Goal: Information Seeking & Learning: Learn about a topic

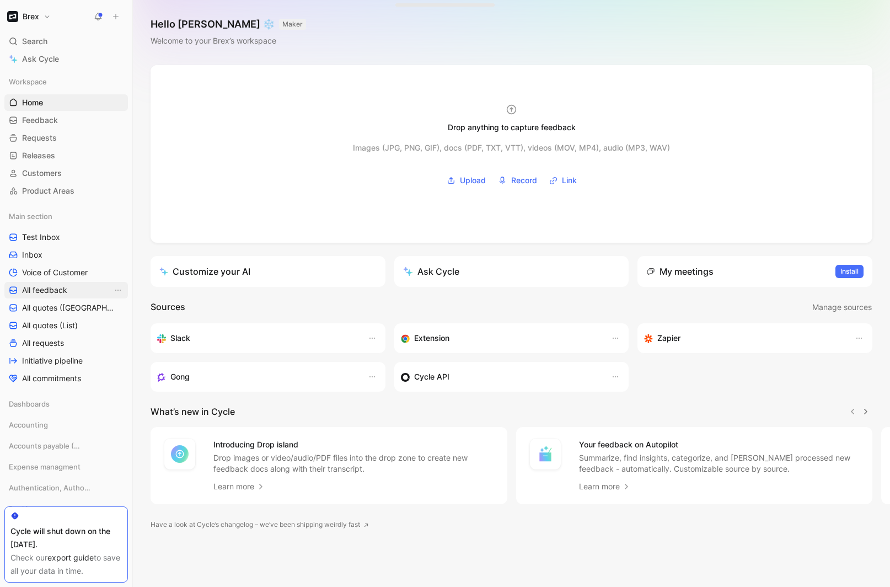
click at [40, 295] on span "All feedback" at bounding box center [44, 290] width 45 height 11
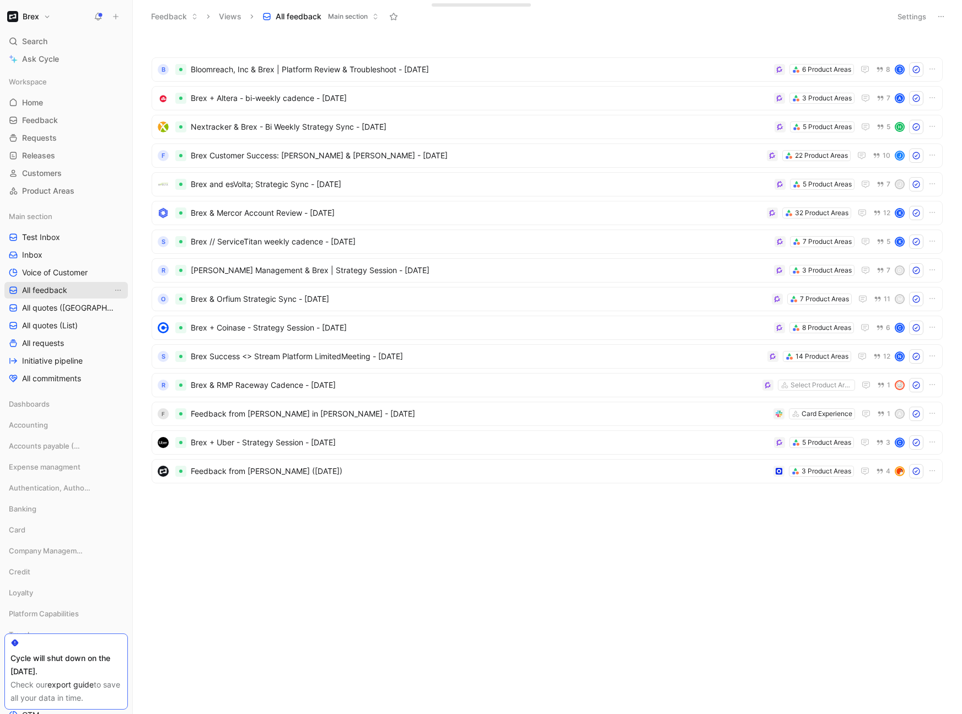
click at [46, 287] on span "All feedback" at bounding box center [44, 290] width 45 height 11
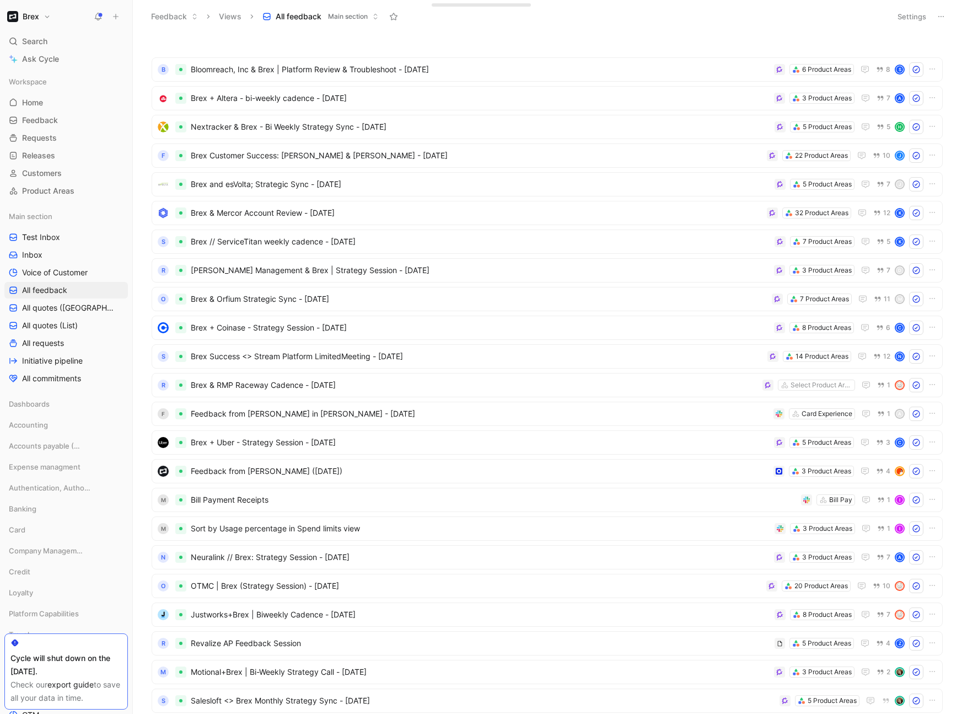
click at [744, 15] on button "Settings" at bounding box center [912, 16] width 39 height 15
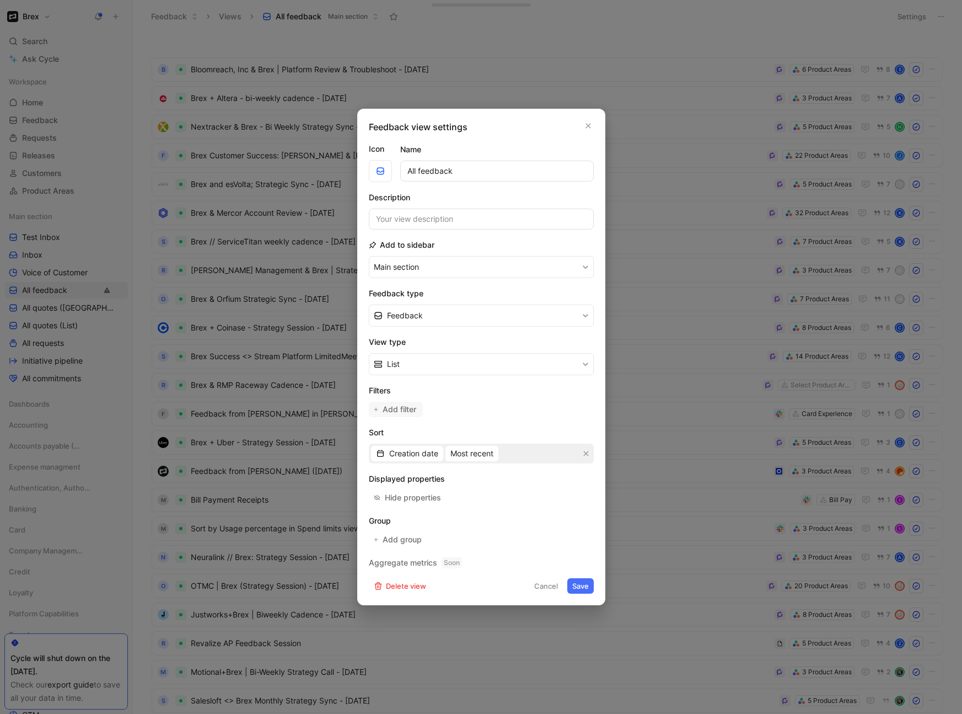
click at [400, 402] on button "Add filter" at bounding box center [396, 409] width 54 height 15
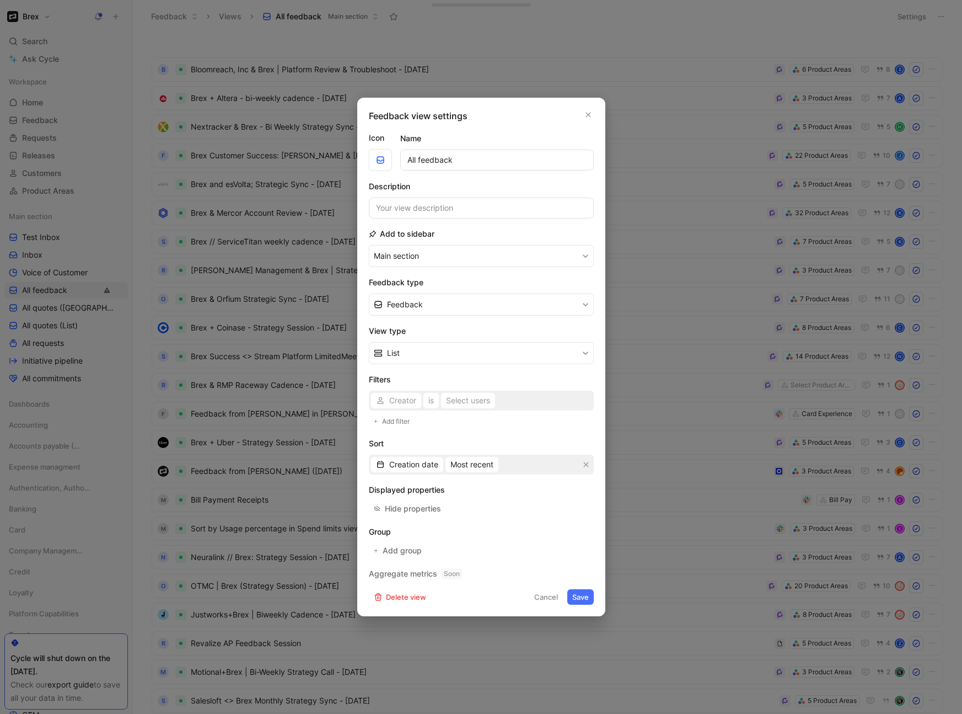
click at [421, 401] on div "Creator is Select users" at bounding box center [481, 400] width 225 height 20
click at [474, 469] on form "Icon Name All feedback Description Add to sidebar Main section Feedback type Fe…" at bounding box center [481, 367] width 225 height 473
click at [393, 401] on span "Creator" at bounding box center [402, 400] width 27 height 13
click at [410, 469] on span "Source" at bounding box center [401, 505] width 25 height 9
click at [456, 402] on div "Select sources" at bounding box center [471, 400] width 53 height 13
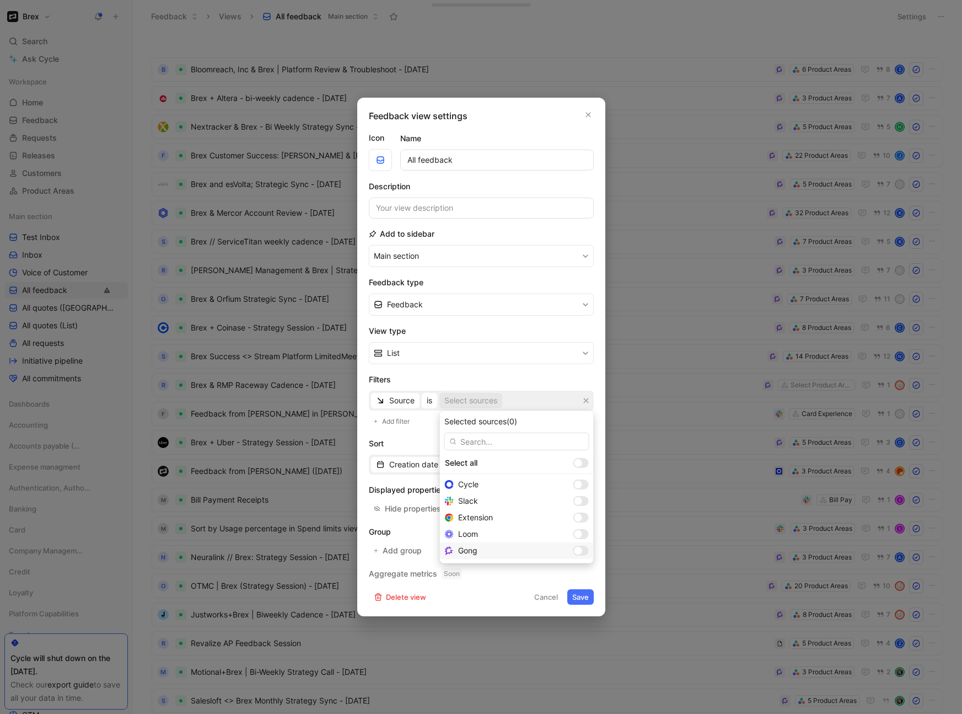
click at [575, 469] on div at bounding box center [579, 551] width 8 height 8
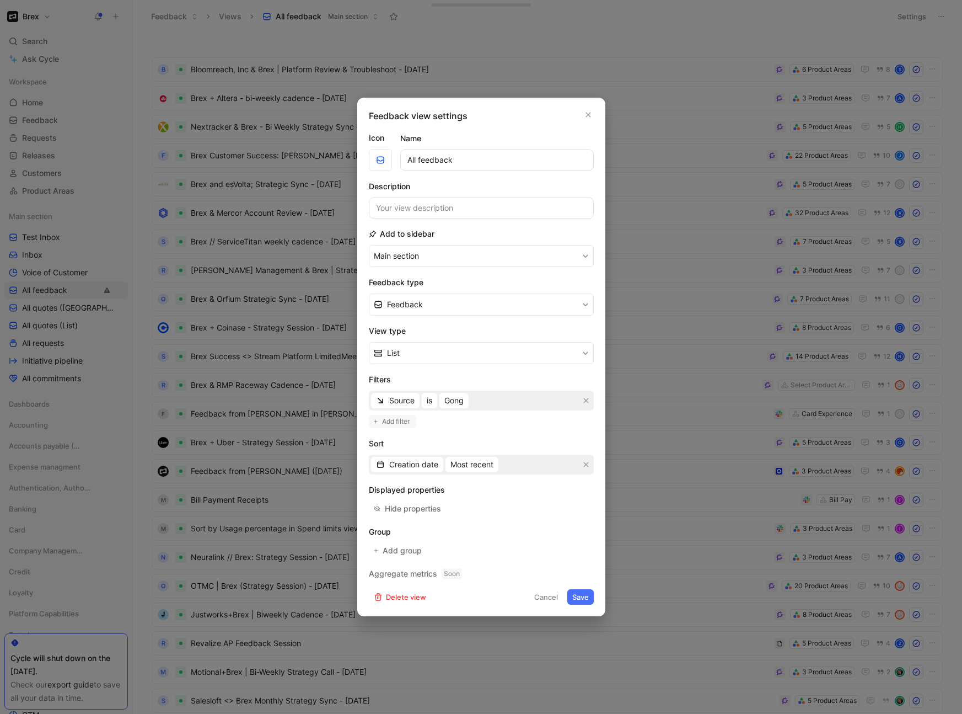
click at [399, 422] on span "Add filter" at bounding box center [396, 421] width 29 height 11
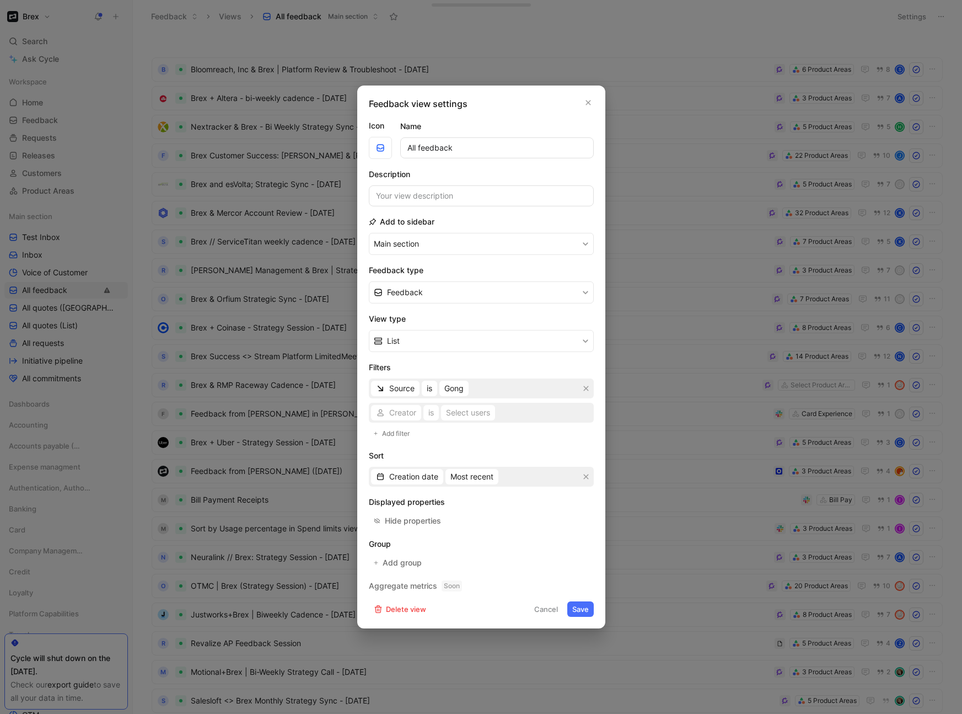
click at [395, 413] on div "Creator is Select users" at bounding box center [481, 413] width 225 height 20
click at [406, 412] on span "Creator" at bounding box center [402, 412] width 27 height 13
click at [427, 469] on span "Creation date" at bounding box center [413, 476] width 49 height 13
click at [490, 469] on span "Most recent" at bounding box center [472, 476] width 43 height 13
click at [419, 469] on div "Hide properties" at bounding box center [413, 520] width 56 height 13
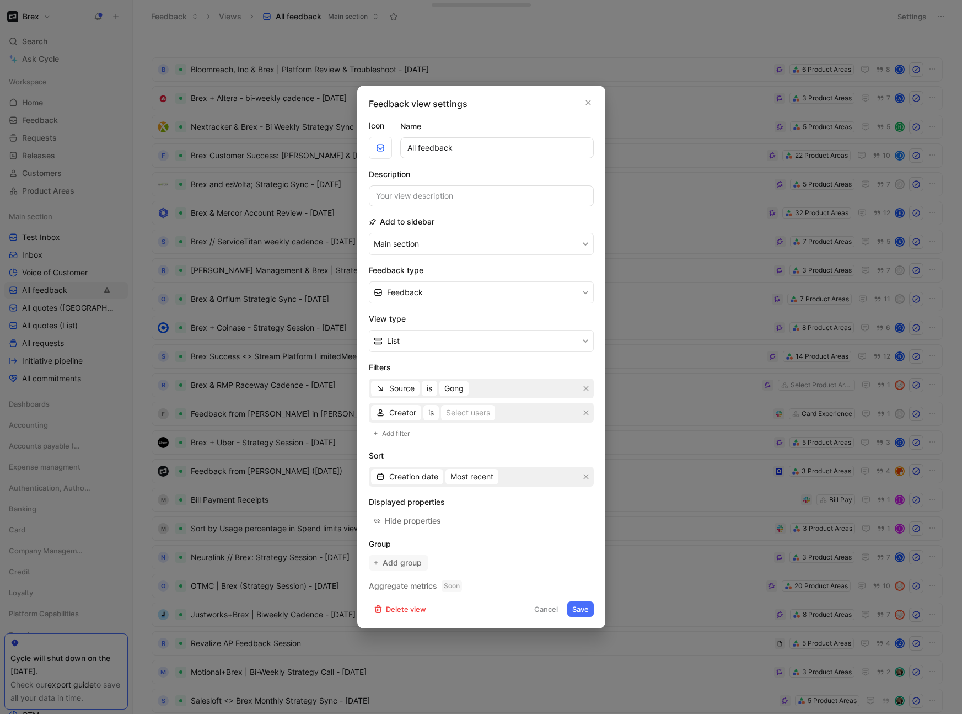
click at [420, 469] on span "Add group" at bounding box center [403, 562] width 40 height 13
click at [414, 469] on span "Creation date" at bounding box center [413, 476] width 49 height 13
click at [409, 414] on span "Creator" at bounding box center [402, 412] width 27 height 13
click at [587, 409] on icon "button" at bounding box center [586, 412] width 7 height 7
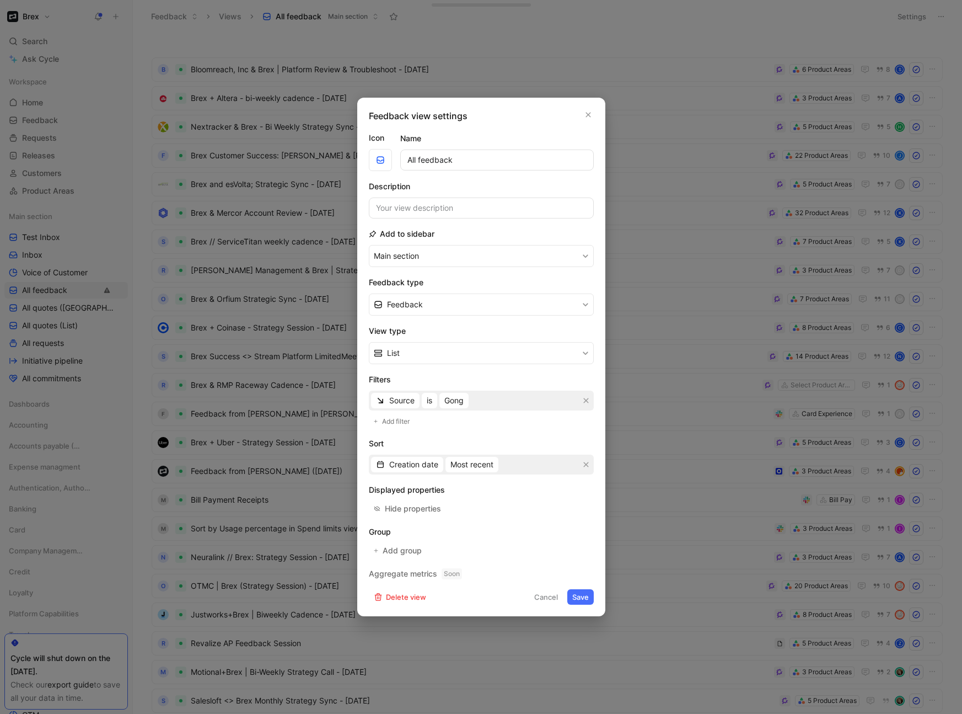
click at [582, 469] on button "Save" at bounding box center [581, 596] width 26 height 15
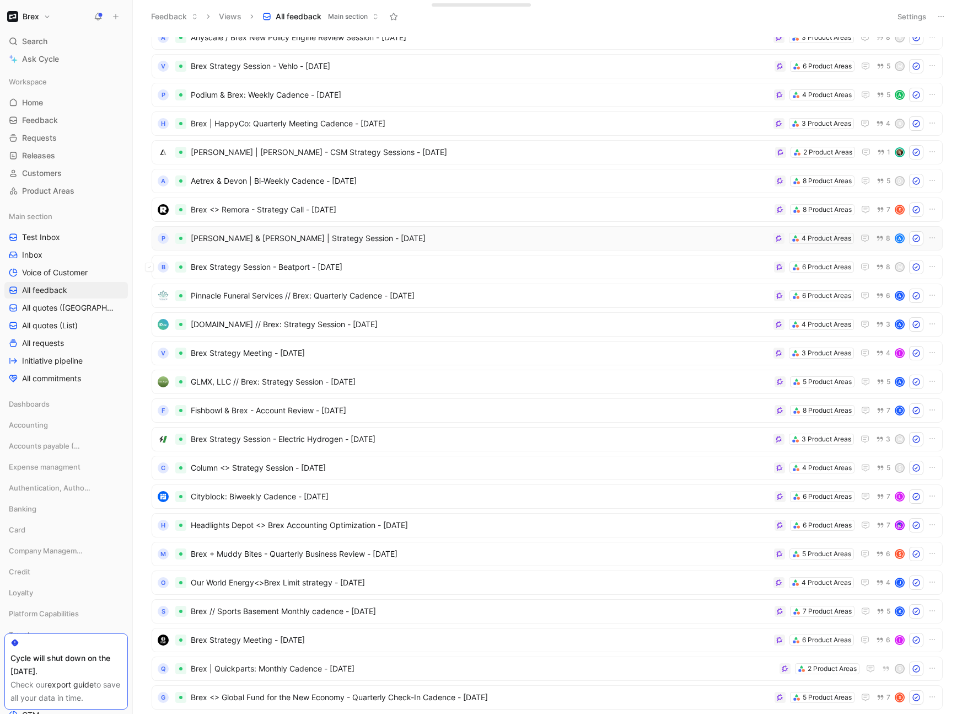
scroll to position [906, 0]
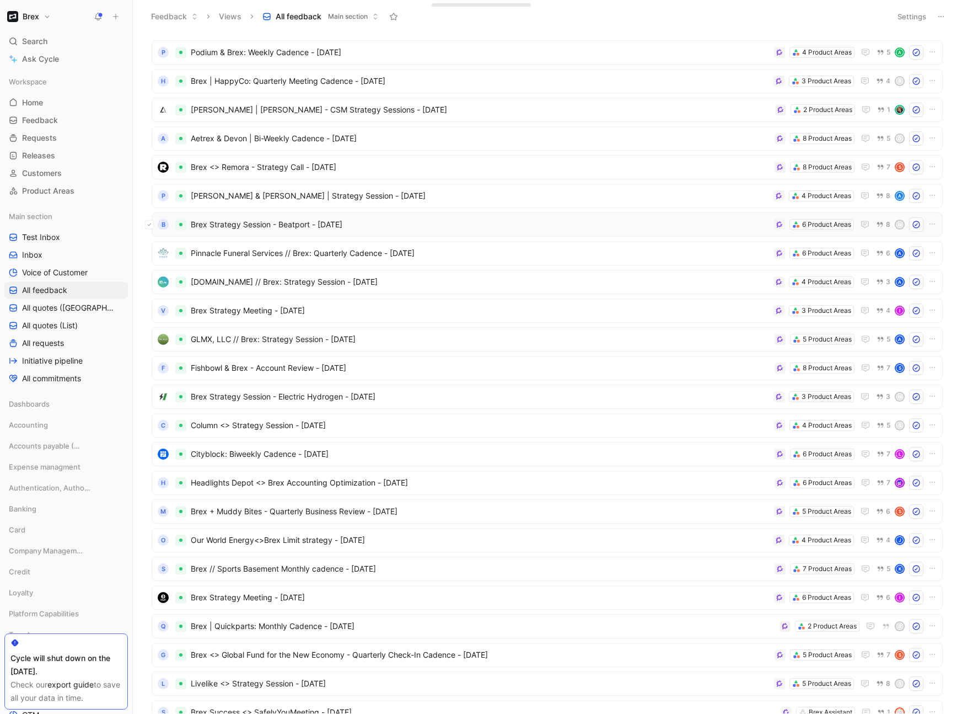
click at [149, 224] on icon at bounding box center [149, 224] width 4 height 4
click at [148, 254] on icon at bounding box center [149, 253] width 4 height 4
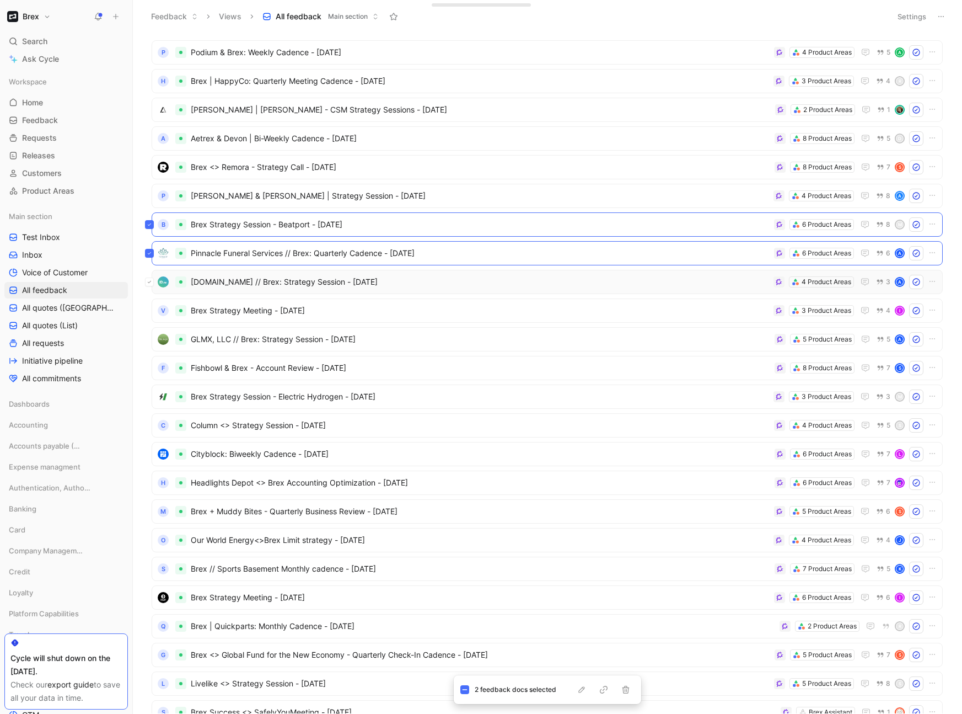
click at [151, 283] on icon at bounding box center [149, 282] width 4 height 4
click at [149, 309] on icon at bounding box center [149, 310] width 4 height 4
click at [148, 340] on icon at bounding box center [149, 339] width 4 height 4
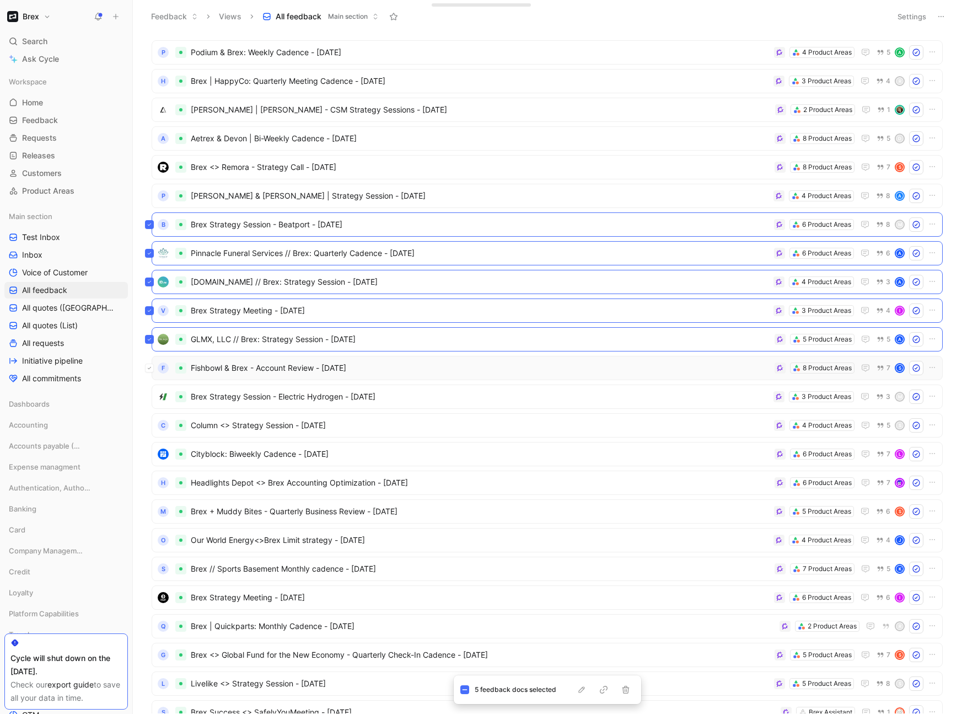
click at [151, 368] on icon at bounding box center [149, 368] width 4 height 4
click at [148, 395] on icon at bounding box center [149, 396] width 4 height 4
click at [149, 424] on icon at bounding box center [149, 425] width 4 height 4
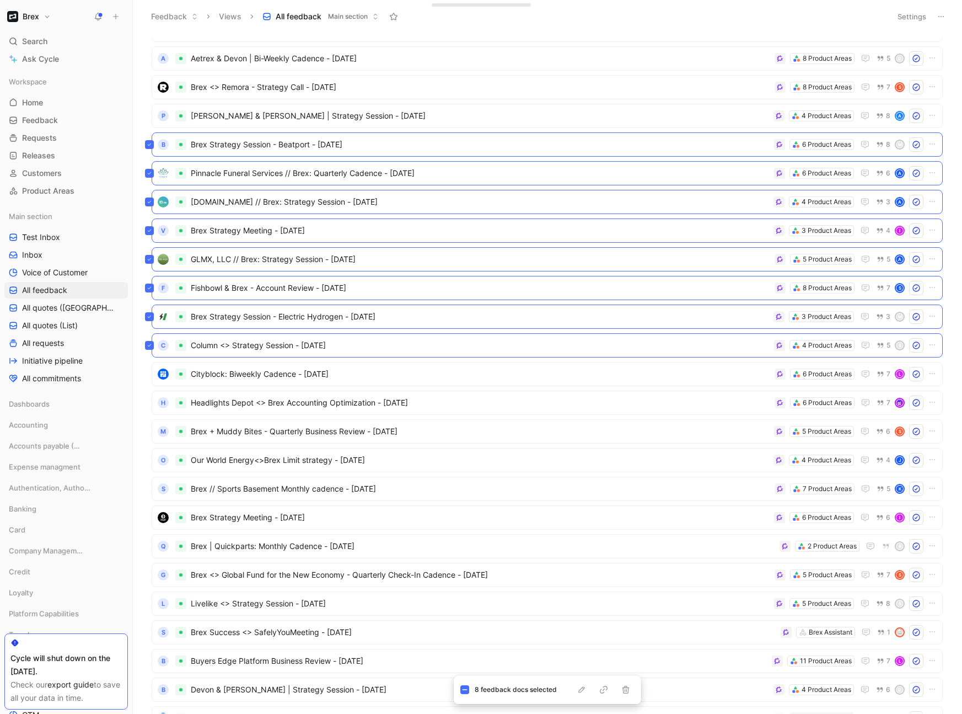
scroll to position [986, 0]
click at [466, 469] on icon at bounding box center [465, 690] width 6 height 6
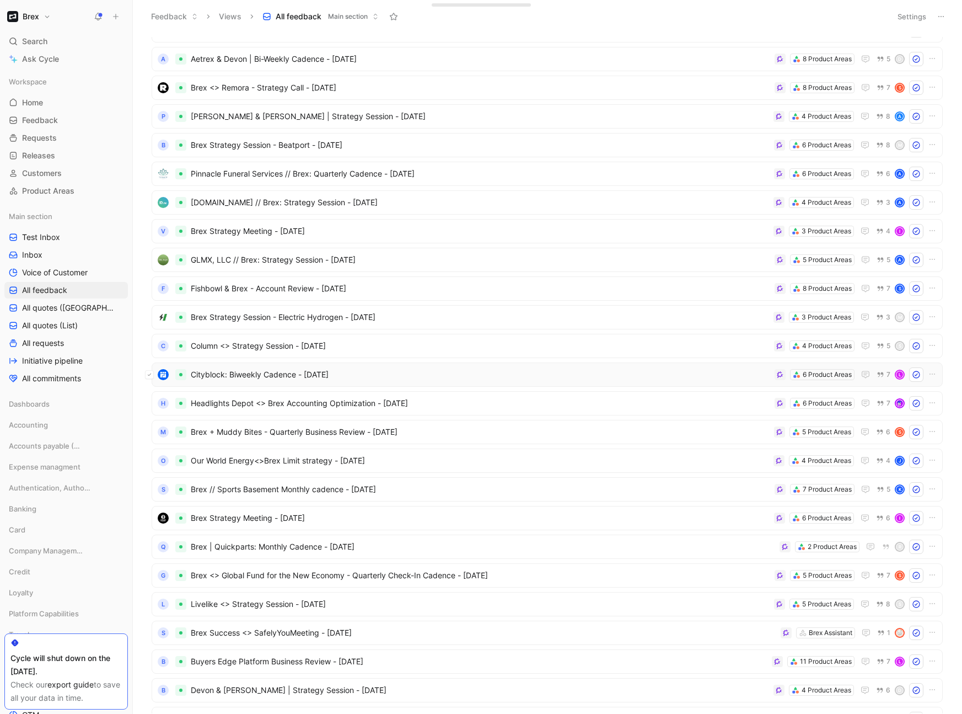
click at [151, 373] on icon at bounding box center [149, 374] width 4 height 4
click at [149, 404] on icon at bounding box center [149, 403] width 4 height 4
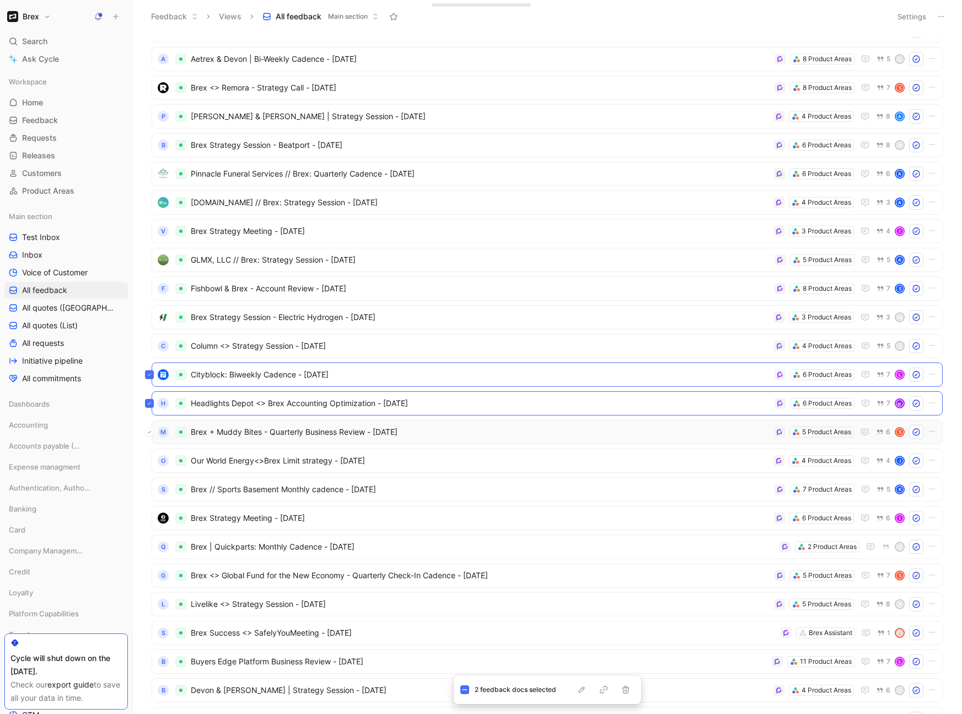
click at [150, 430] on icon at bounding box center [149, 432] width 4 height 4
click at [147, 456] on div "T Brex | Triple Whale: Bi-monthly Meeting Cadence - [DATE] 5 Product Areas 7 [P…" at bounding box center [547, 304] width 802 height 2482
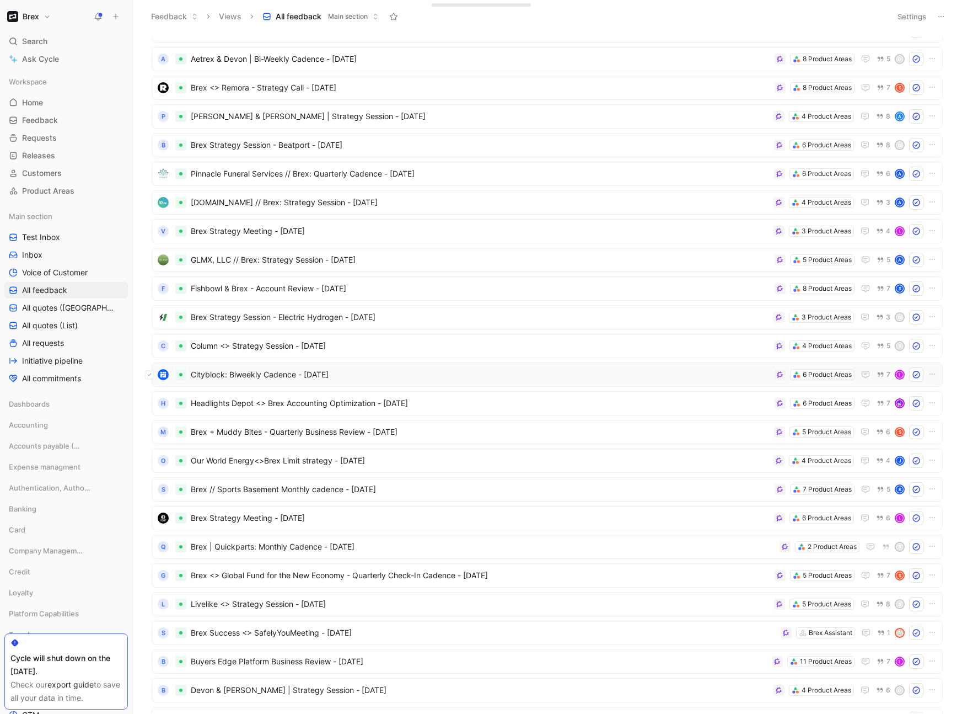
click at [150, 376] on icon at bounding box center [149, 374] width 4 height 4
click at [151, 403] on icon at bounding box center [149, 403] width 4 height 4
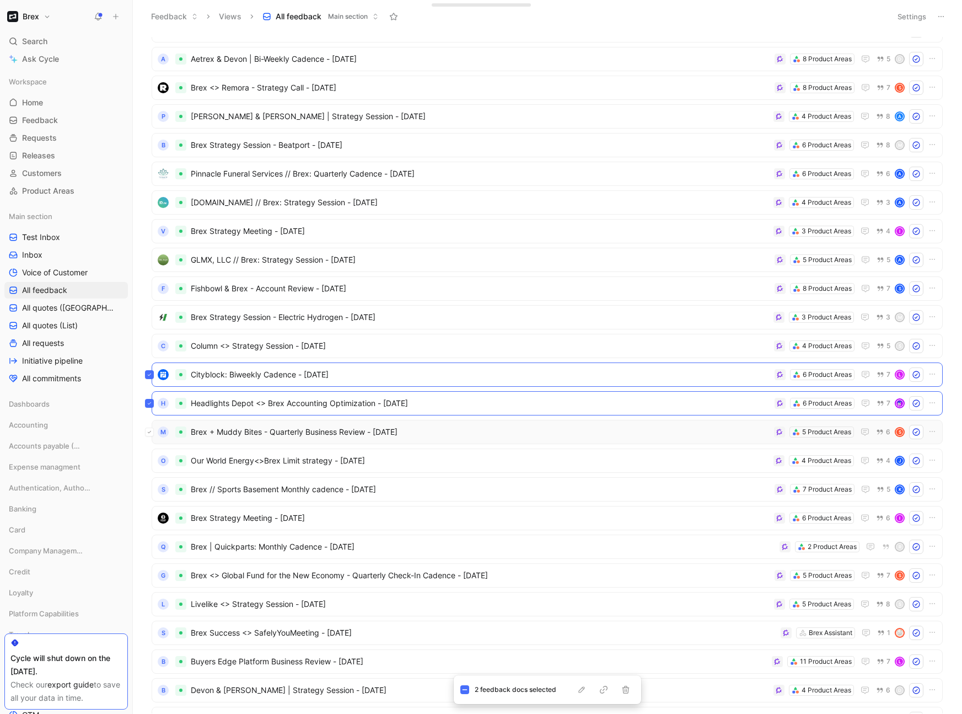
click at [149, 430] on icon at bounding box center [149, 432] width 4 height 4
click at [148, 460] on icon at bounding box center [149, 460] width 3 height 2
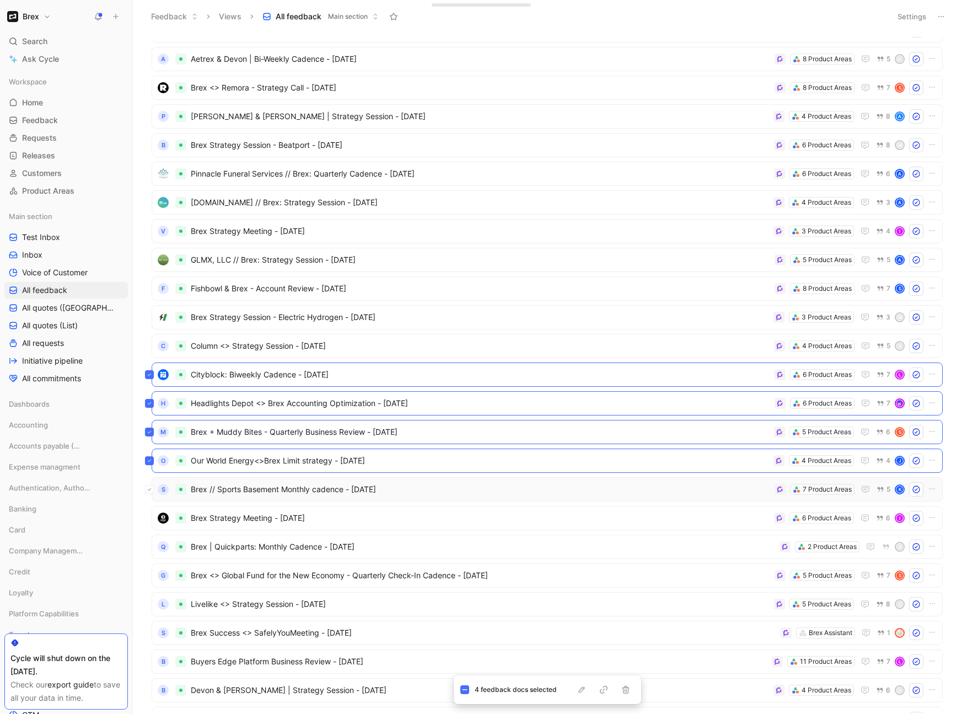
click at [151, 469] on icon at bounding box center [149, 489] width 4 height 4
click at [148, 469] on icon at bounding box center [149, 518] width 4 height 4
click at [149, 469] on icon at bounding box center [149, 546] width 4 height 4
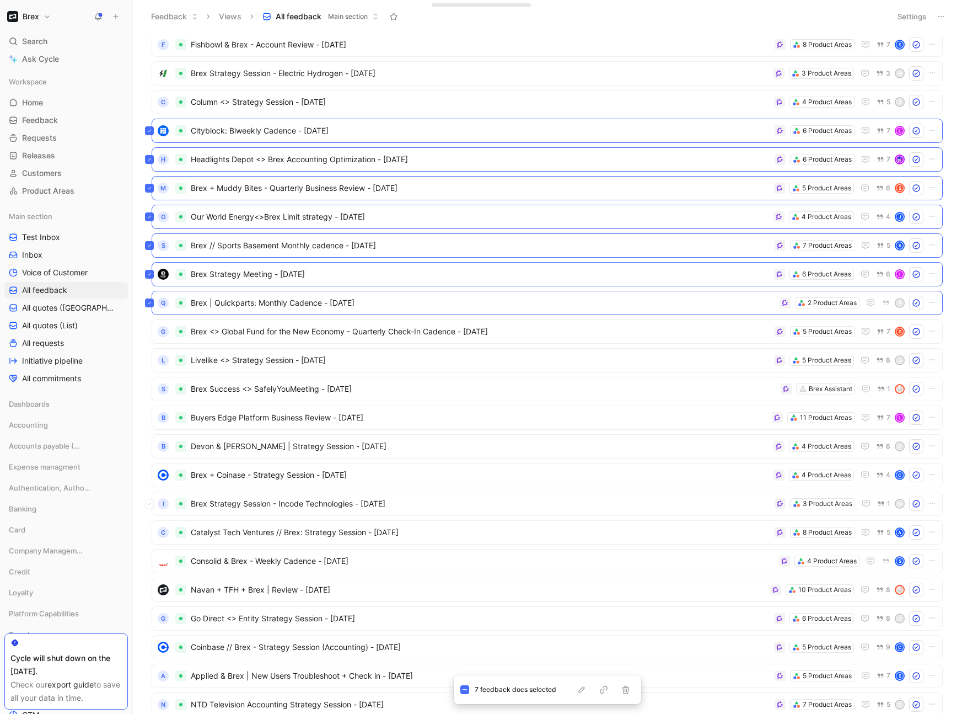
scroll to position [1227, 0]
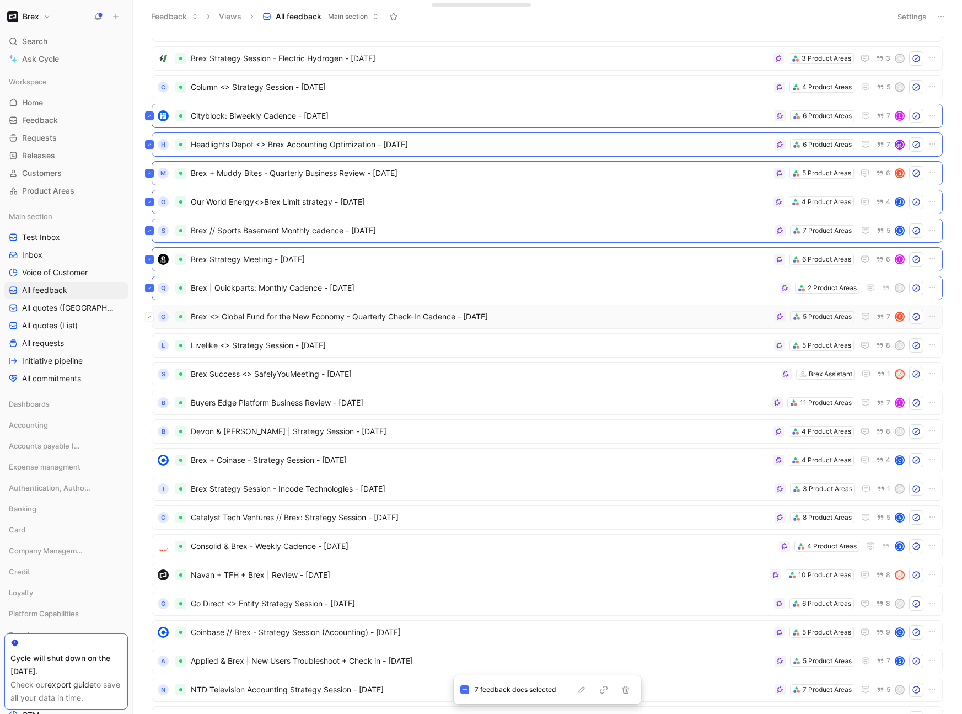
click at [147, 317] on button at bounding box center [149, 316] width 9 height 9
click at [149, 346] on icon at bounding box center [149, 345] width 4 height 4
click at [152, 374] on button at bounding box center [149, 374] width 9 height 9
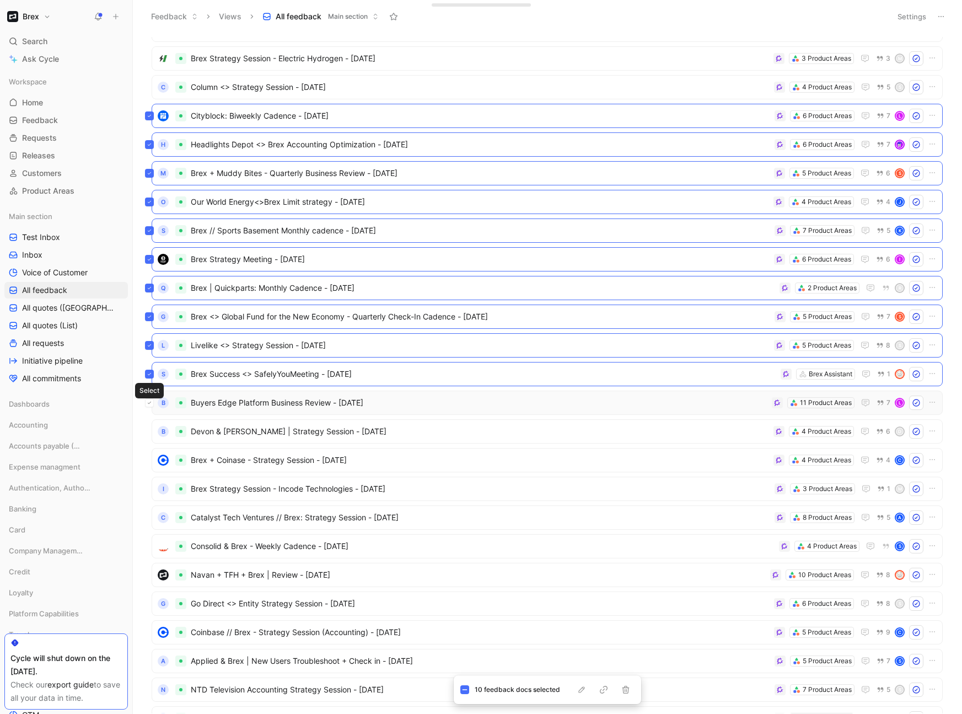
click at [151, 403] on icon at bounding box center [149, 402] width 4 height 4
click at [151, 433] on icon at bounding box center [149, 431] width 4 height 4
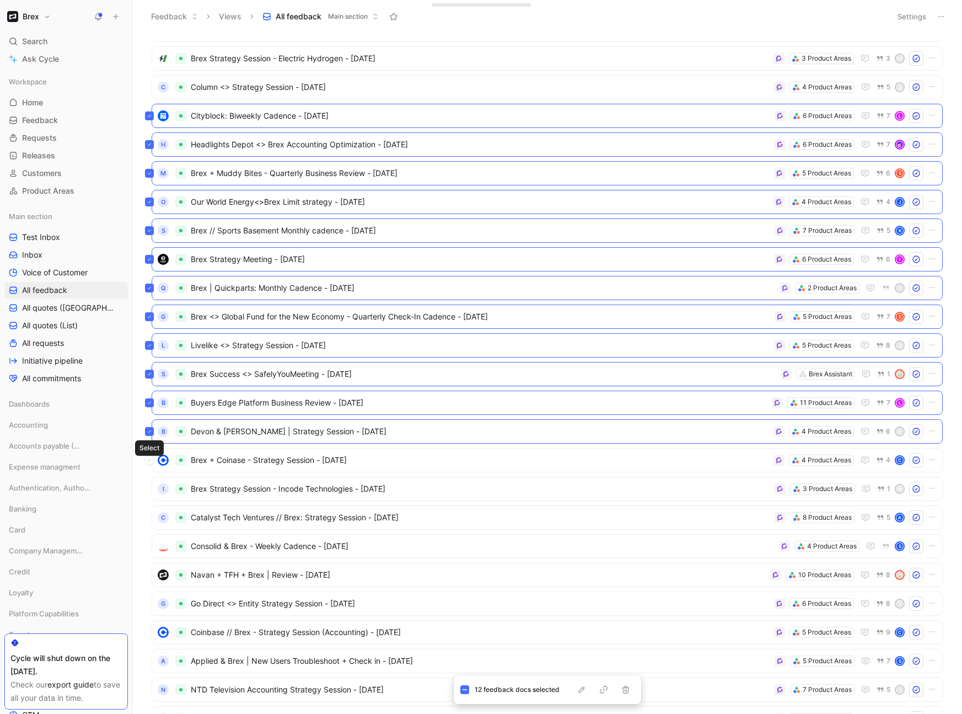
click at [154, 460] on div "Brex + Coinase - Strategy Session - [DATE] 4 Product Areas 4 C" at bounding box center [547, 460] width 791 height 24
click at [152, 469] on button at bounding box center [149, 488] width 9 height 9
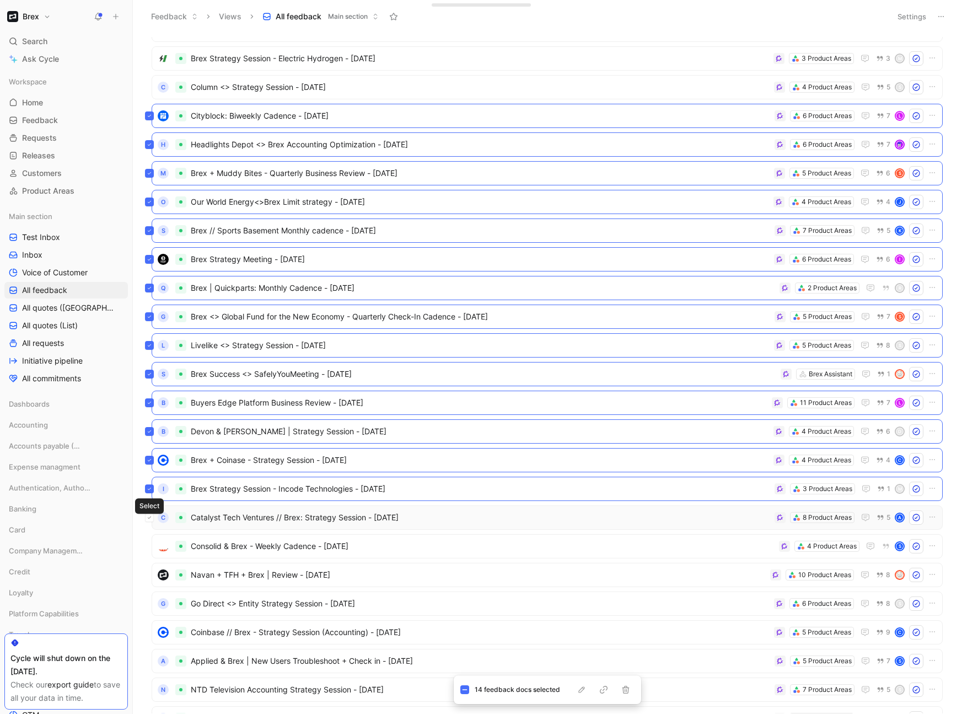
click at [152, 469] on button at bounding box center [149, 517] width 9 height 9
click at [152, 469] on button at bounding box center [149, 546] width 9 height 9
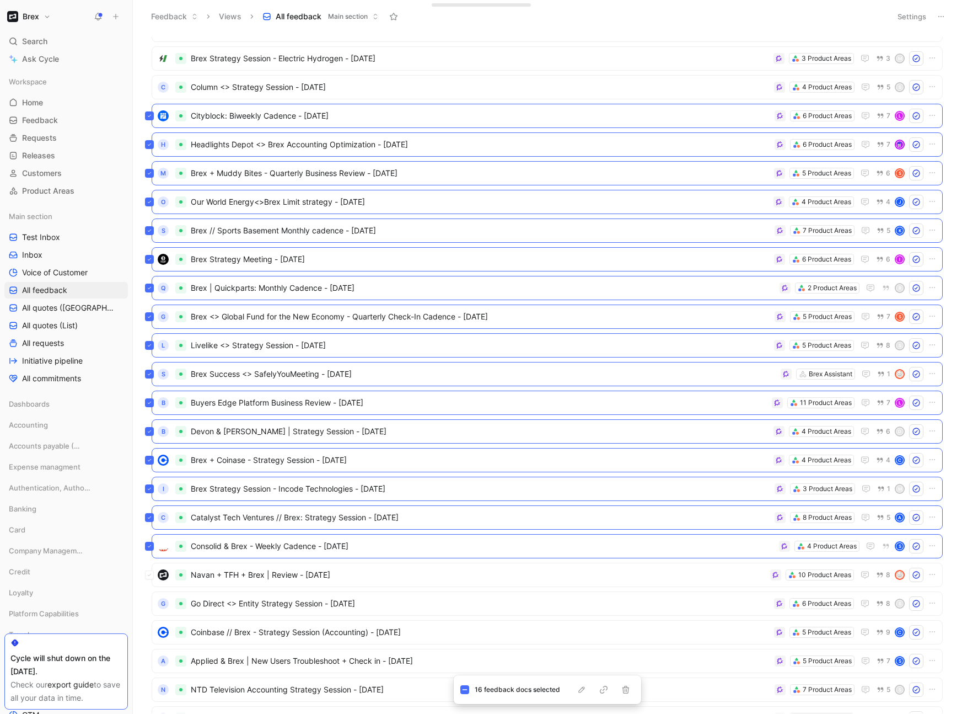
click at [151, 469] on icon at bounding box center [149, 575] width 4 height 4
click at [464, 469] on icon at bounding box center [465, 690] width 6 height 6
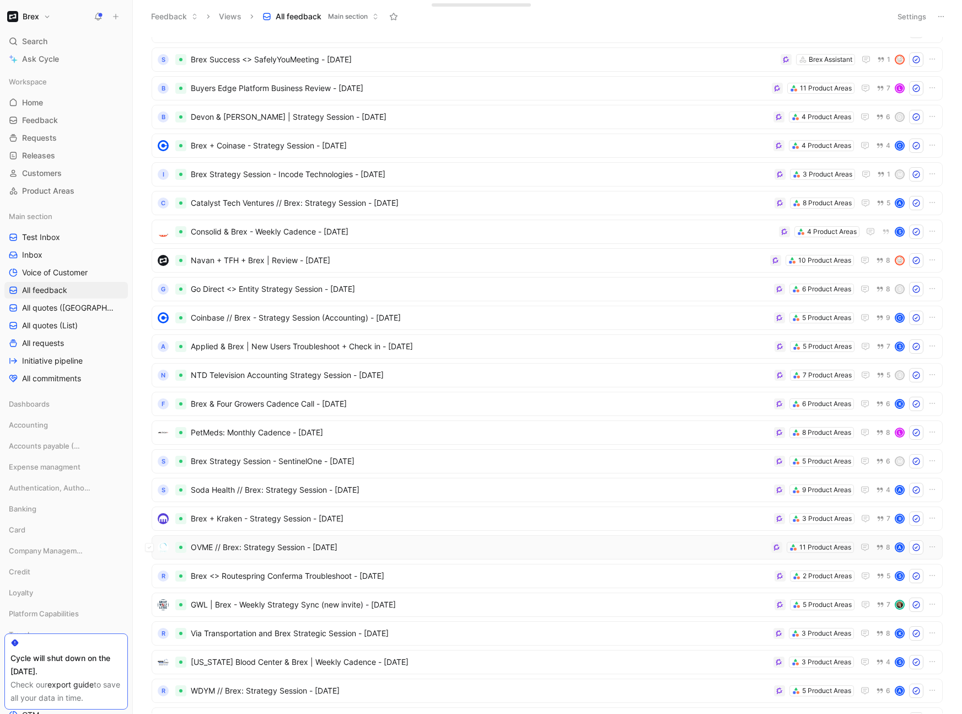
scroll to position [1499, 0]
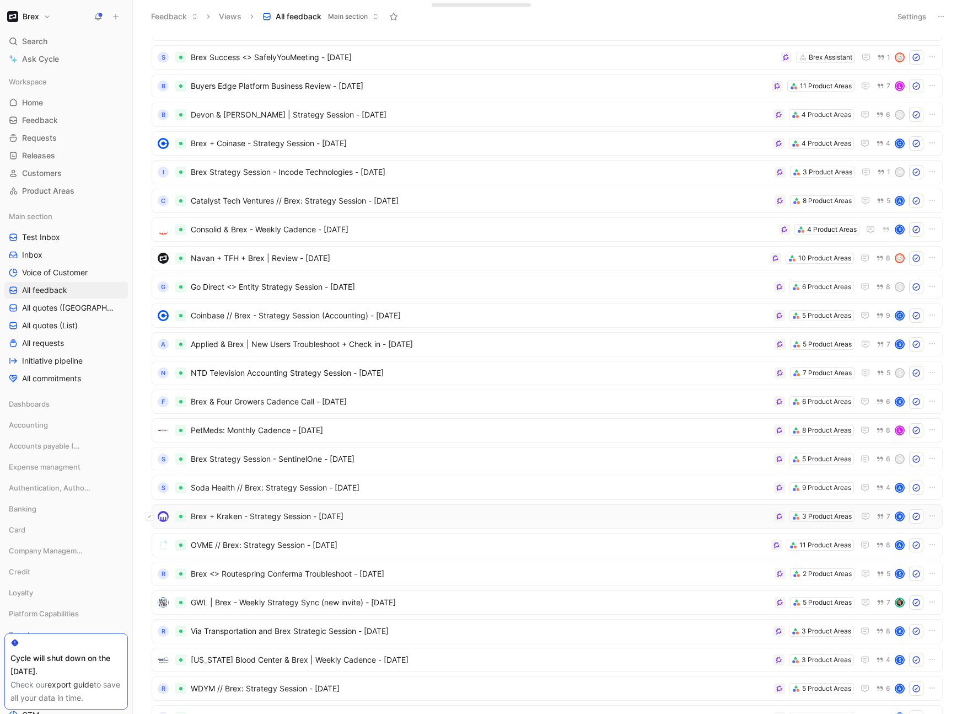
click at [151, 469] on icon at bounding box center [149, 516] width 4 height 4
click at [151, 469] on icon at bounding box center [149, 545] width 4 height 4
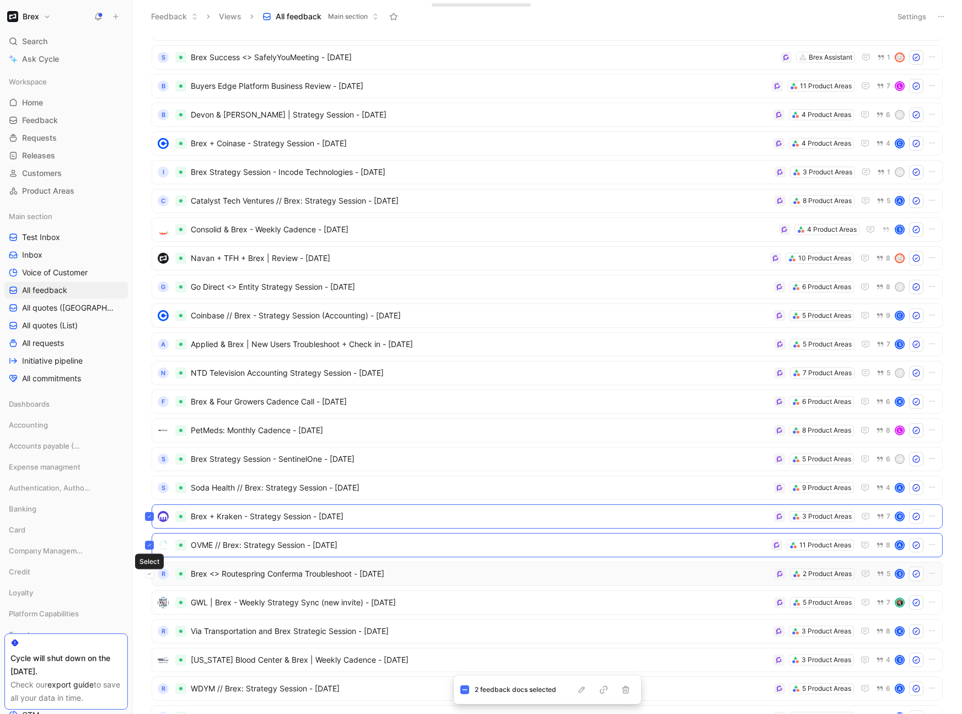
click at [151, 469] on icon at bounding box center [149, 573] width 4 height 4
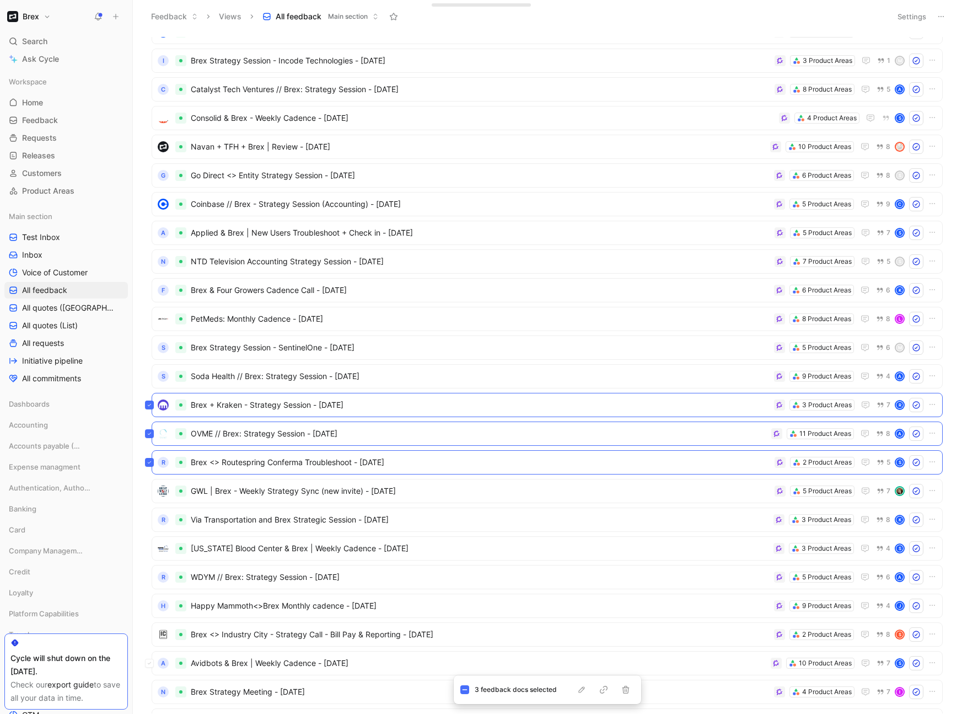
scroll to position [1705, 0]
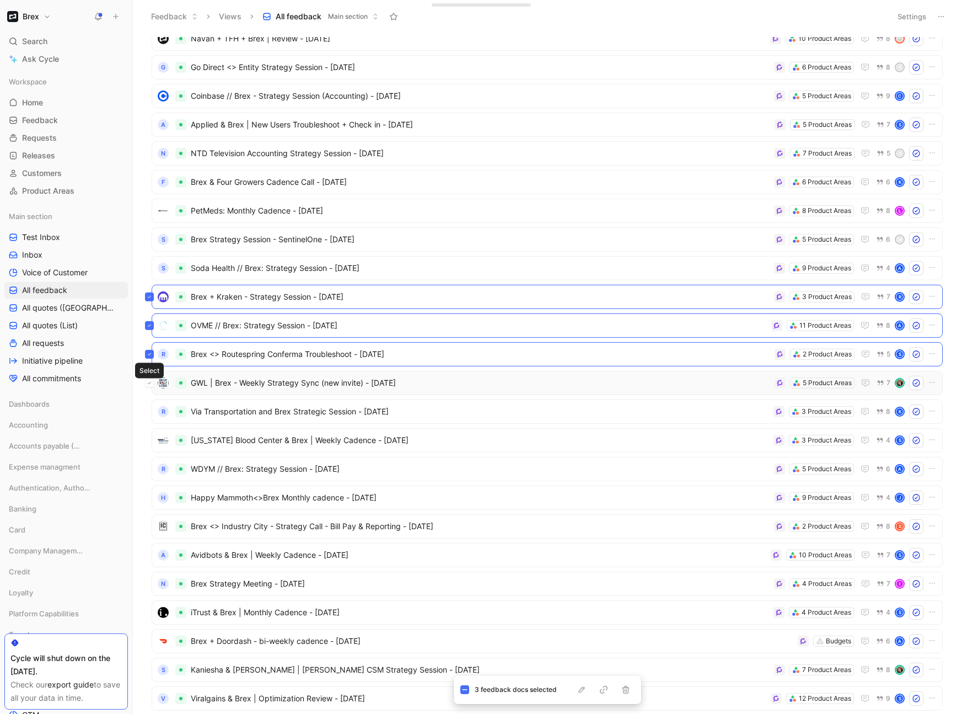
click at [149, 384] on icon at bounding box center [149, 383] width 4 height 4
click at [151, 410] on icon at bounding box center [149, 411] width 3 height 2
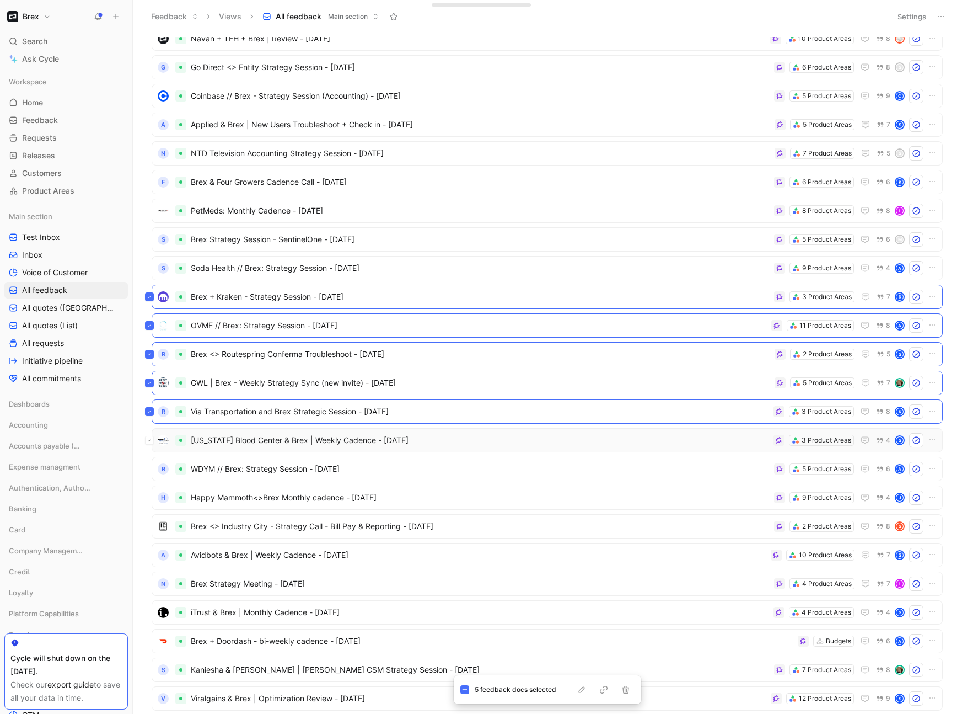
click at [151, 440] on icon at bounding box center [149, 440] width 4 height 4
click at [153, 469] on button at bounding box center [149, 468] width 9 height 9
click at [149, 469] on icon at bounding box center [149, 497] width 4 height 4
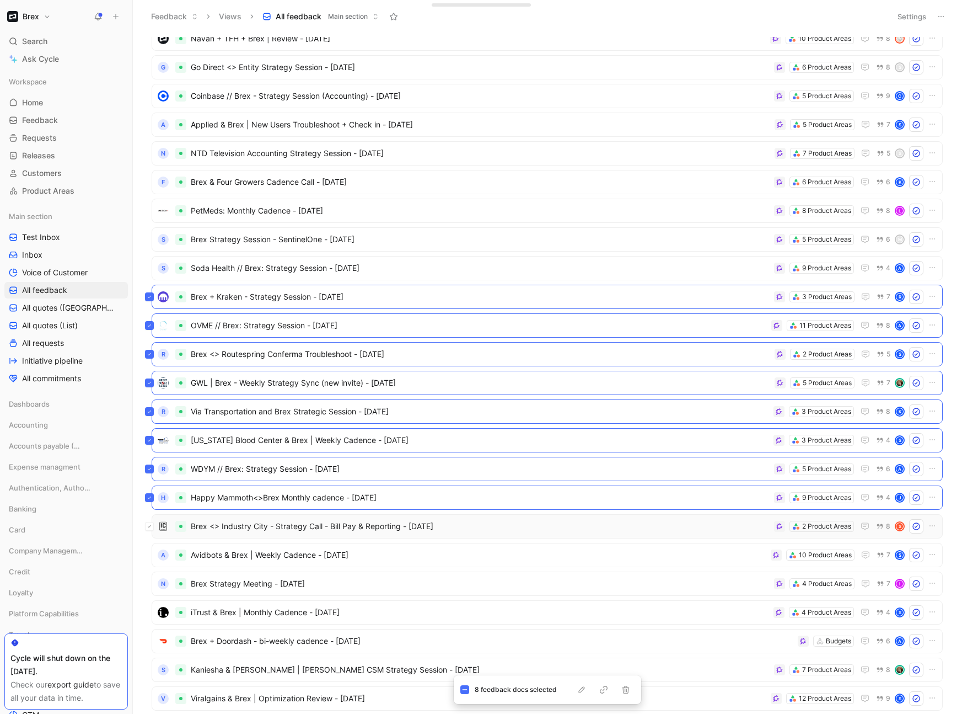
click at [152, 469] on button at bounding box center [149, 526] width 9 height 9
click at [151, 469] on icon at bounding box center [149, 555] width 4 height 4
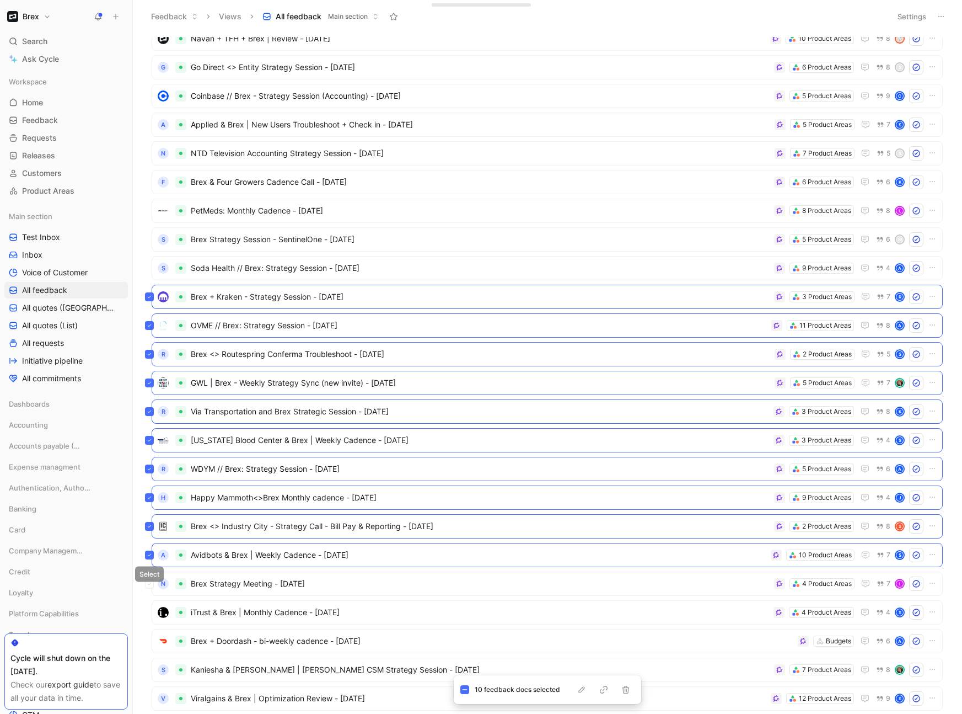
drag, startPoint x: 151, startPoint y: 582, endPoint x: 173, endPoint y: 566, distance: 26.5
click at [151, 469] on icon at bounding box center [149, 583] width 4 height 4
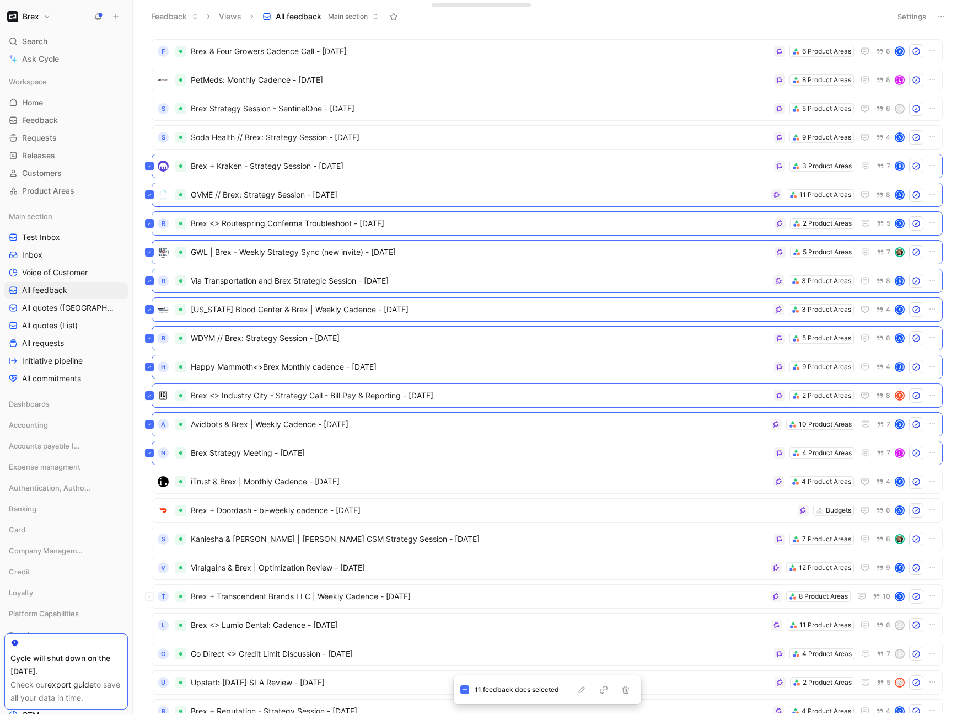
scroll to position [1868, 0]
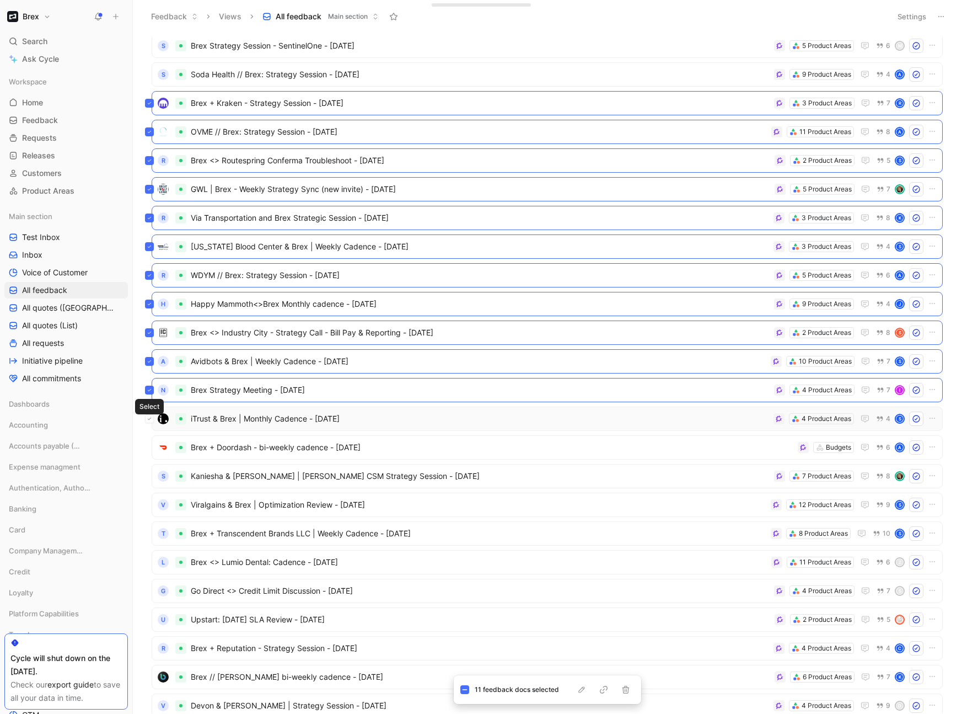
click at [150, 420] on icon at bounding box center [149, 418] width 4 height 4
click at [464, 469] on icon at bounding box center [464, 689] width 5 height 1
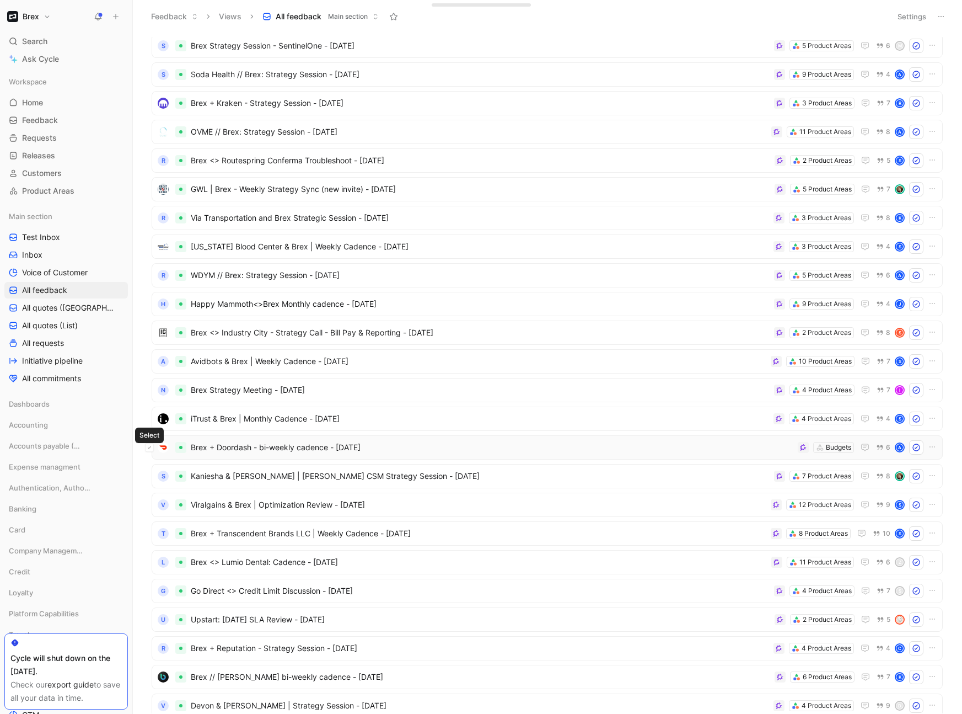
click at [150, 447] on icon at bounding box center [149, 447] width 4 height 4
click at [147, 469] on icon at bounding box center [149, 476] width 4 height 4
click at [151, 469] on icon at bounding box center [149, 504] width 4 height 4
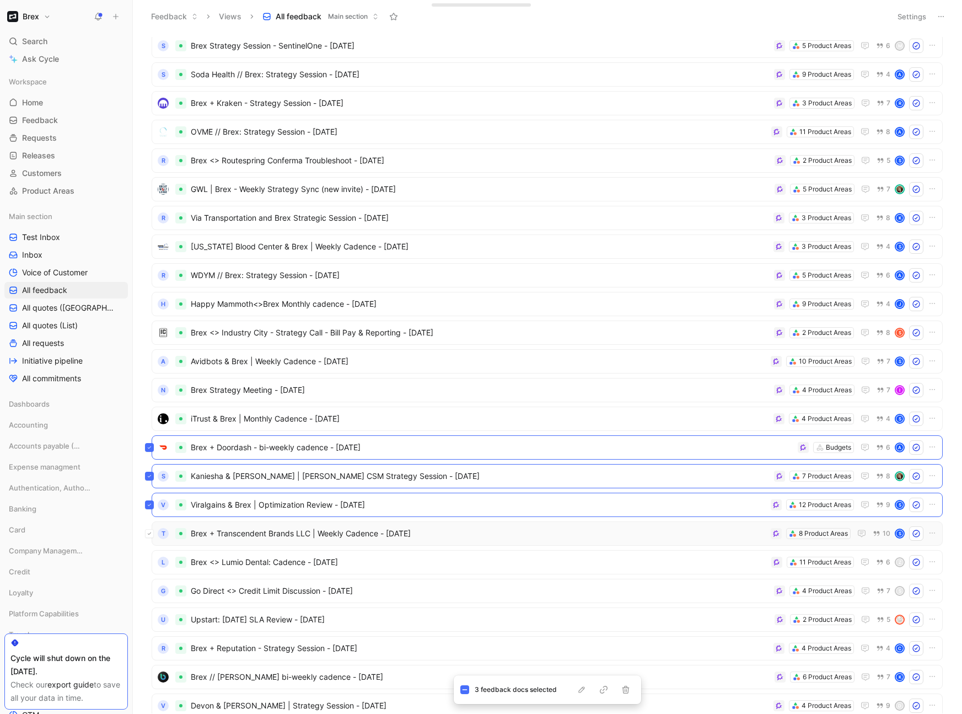
click at [150, 469] on icon at bounding box center [149, 533] width 4 height 4
click at [149, 469] on icon at bounding box center [149, 562] width 4 height 4
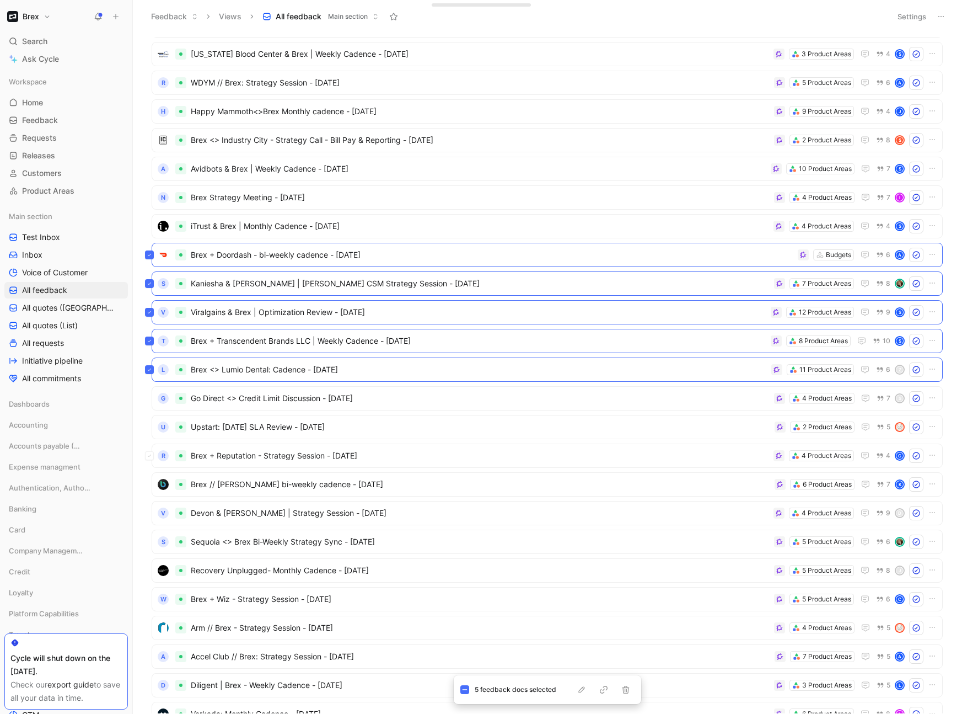
scroll to position [2034, 0]
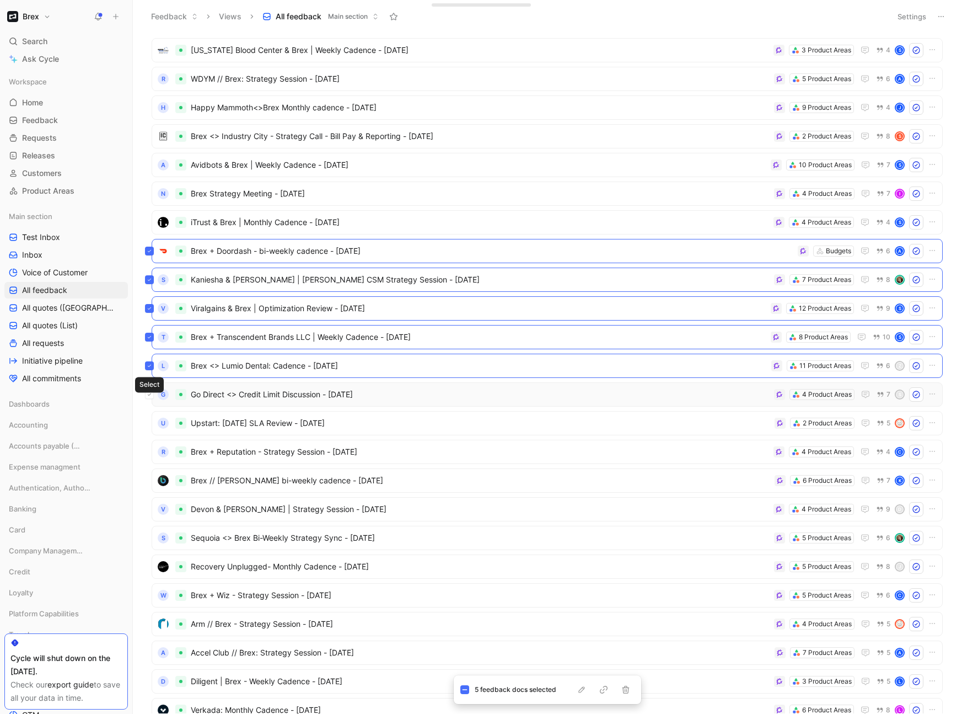
click at [148, 394] on icon at bounding box center [149, 394] width 3 height 2
click at [151, 424] on icon at bounding box center [149, 423] width 4 height 4
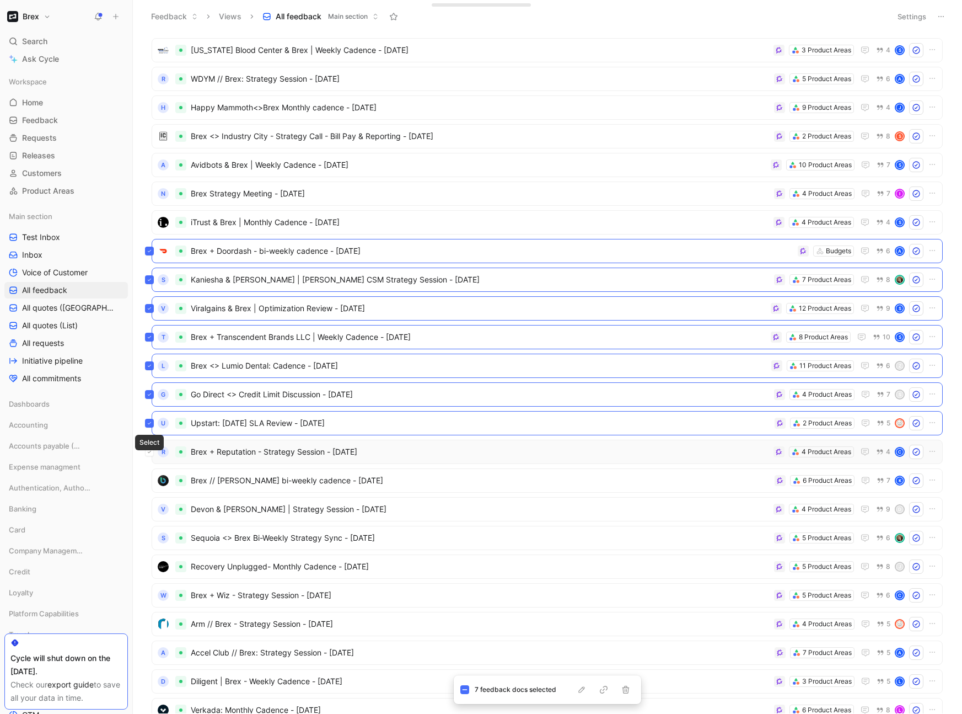
click at [151, 451] on icon at bounding box center [149, 452] width 4 height 4
click at [152, 469] on button at bounding box center [149, 480] width 9 height 9
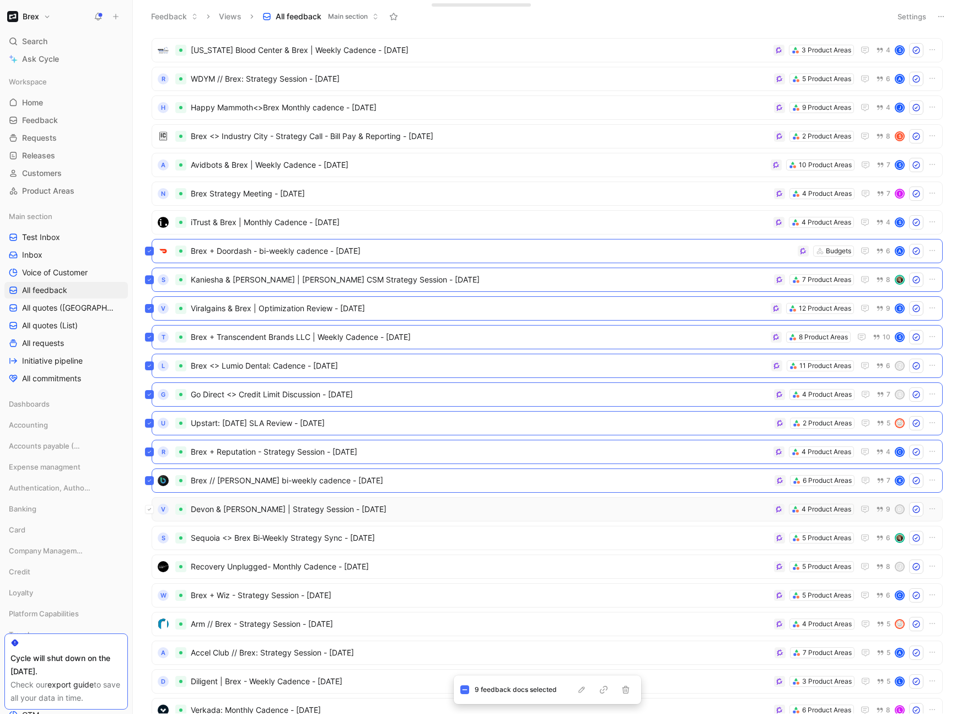
click at [148, 469] on icon at bounding box center [149, 509] width 4 height 4
click at [150, 469] on button at bounding box center [149, 537] width 9 height 9
click at [152, 469] on button at bounding box center [149, 566] width 9 height 9
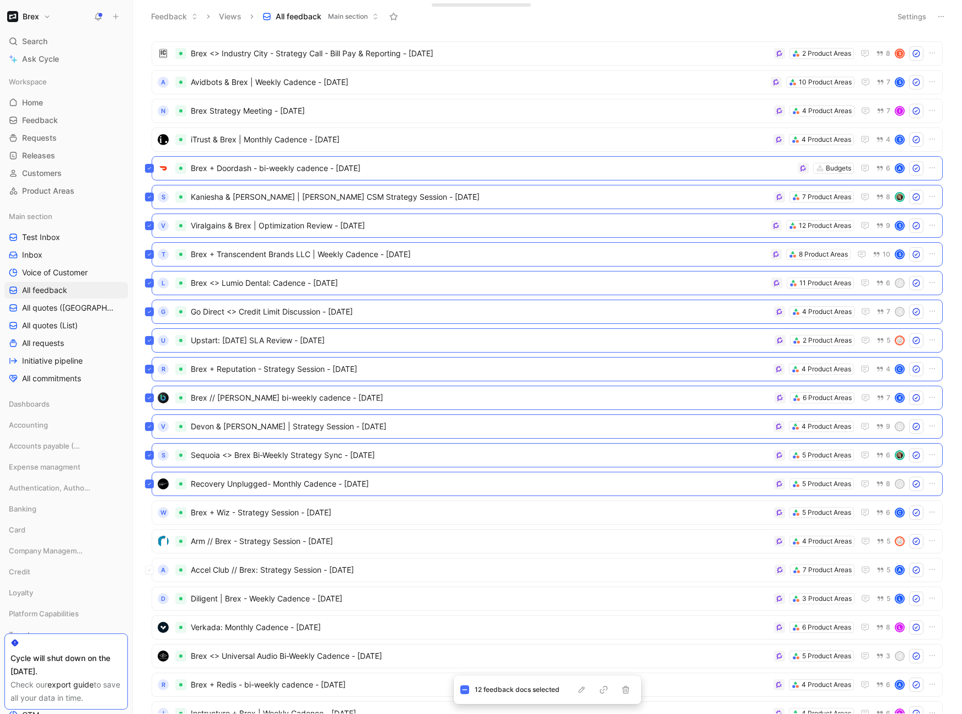
scroll to position [2099, 0]
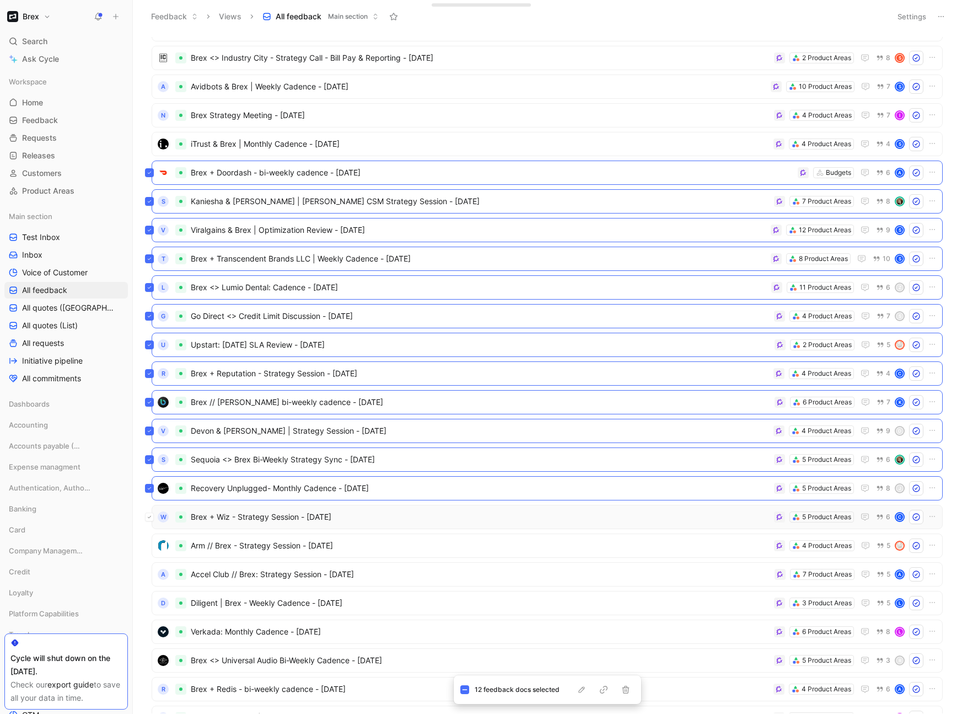
click at [152, 469] on button at bounding box center [149, 516] width 9 height 9
click at [151, 469] on icon at bounding box center [149, 545] width 4 height 4
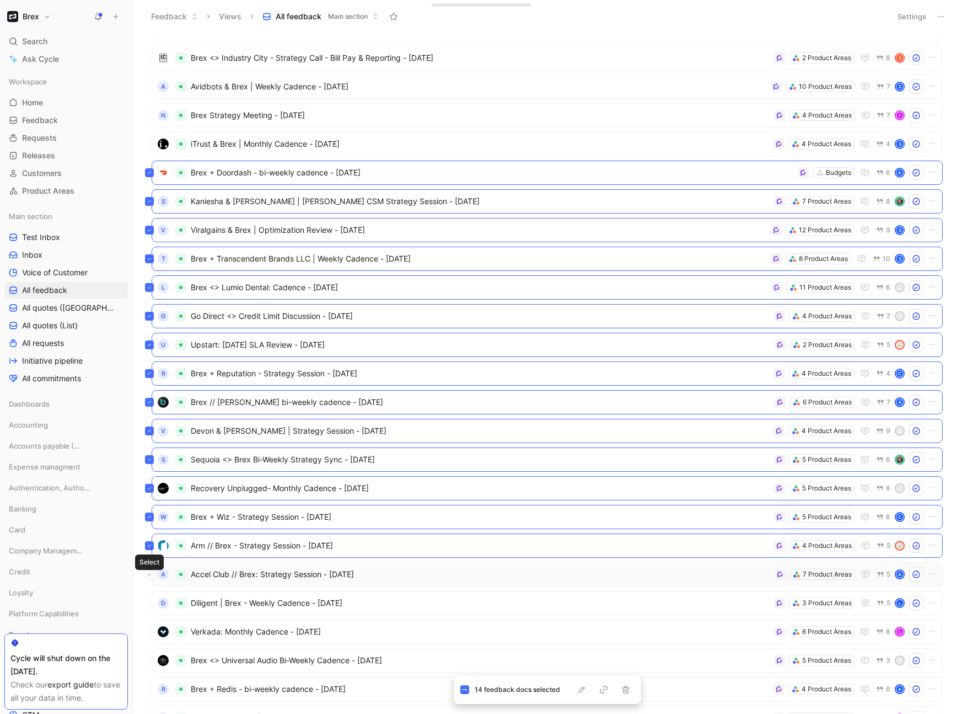
click at [149, 469] on icon at bounding box center [149, 574] width 4 height 4
click at [151, 469] on icon at bounding box center [149, 603] width 4 height 4
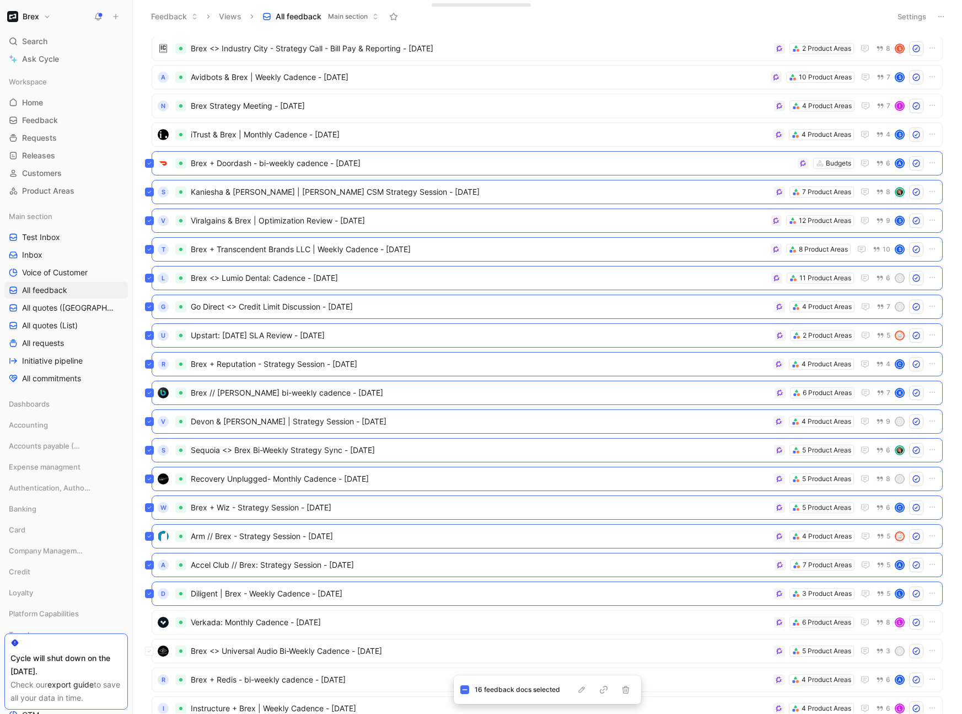
scroll to position [2238, 0]
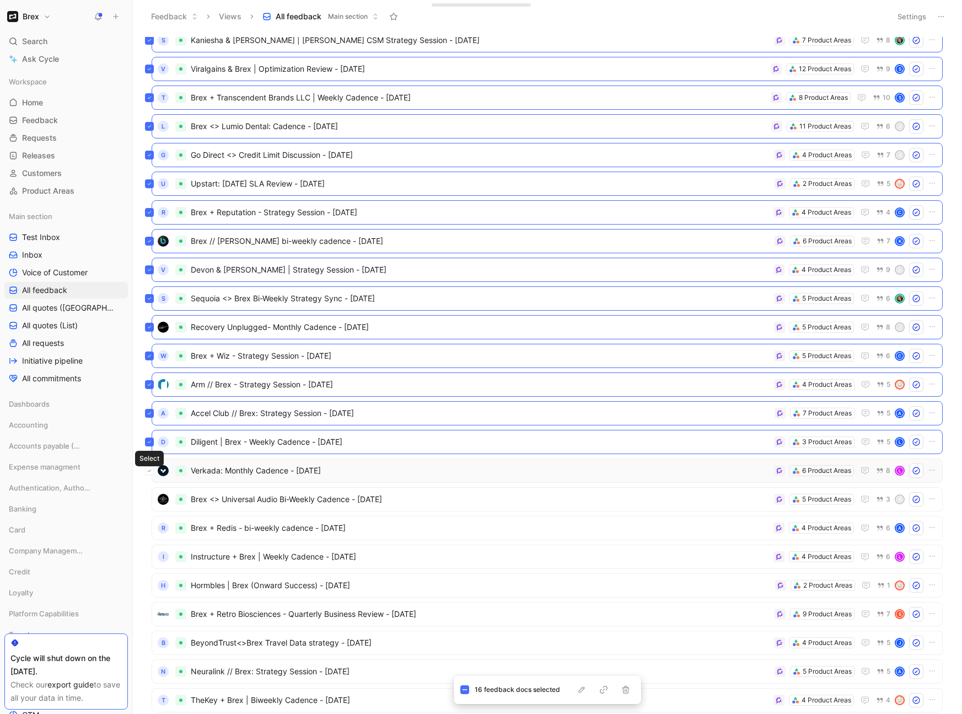
click at [151, 469] on icon at bounding box center [149, 470] width 4 height 4
click at [152, 469] on button at bounding box center [149, 499] width 9 height 9
click at [152, 469] on button at bounding box center [149, 527] width 9 height 9
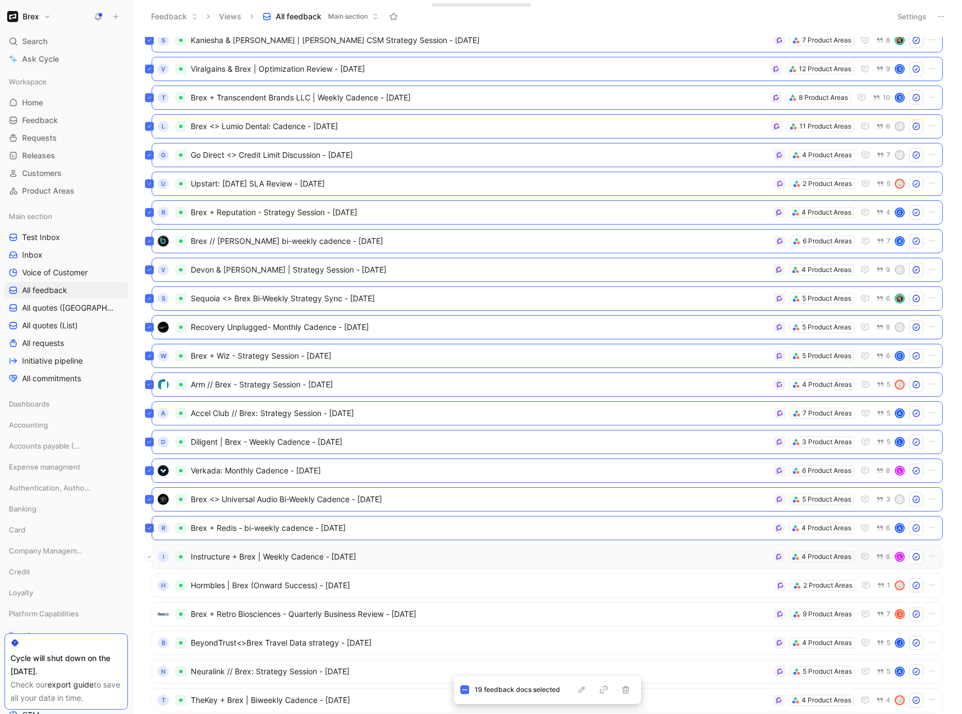
click at [151, 469] on button at bounding box center [149, 556] width 9 height 9
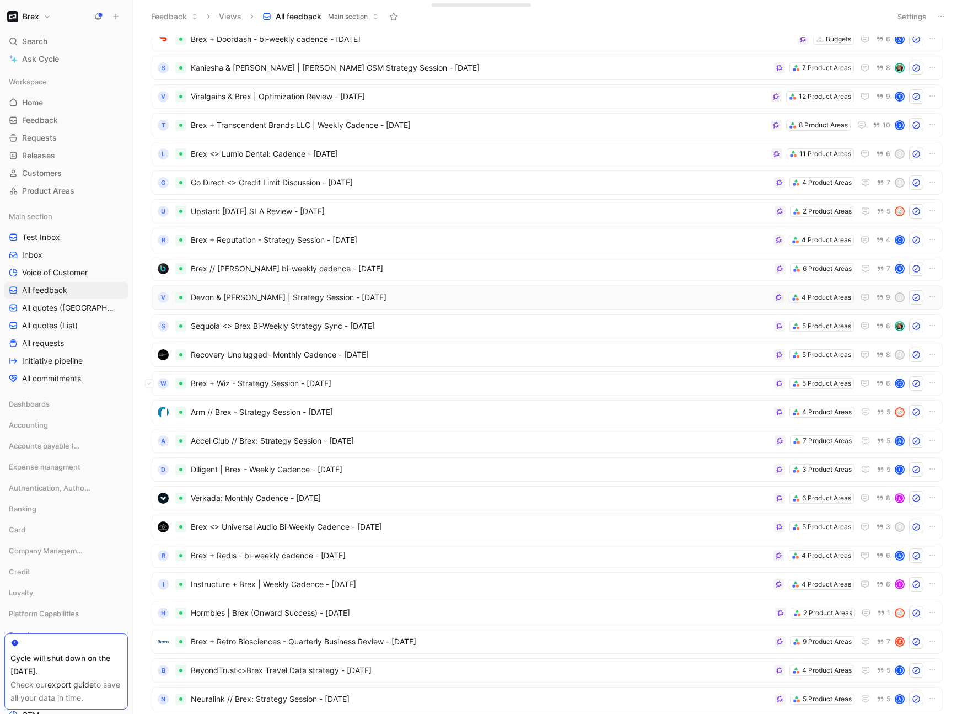
scroll to position [2052, 0]
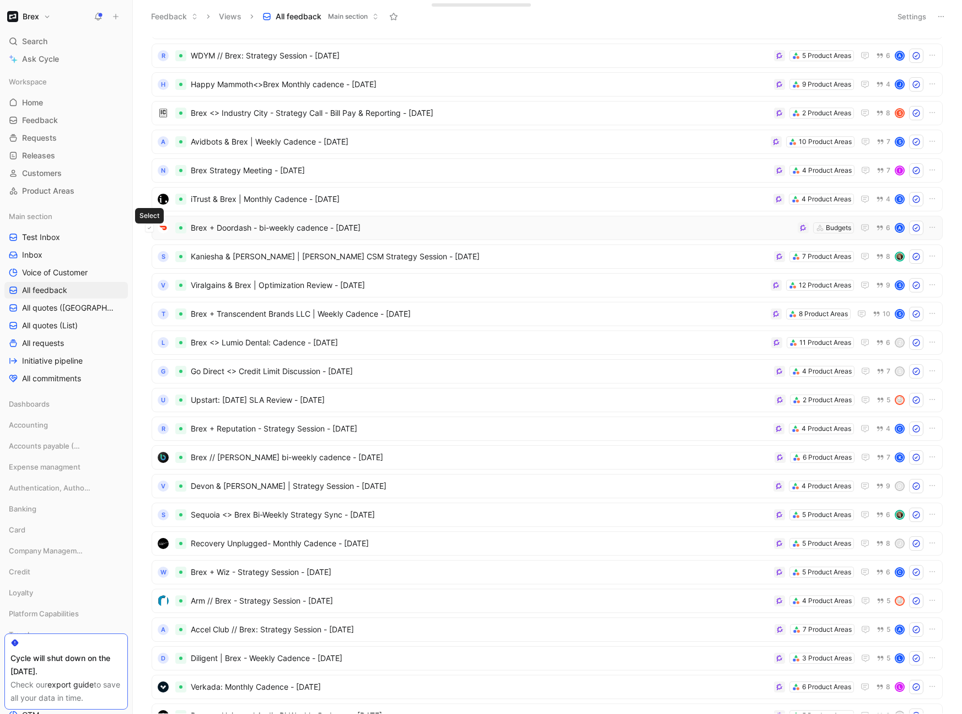
click at [150, 229] on icon at bounding box center [149, 228] width 4 height 4
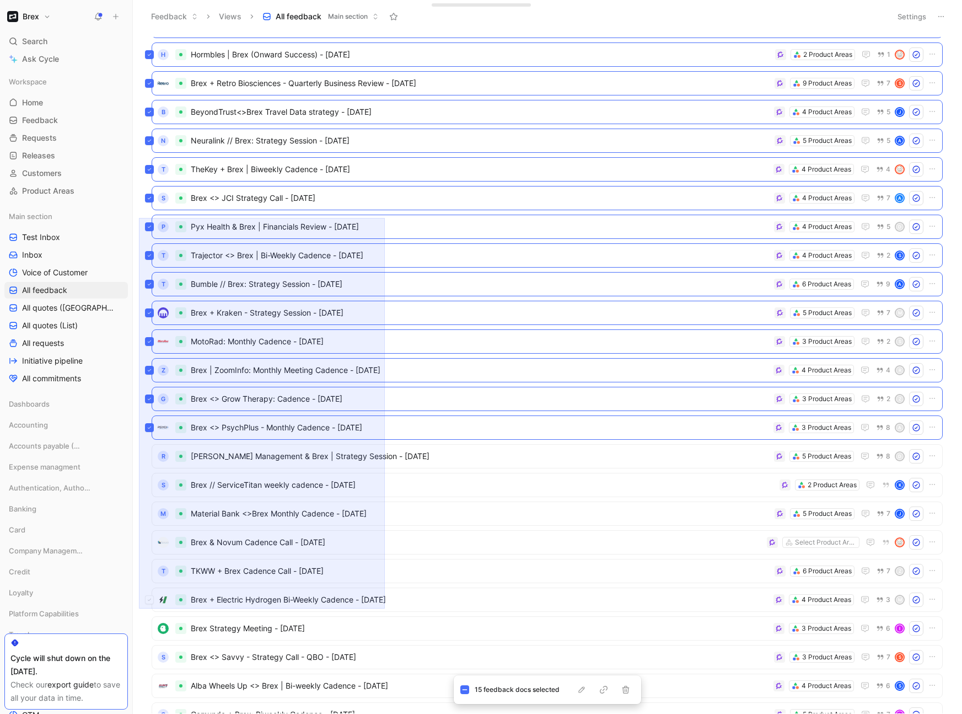
scroll to position [2685, 0]
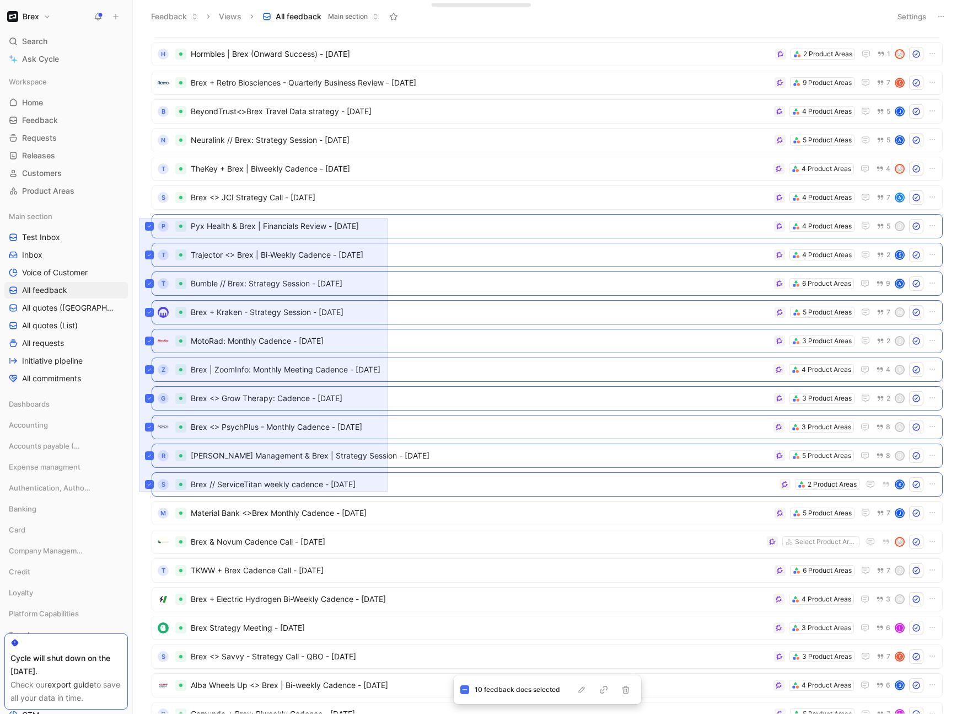
drag, startPoint x: 139, startPoint y: 218, endPoint x: 388, endPoint y: 491, distance: 369.7
click at [388, 469] on div "W Brex + Wiz - Strategy Session - [DATE] 5 Product Areas 6 C Arm // Brex - Stra…" at bounding box center [546, 375] width 815 height 676
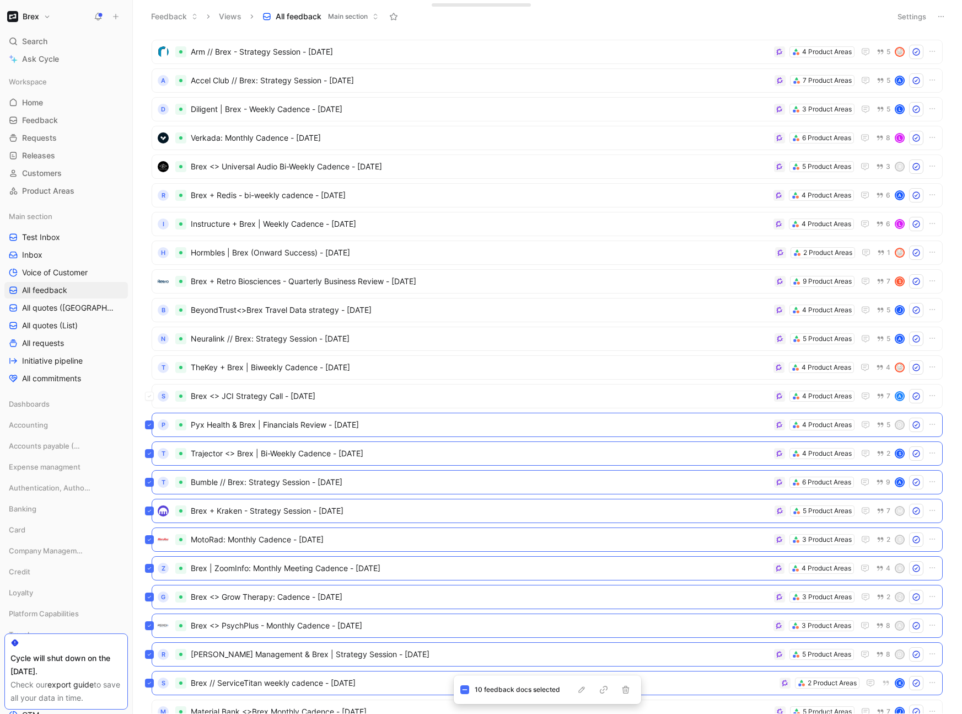
scroll to position [2528, 0]
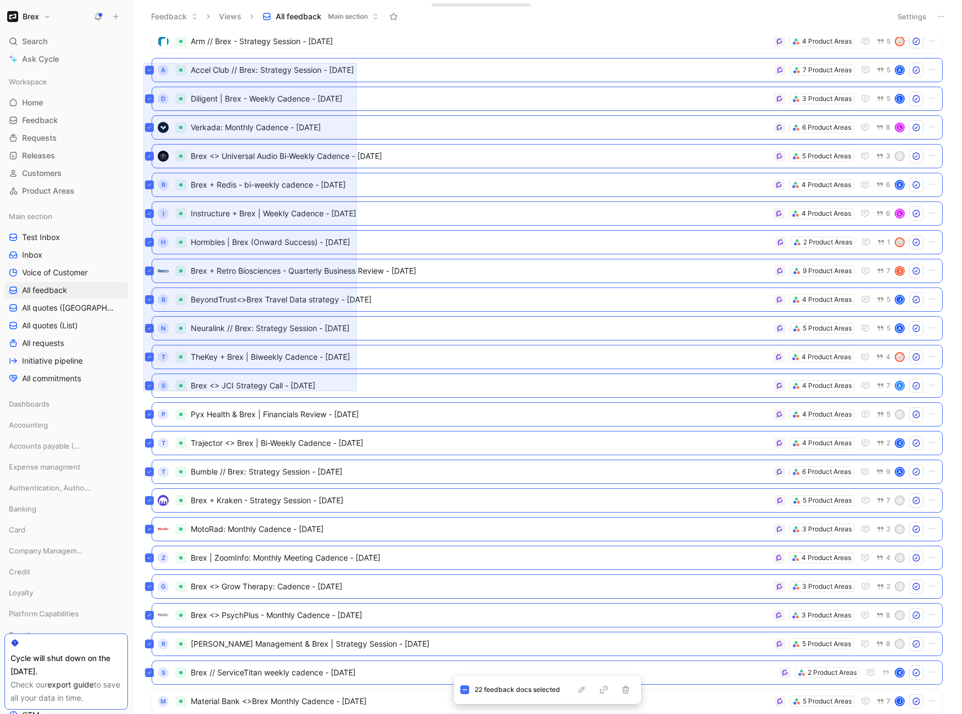
drag, startPoint x: 143, startPoint y: 391, endPoint x: 357, endPoint y: 63, distance: 391.5
click at [357, 63] on div "G Go Direct <> Credit Limit Discussion - [DATE] 4 Product Areas 7 s U Upstart: …" at bounding box center [546, 375] width 815 height 676
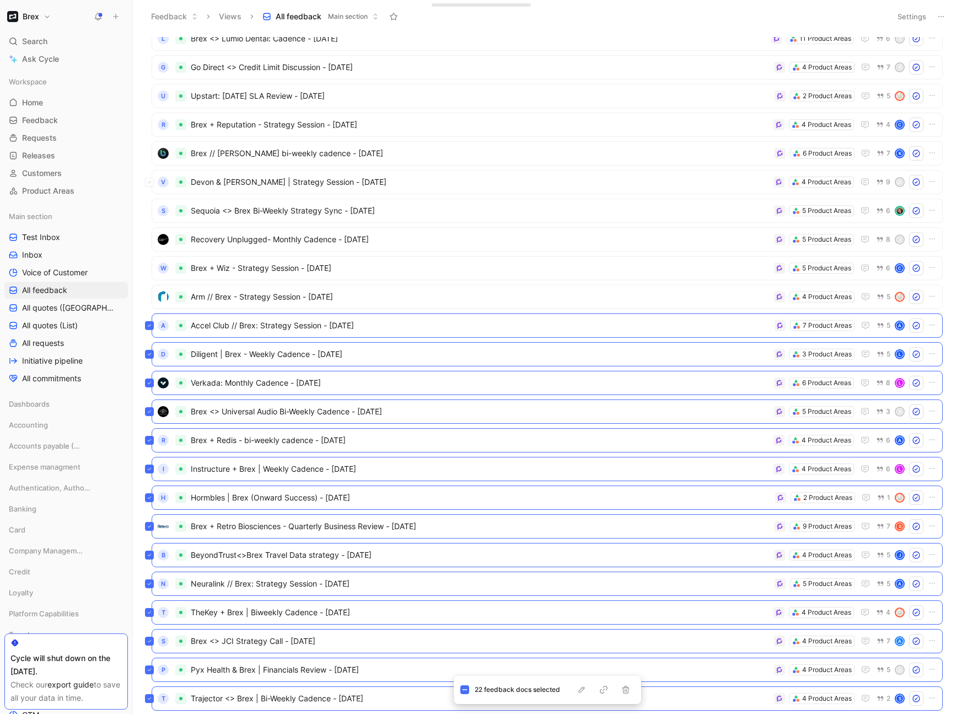
scroll to position [2224, 0]
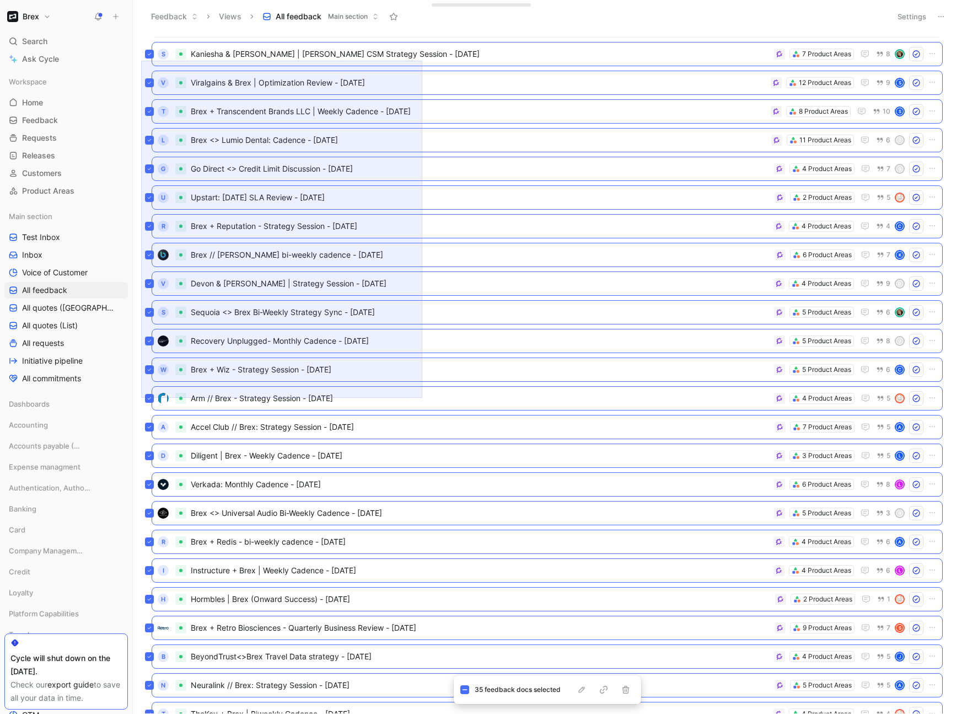
drag, startPoint x: 141, startPoint y: 398, endPoint x: 422, endPoint y: 61, distance: 439.0
click at [422, 61] on div "[US_STATE] Blood Center & Brex | Weekly Cadence - [DATE] 3 Product Areas 4 S R …" at bounding box center [546, 375] width 815 height 676
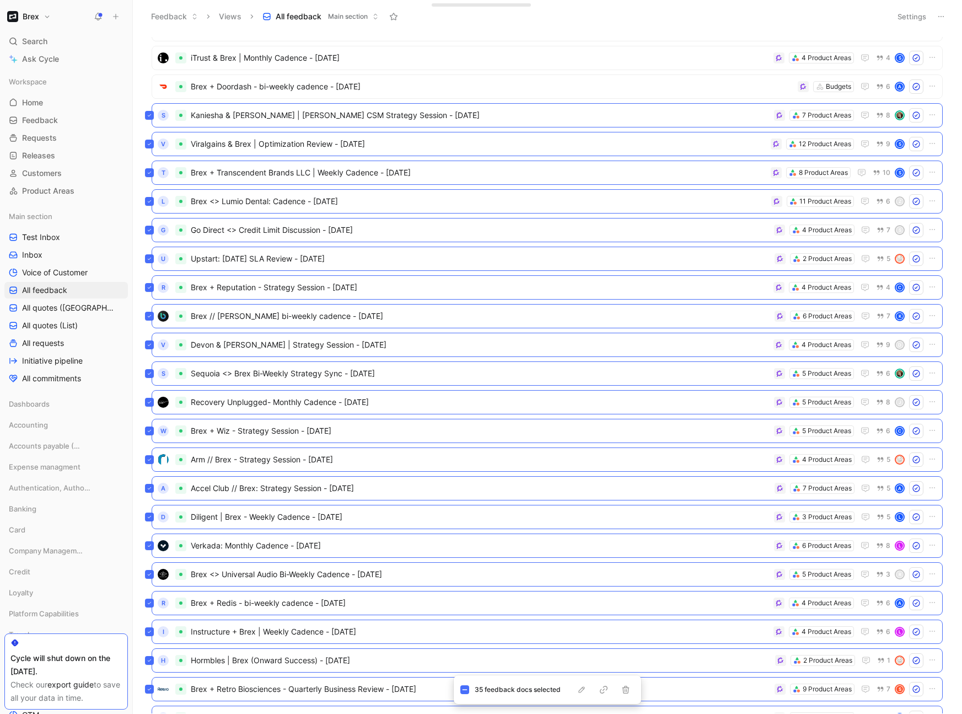
scroll to position [1976, 0]
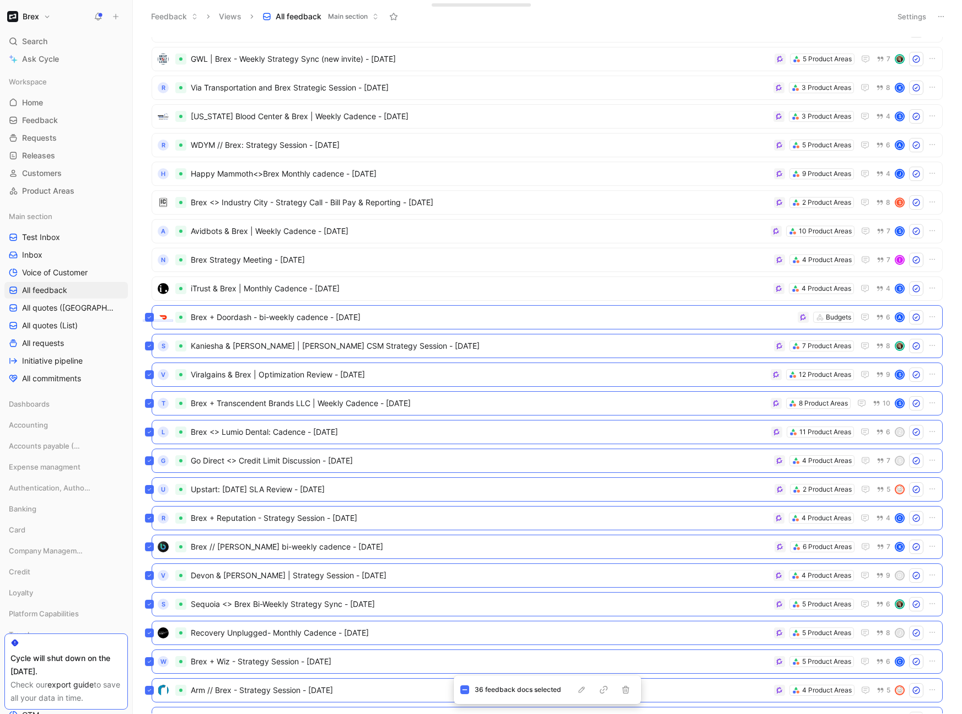
drag, startPoint x: 143, startPoint y: 319, endPoint x: 183, endPoint y: 322, distance: 40.3
click at [183, 322] on div "N NTD Television Accounting Strategy Session - [DATE] 7 Product Areas 5 [PERSON…" at bounding box center [546, 375] width 815 height 676
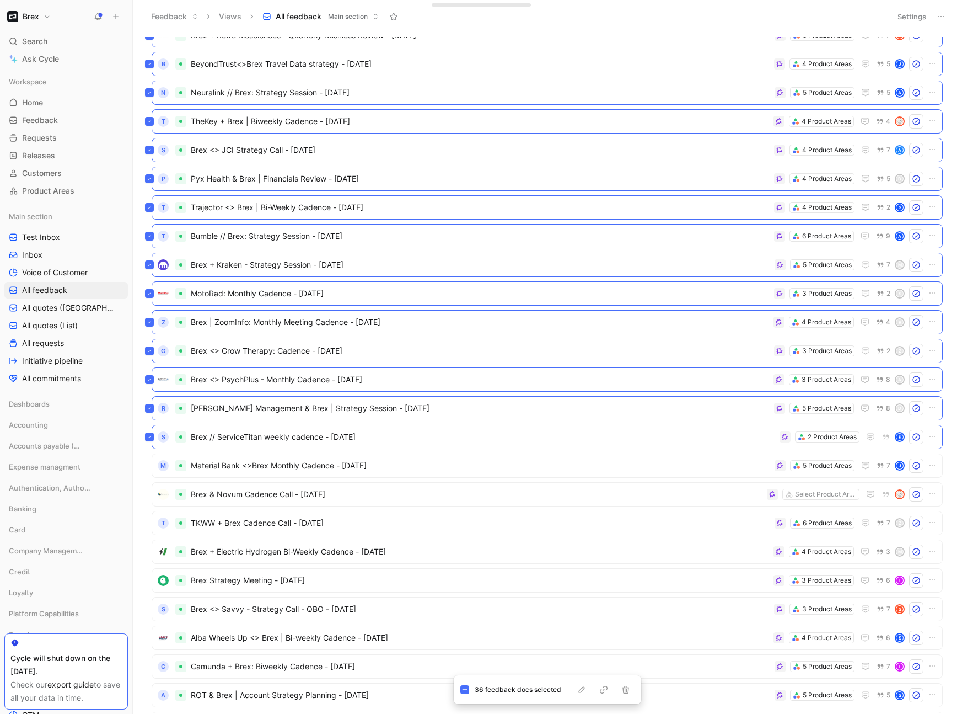
scroll to position [2728, 0]
drag, startPoint x: 466, startPoint y: 688, endPoint x: 354, endPoint y: 577, distance: 157.6
click at [466, 469] on icon at bounding box center [465, 690] width 6 height 6
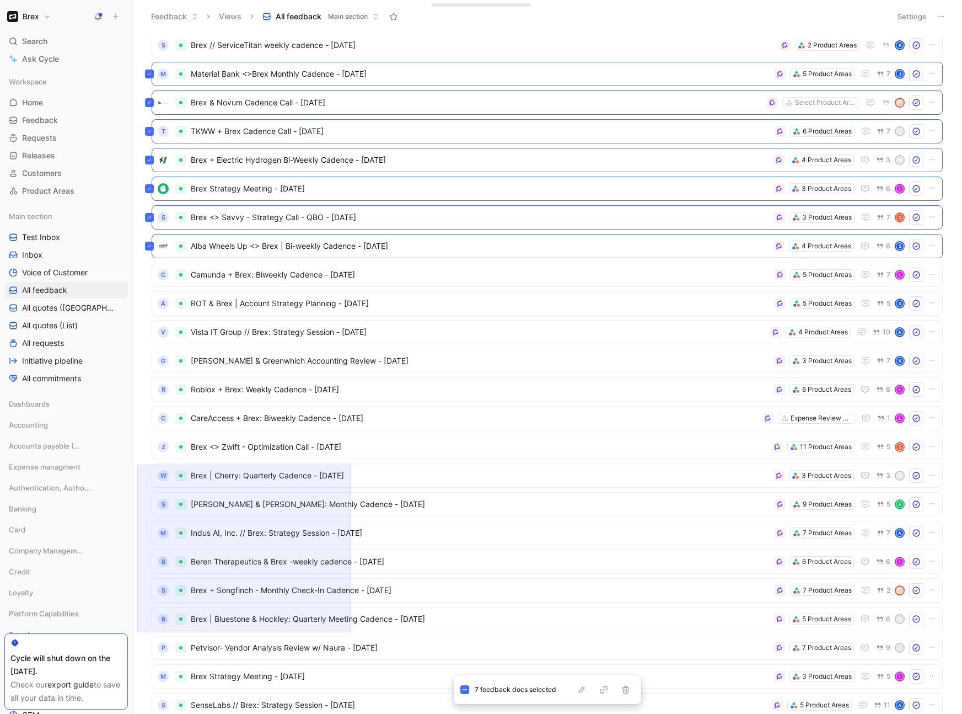
scroll to position [3235, 0]
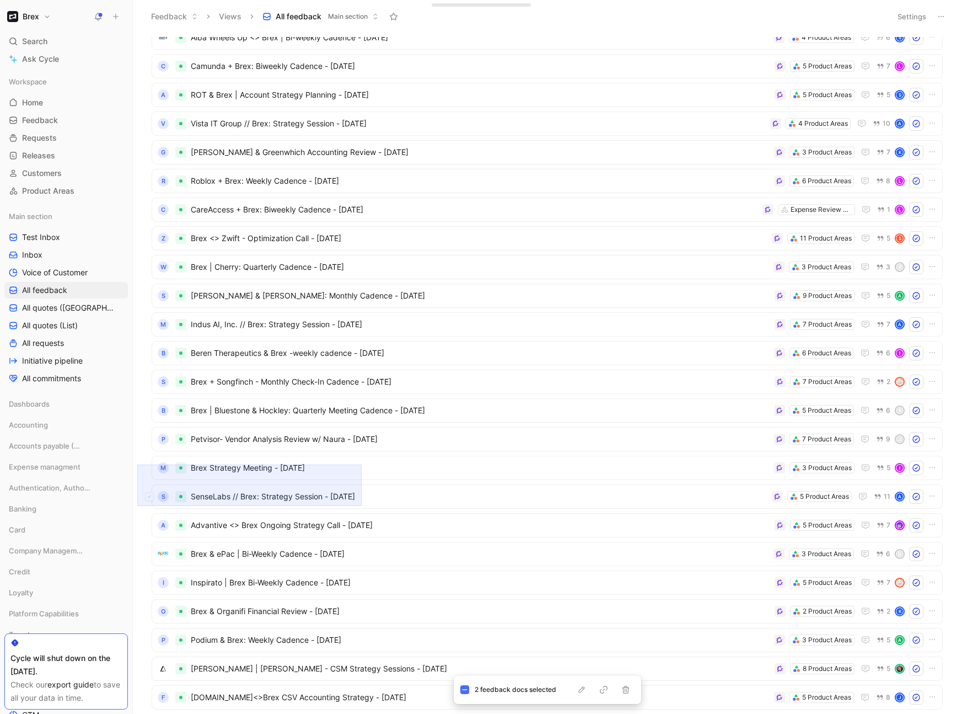
drag, startPoint x: 137, startPoint y: 464, endPoint x: 362, endPoint y: 506, distance: 228.3
click at [362, 469] on div "R [PERSON_NAME] Management & Brex | Strategy Session - [DATE] 5 Product Areas 8…" at bounding box center [548, 373] width 830 height 681
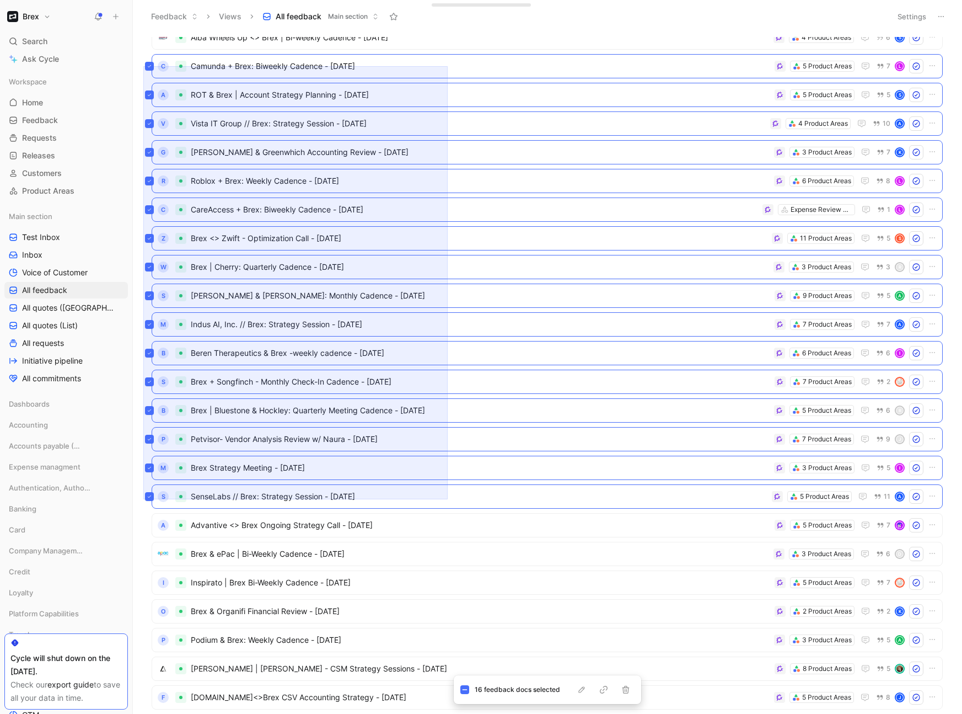
drag, startPoint x: 143, startPoint y: 499, endPoint x: 448, endPoint y: 66, distance: 529.3
click at [448, 66] on div "R [PERSON_NAME] Management & Brex | Strategy Session - [DATE] 5 Product Areas 8…" at bounding box center [546, 375] width 815 height 676
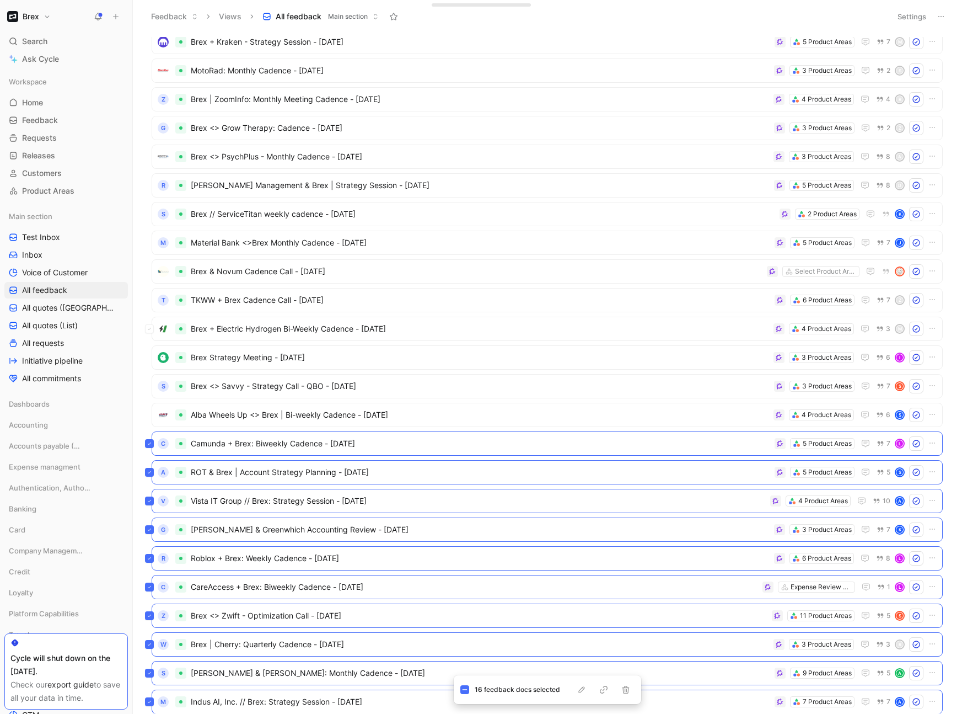
scroll to position [2915, 0]
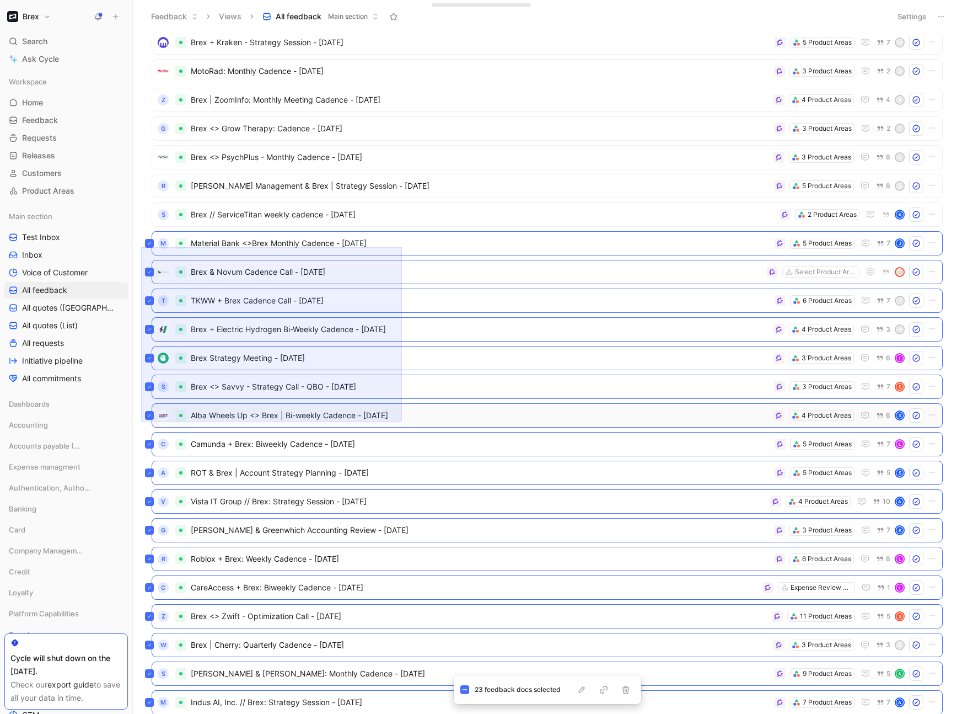
drag, startPoint x: 141, startPoint y: 421, endPoint x: 402, endPoint y: 247, distance: 313.7
click at [402, 247] on div "Brex + Retro Biosciences - Quarterly Business Review - [DATE] 9 Product Areas 7…" at bounding box center [546, 375] width 815 height 676
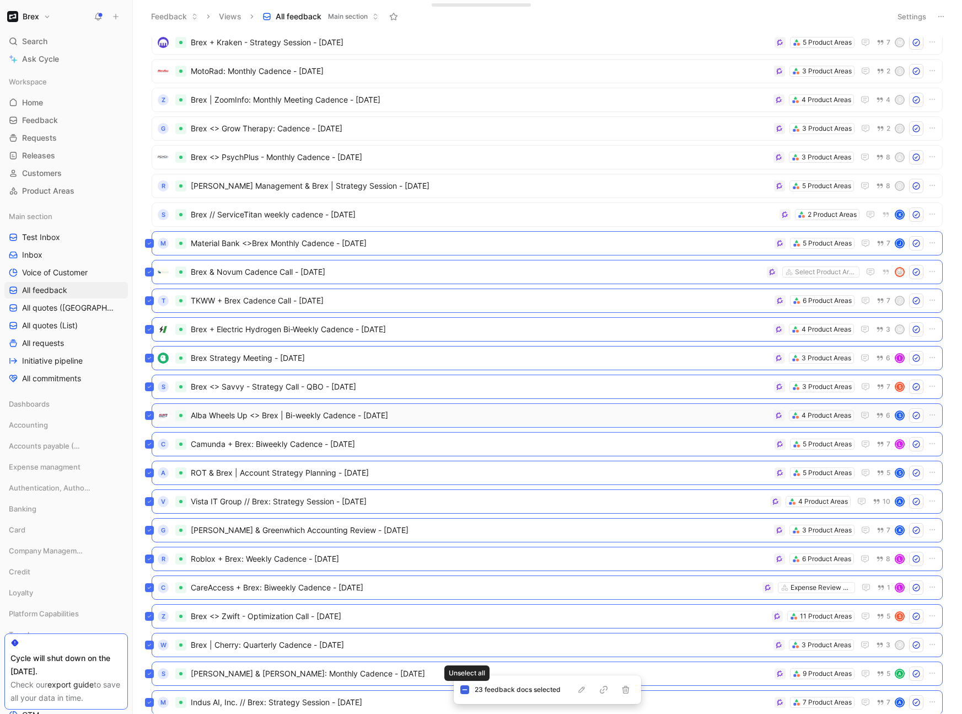
click at [467, 469] on icon at bounding box center [465, 690] width 6 height 6
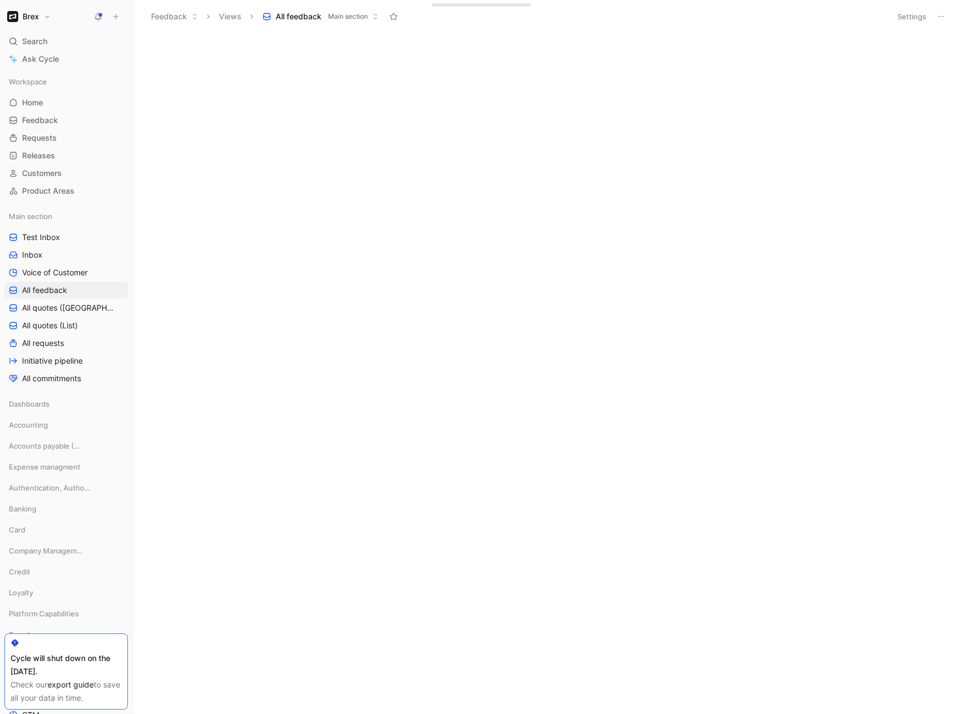
scroll to position [0, 0]
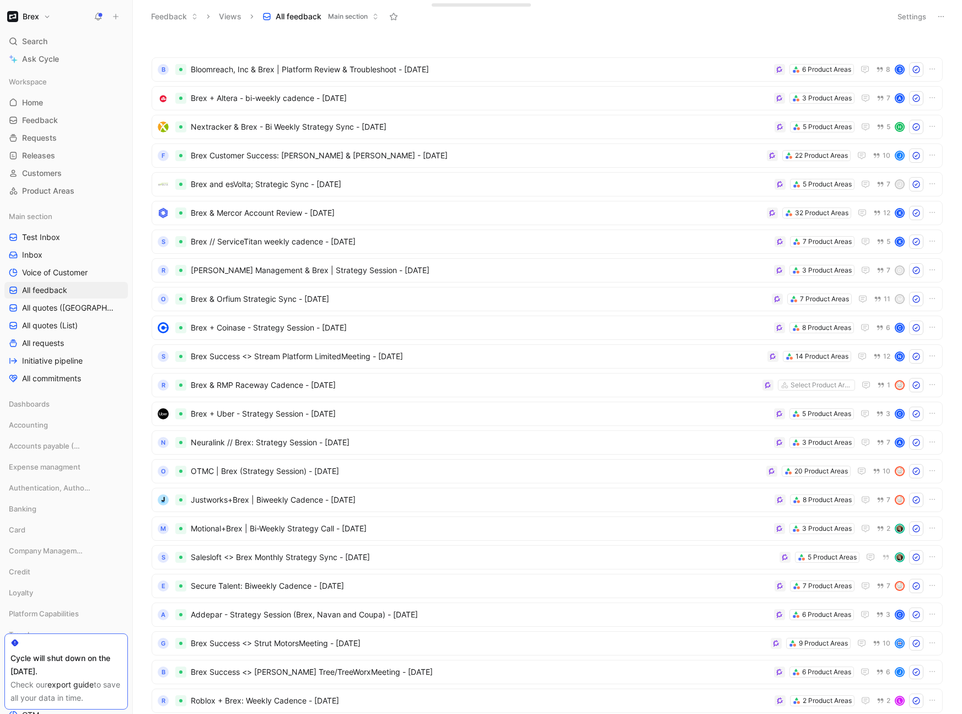
click at [744, 19] on button "Settings" at bounding box center [912, 16] width 39 height 15
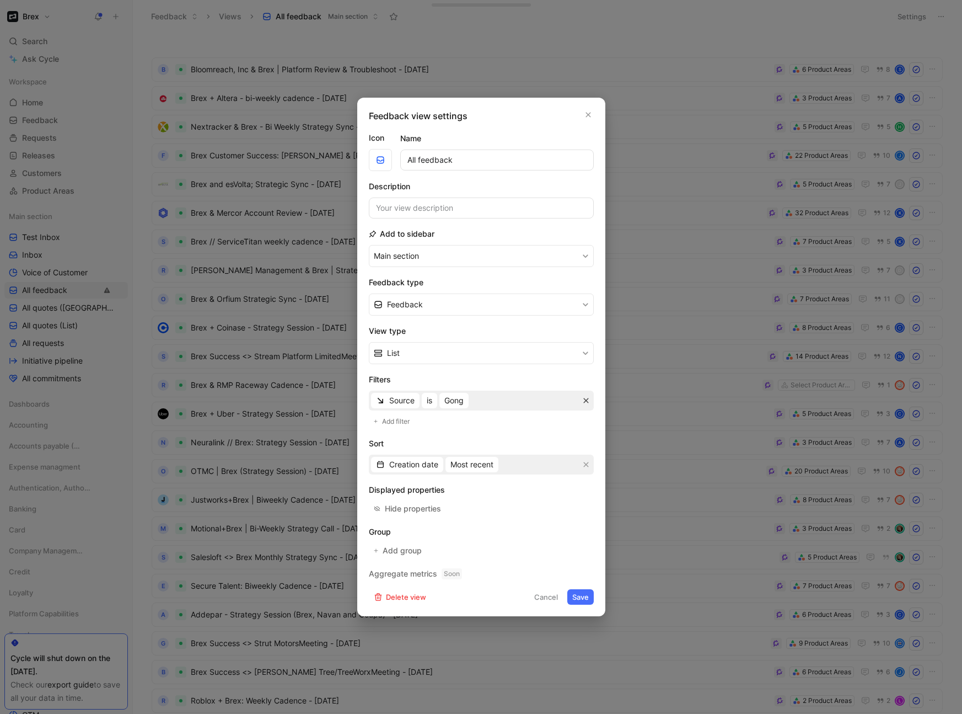
click at [587, 402] on icon "button" at bounding box center [586, 400] width 5 height 5
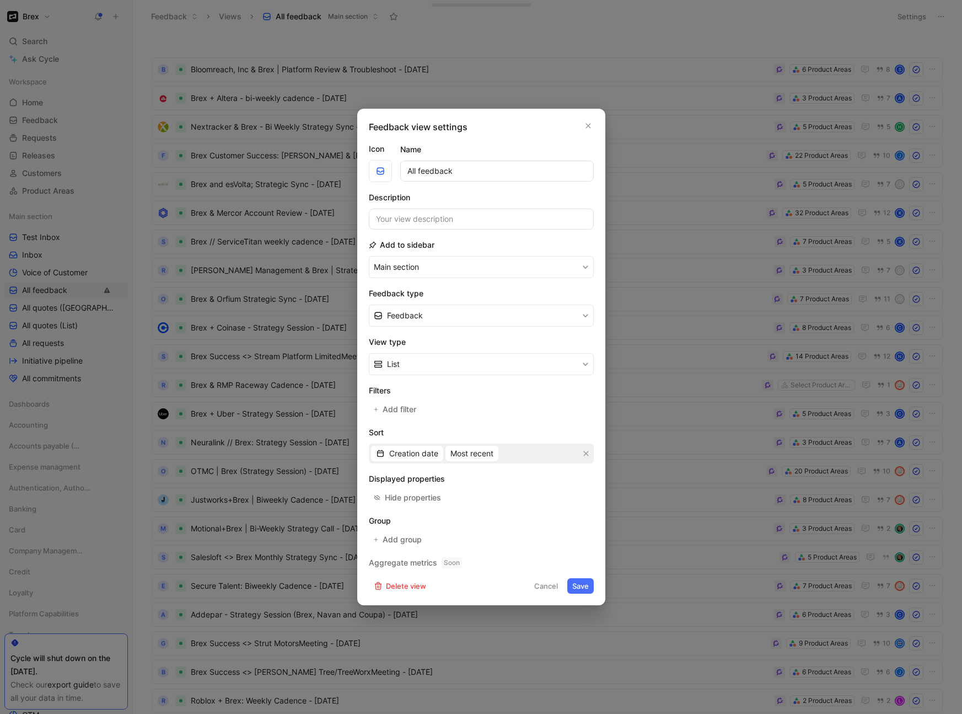
click at [580, 469] on button "Save" at bounding box center [581, 585] width 26 height 15
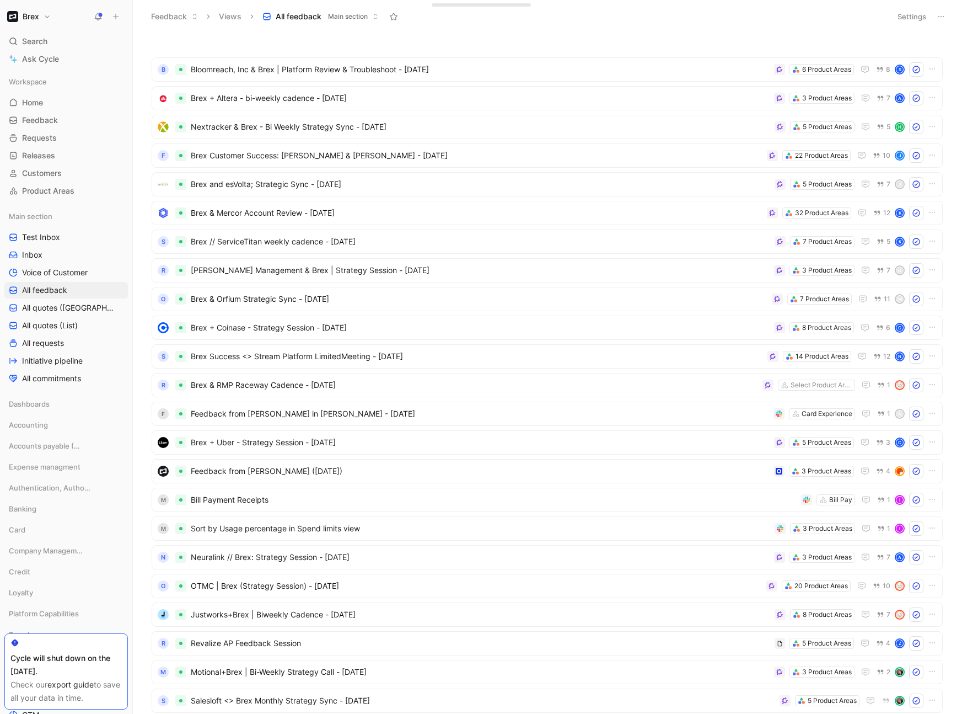
click at [744, 15] on button "Settings" at bounding box center [912, 16] width 39 height 15
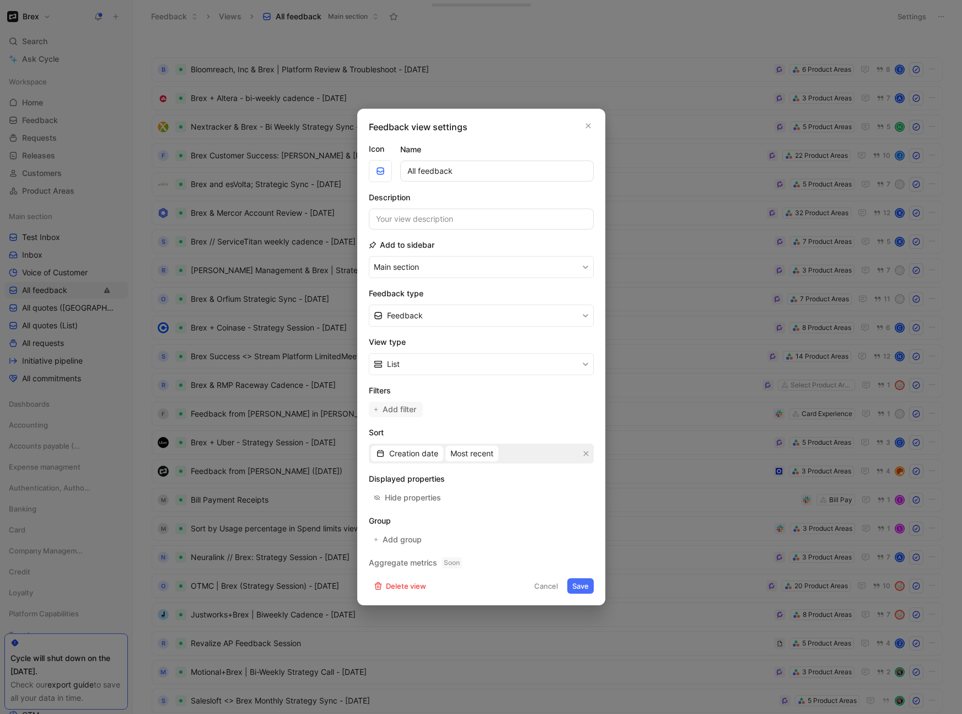
click at [410, 413] on span "Add filter" at bounding box center [400, 409] width 35 height 13
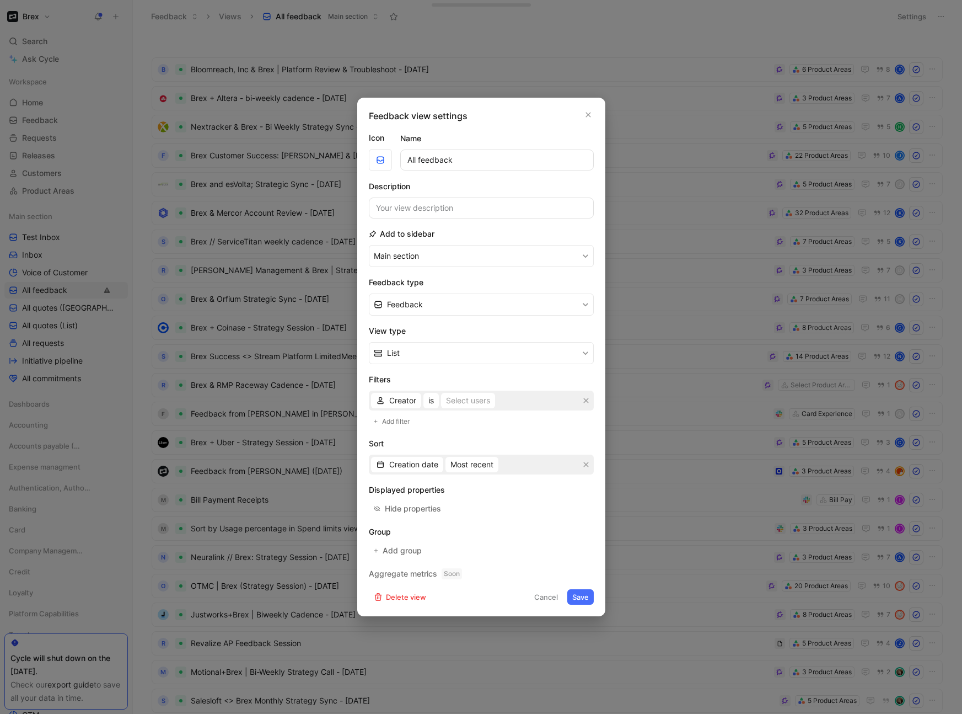
click at [404, 406] on span "Creator" at bounding box center [402, 400] width 27 height 13
click at [427, 469] on span "Feedback Source" at bounding box center [420, 554] width 63 height 9
click at [465, 402] on button "is" at bounding box center [457, 400] width 15 height 15
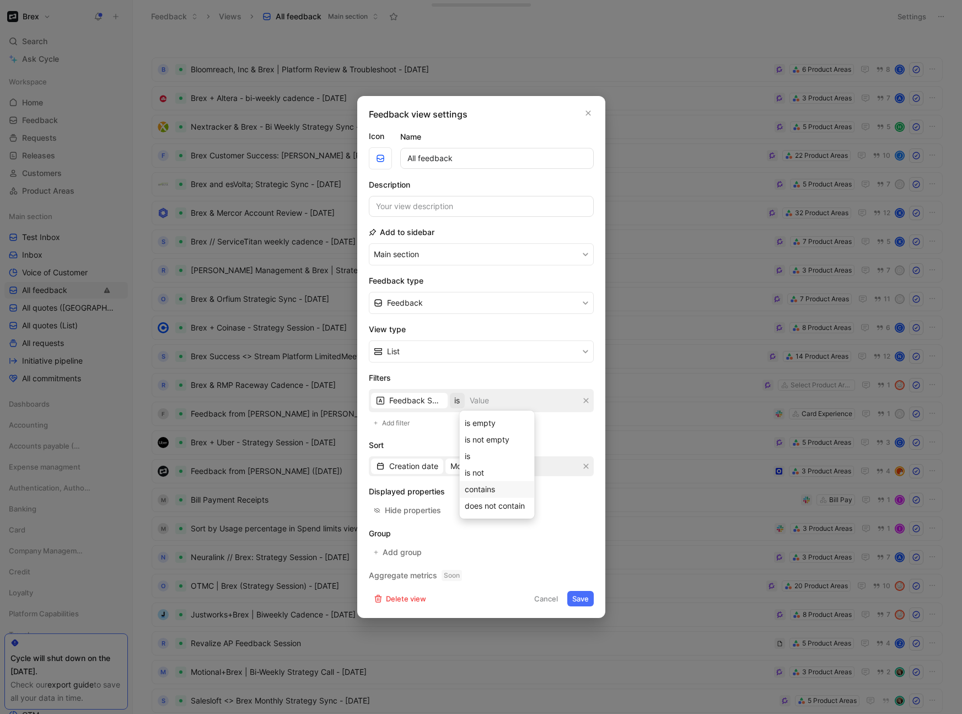
click at [486, 469] on span "contains" at bounding box center [480, 488] width 30 height 9
click at [502, 401] on input at bounding box center [528, 400] width 99 height 19
type input "survey"
click at [369, 243] on button "Main section" at bounding box center [481, 254] width 225 height 22
click at [582, 469] on button "Save" at bounding box center [581, 598] width 26 height 15
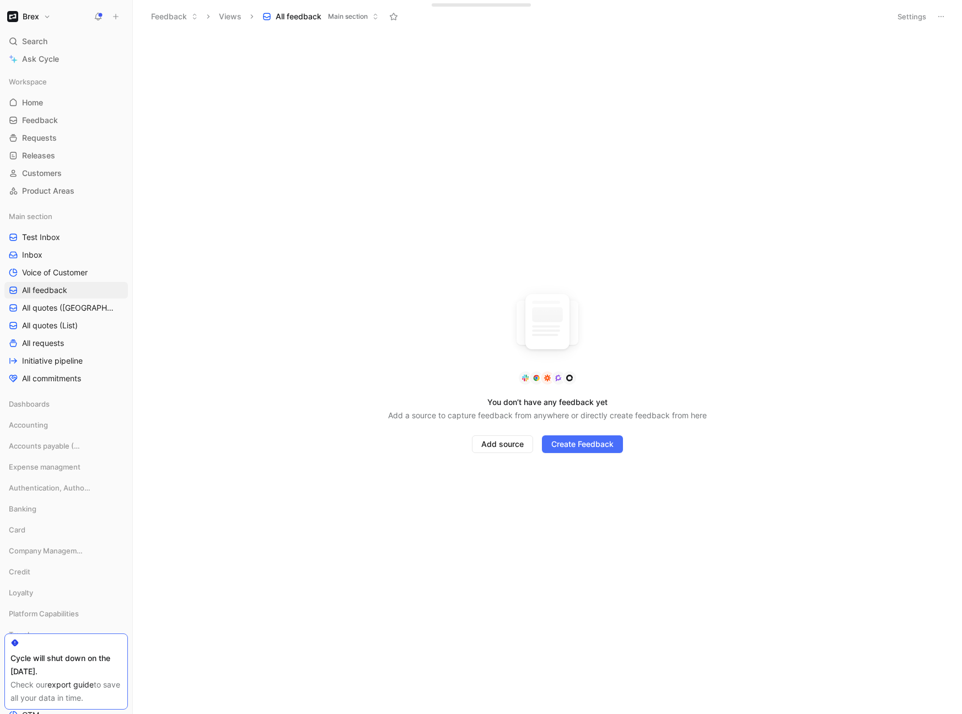
click at [744, 14] on button "Settings" at bounding box center [912, 16] width 39 height 15
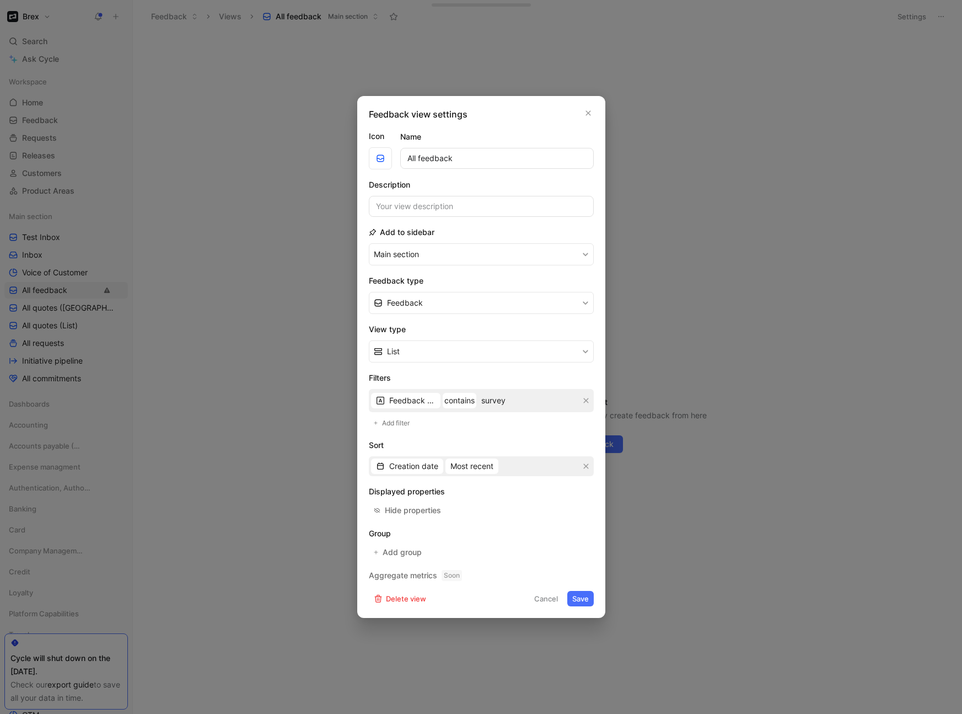
click at [499, 399] on input "survey" at bounding box center [528, 400] width 99 height 19
type input "Survey"
click at [369, 243] on button "Main section" at bounding box center [481, 254] width 225 height 22
click at [580, 469] on button "Save" at bounding box center [581, 598] width 26 height 15
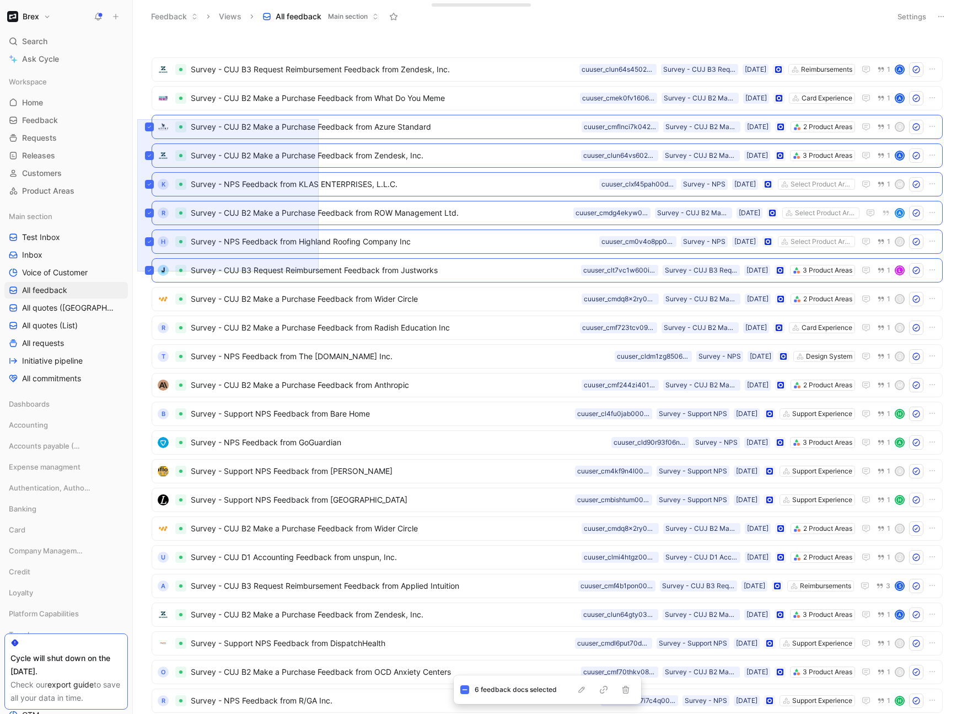
drag, startPoint x: 137, startPoint y: 119, endPoint x: 319, endPoint y: 271, distance: 236.9
click at [319, 271] on div "Survey - CUJ B3 Request Reimbursement Feedback from Zendesk, Inc. Reimbursement…" at bounding box center [548, 373] width 830 height 681
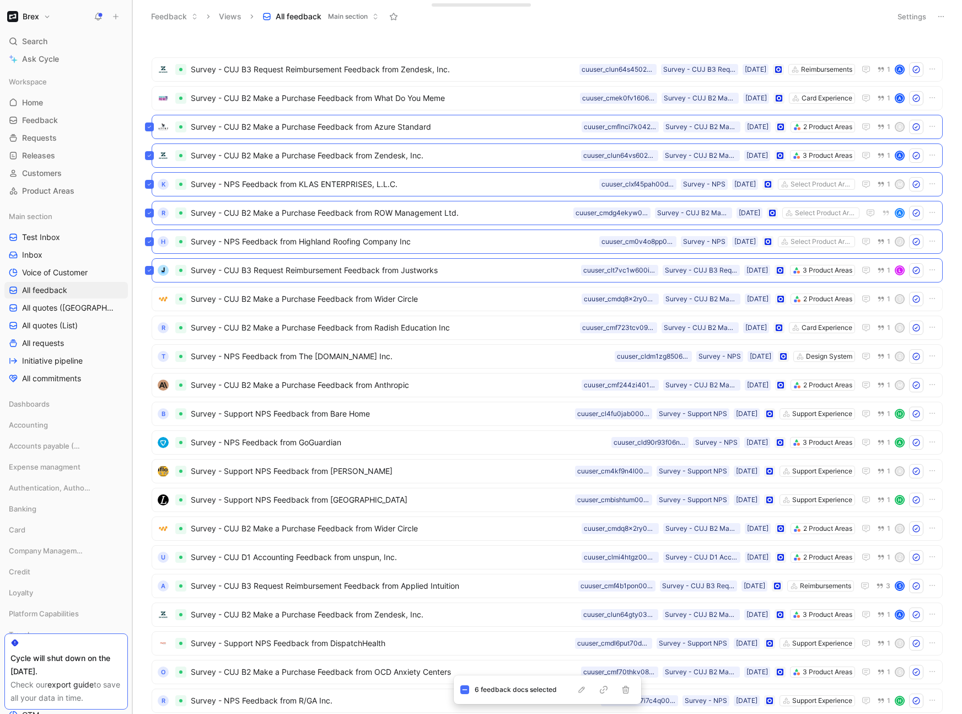
click at [133, 54] on div at bounding box center [132, 357] width 4 height 714
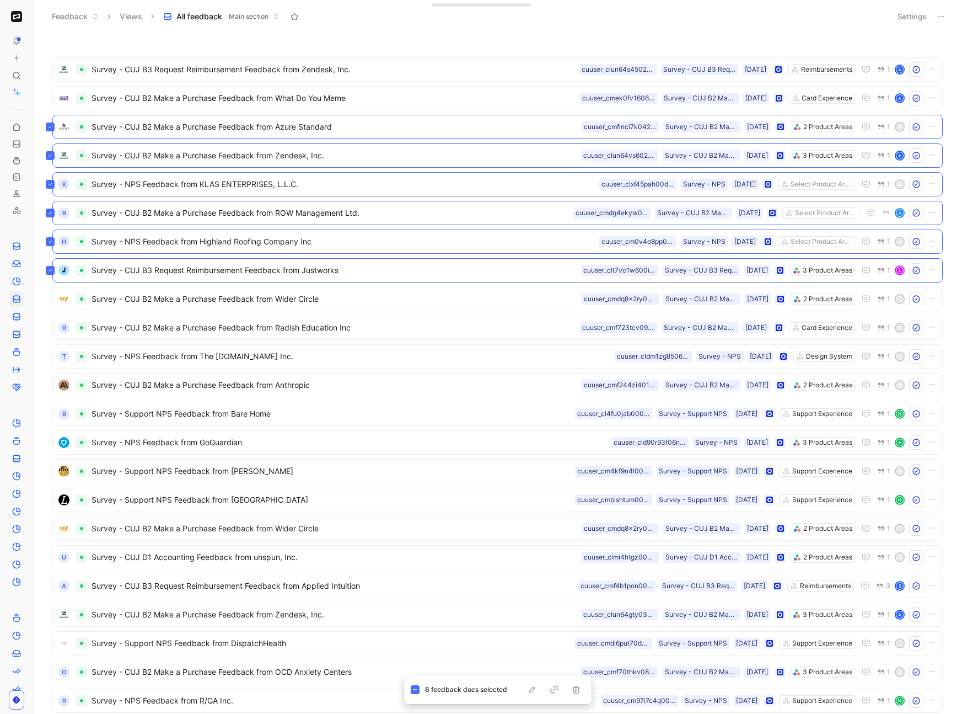
click at [18, 18] on img "button" at bounding box center [16, 16] width 11 height 11
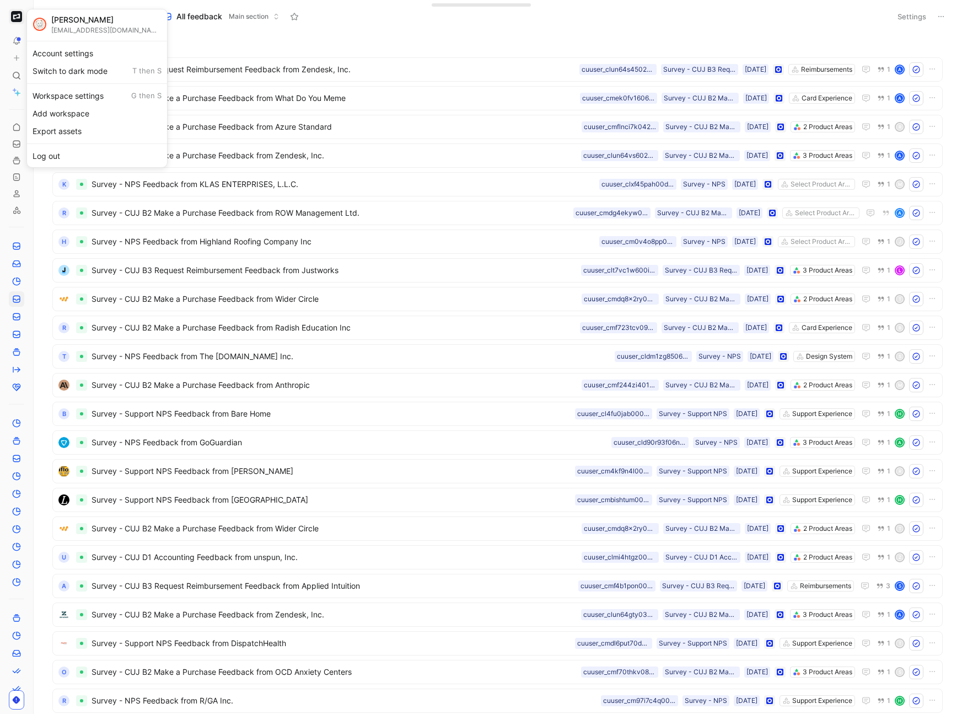
click at [10, 14] on div at bounding box center [481, 357] width 962 height 714
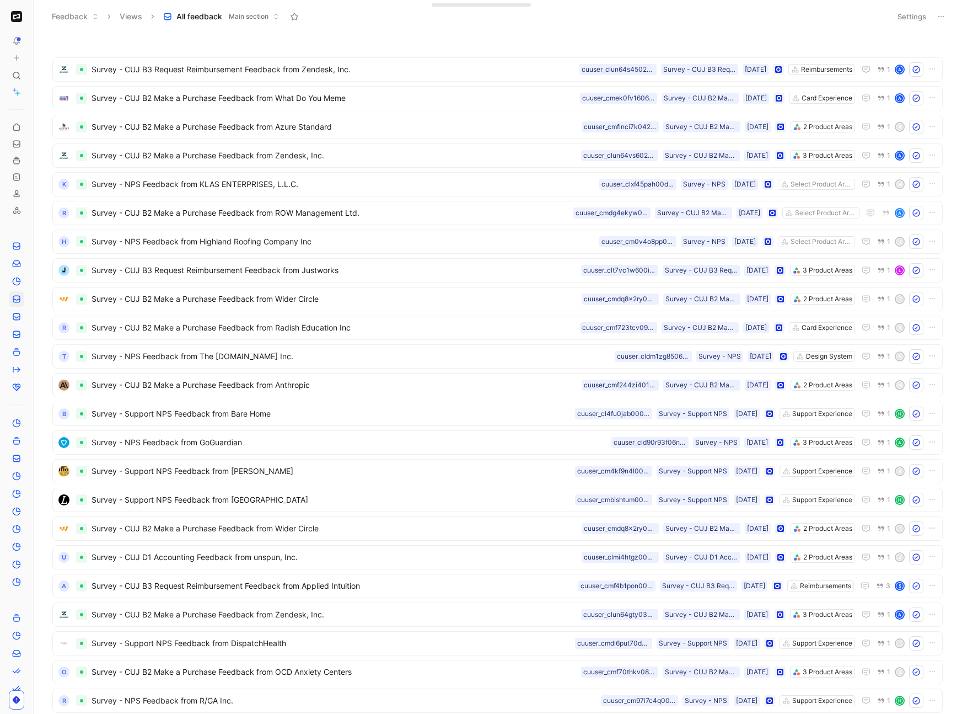
click at [34, 17] on use at bounding box center [36, 16] width 7 height 7
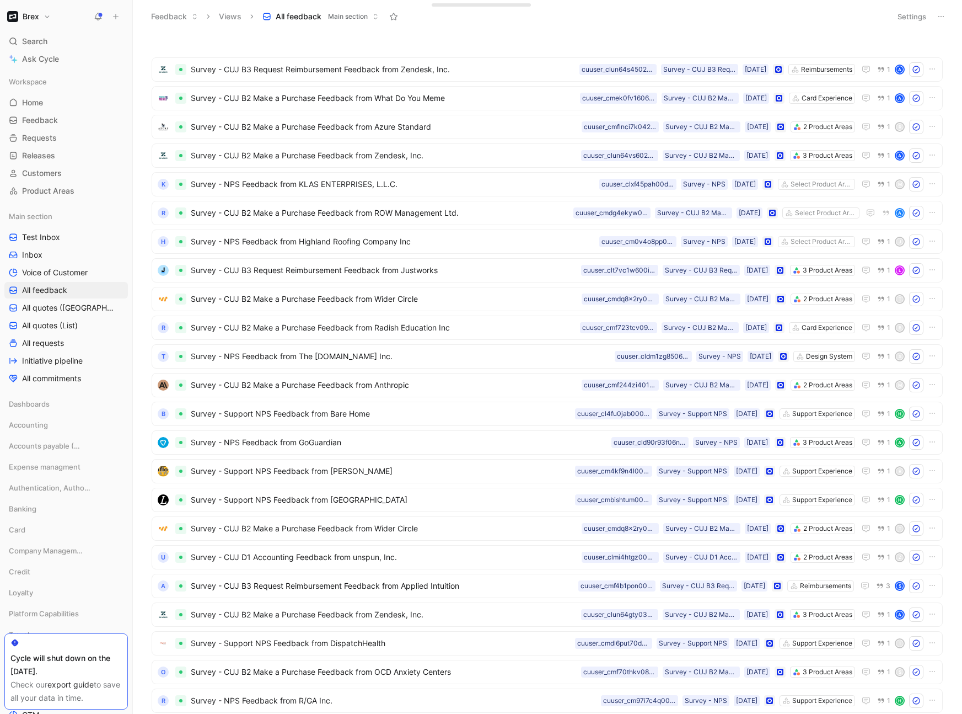
click at [141, 239] on div "Survey - CUJ B3 Request Reimbursement Feedback from Zendesk, Inc. Reimbursement…" at bounding box center [546, 375] width 815 height 676
click at [744, 16] on button "Settings" at bounding box center [912, 16] width 39 height 15
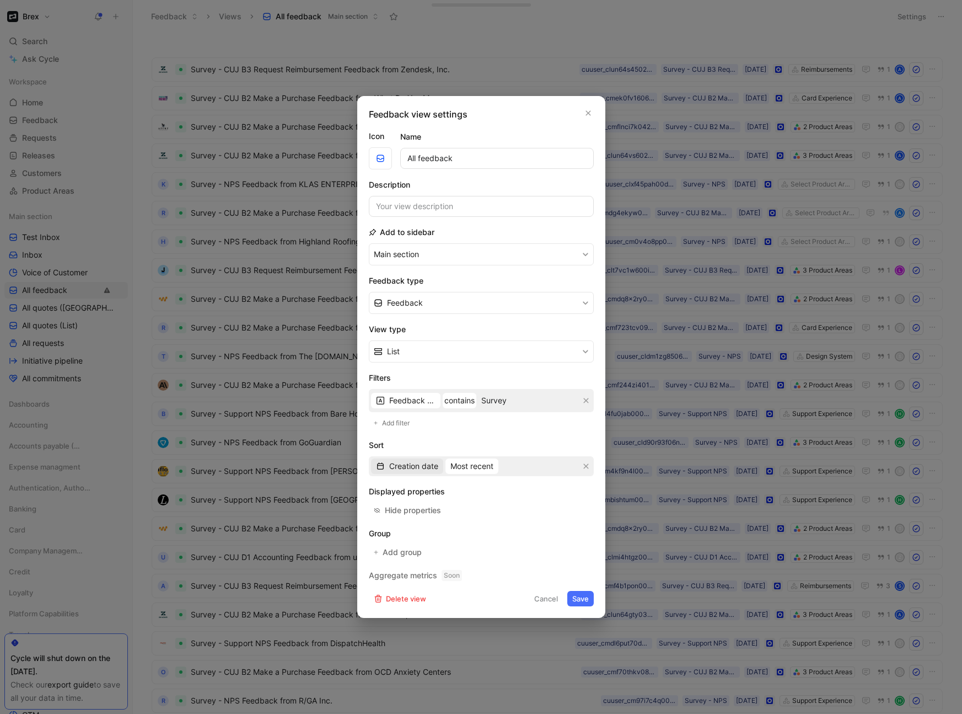
click at [418, 464] on span "Creation date" at bounding box center [413, 465] width 49 height 13
click at [407, 469] on span "Children" at bounding box center [404, 488] width 30 height 9
click at [589, 466] on button "button" at bounding box center [586, 466] width 11 height 11
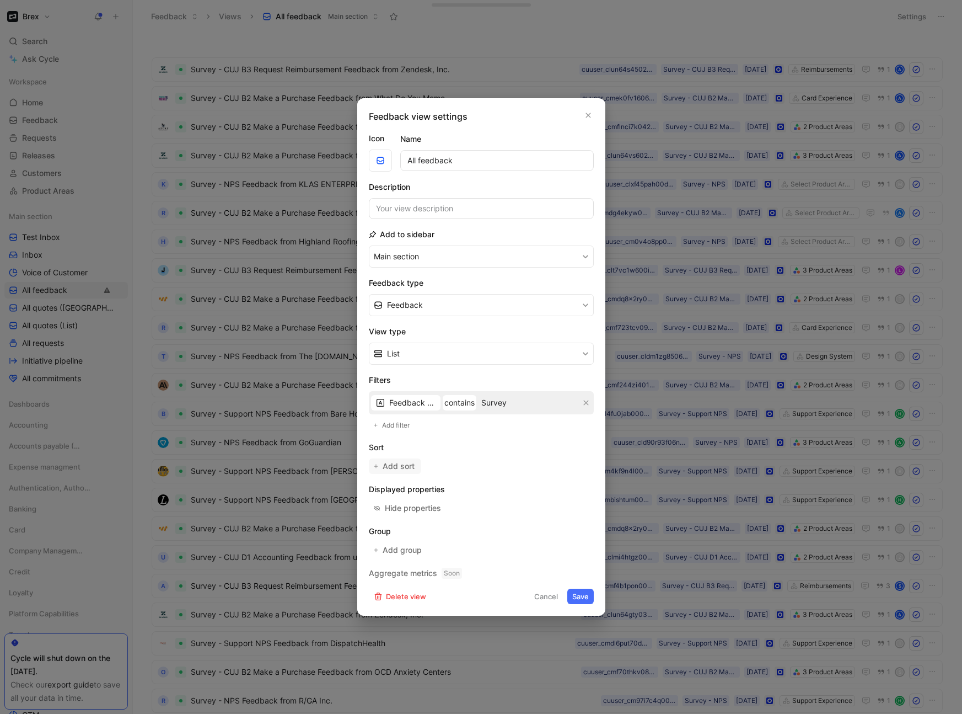
click at [409, 468] on span "Add sort" at bounding box center [399, 465] width 33 height 13
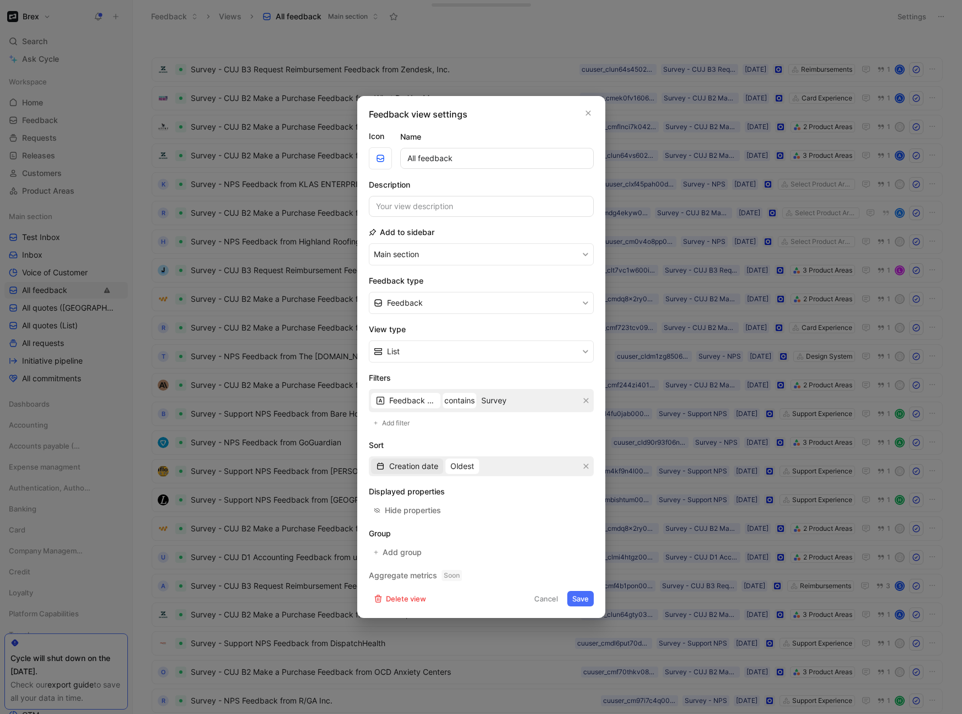
click at [426, 467] on span "Creation date" at bounding box center [413, 465] width 49 height 13
click at [468, 469] on span "Oldest" at bounding box center [463, 465] width 24 height 13
click at [470, 469] on span "Most recent" at bounding box center [472, 504] width 43 height 9
click at [512, 440] on h2 "Sort" at bounding box center [481, 444] width 225 height 13
click at [582, 469] on button "Save" at bounding box center [581, 598] width 26 height 15
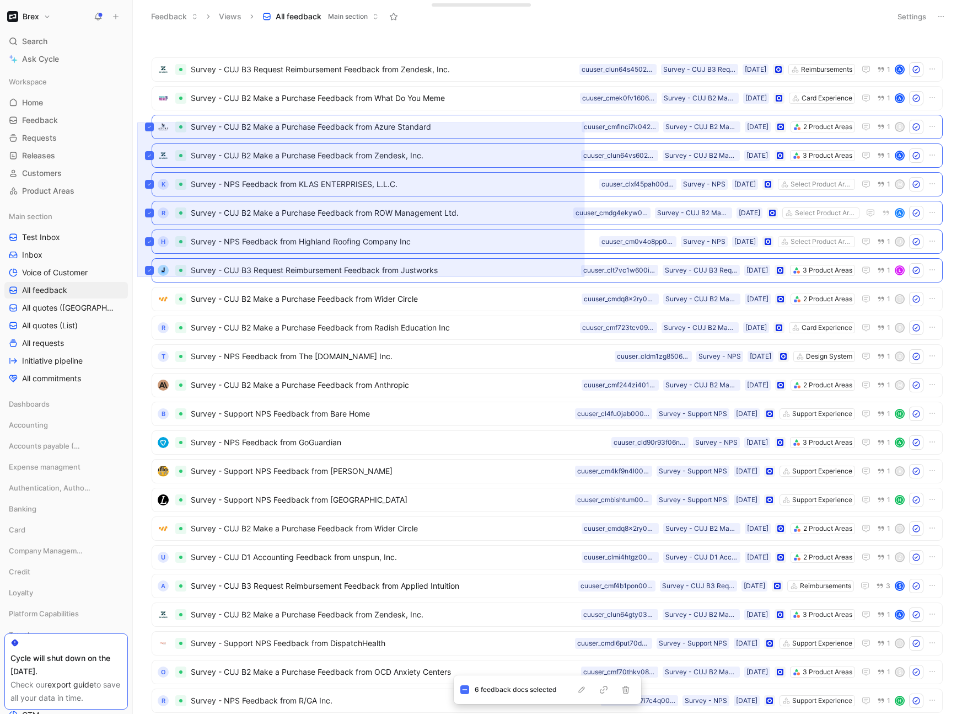
drag, startPoint x: 137, startPoint y: 122, endPoint x: 585, endPoint y: 277, distance: 473.2
click at [585, 277] on div "Survey - CUJ B3 Request Reimbursement Feedback from Zendesk, Inc. Reimbursement…" at bounding box center [548, 373] width 830 height 681
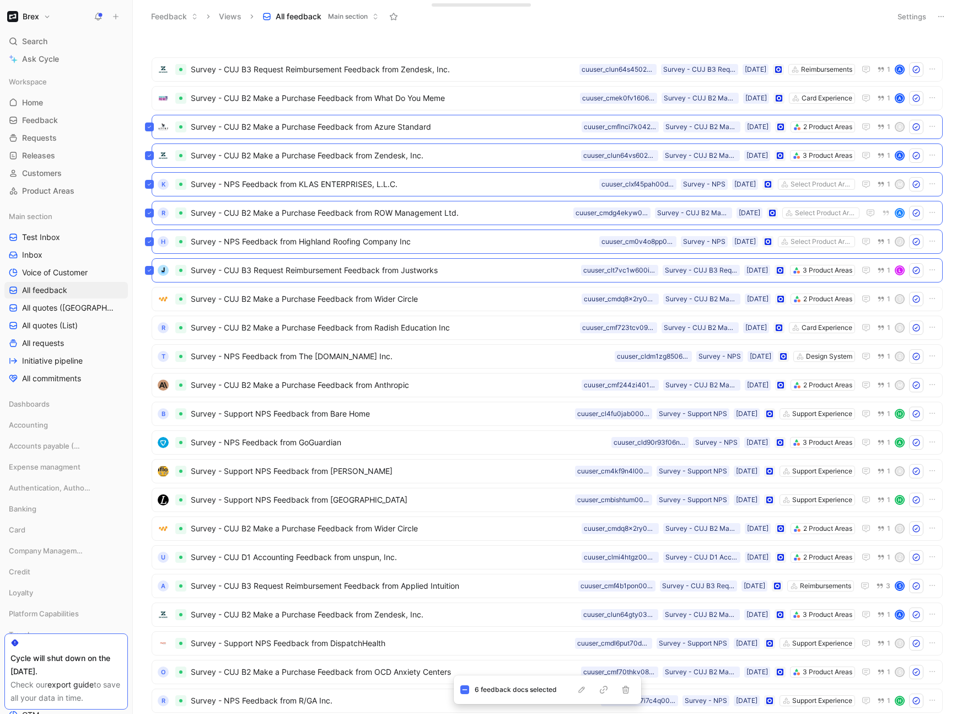
click at [149, 328] on div "Survey - CUJ B3 Request Reimbursement Feedback from Zendesk, Inc. Reimbursement…" at bounding box center [547, 669] width 802 height 1240
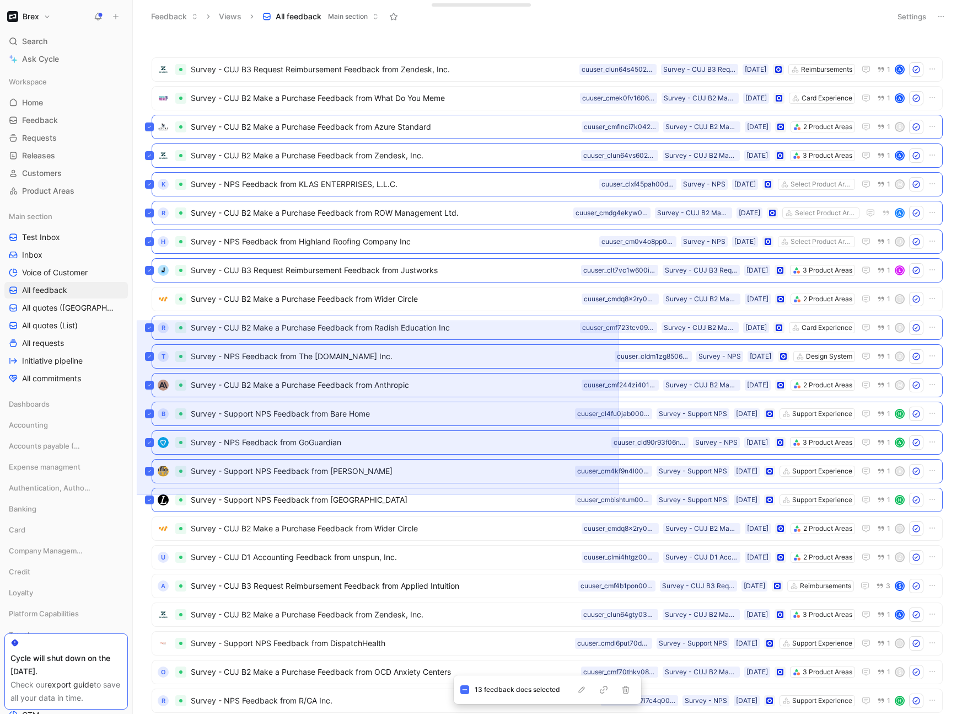
drag, startPoint x: 137, startPoint y: 320, endPoint x: 619, endPoint y: 495, distance: 513.1
click at [619, 469] on div "Survey - CUJ B3 Request Reimbursement Feedback from Zendesk, Inc. Reimbursement…" at bounding box center [548, 373] width 830 height 681
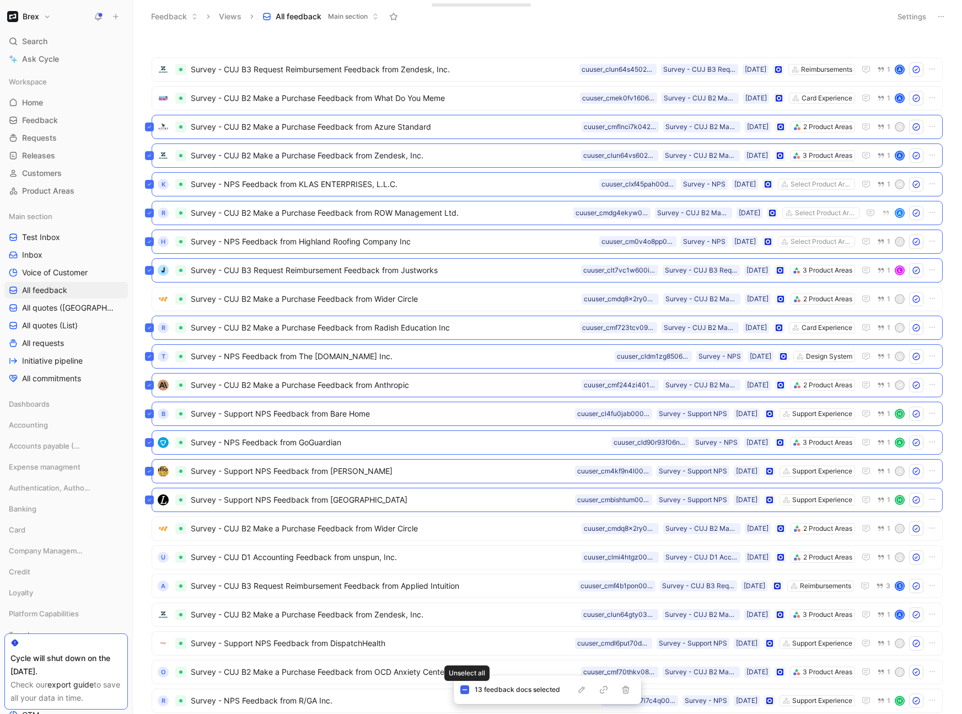
click at [466, 469] on icon at bounding box center [465, 690] width 6 height 6
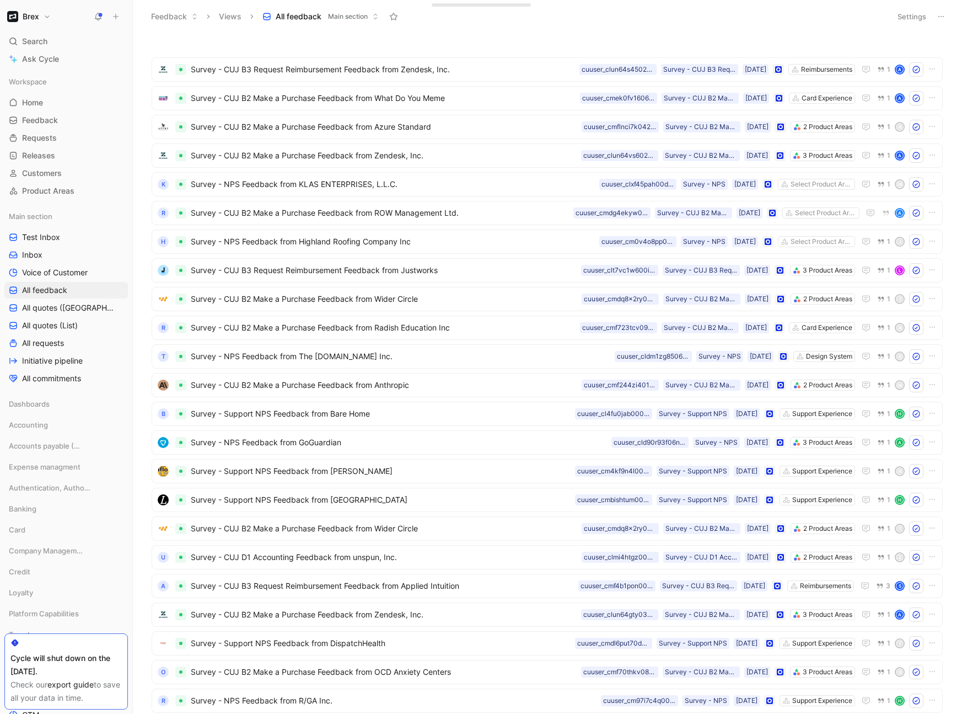
click at [137, 250] on div "Survey - CUJ B3 Request Reimbursement Feedback from Zendesk, Inc. Reimbursement…" at bounding box center [548, 373] width 830 height 681
click at [151, 298] on icon at bounding box center [149, 299] width 3 height 2
click at [145, 265] on div "Survey - CUJ B3 Request Reimbursement Feedback from Zendesk, Inc. Reimbursement…" at bounding box center [546, 375] width 815 height 676
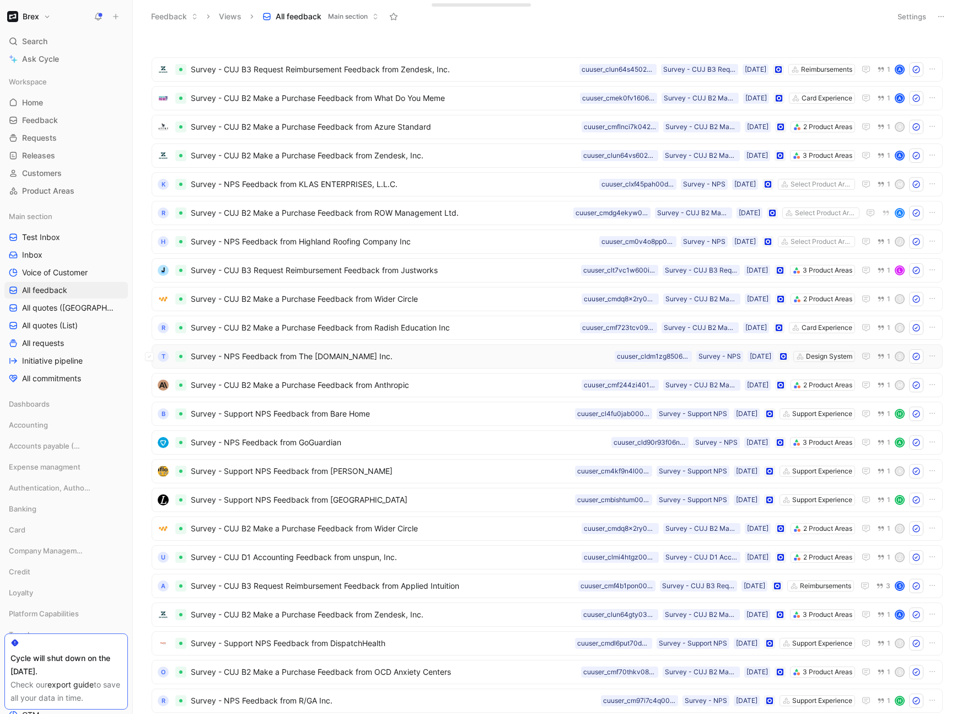
click at [527, 361] on span "Survey - NPS Feedback from The [DOMAIN_NAME] Inc." at bounding box center [401, 356] width 420 height 13
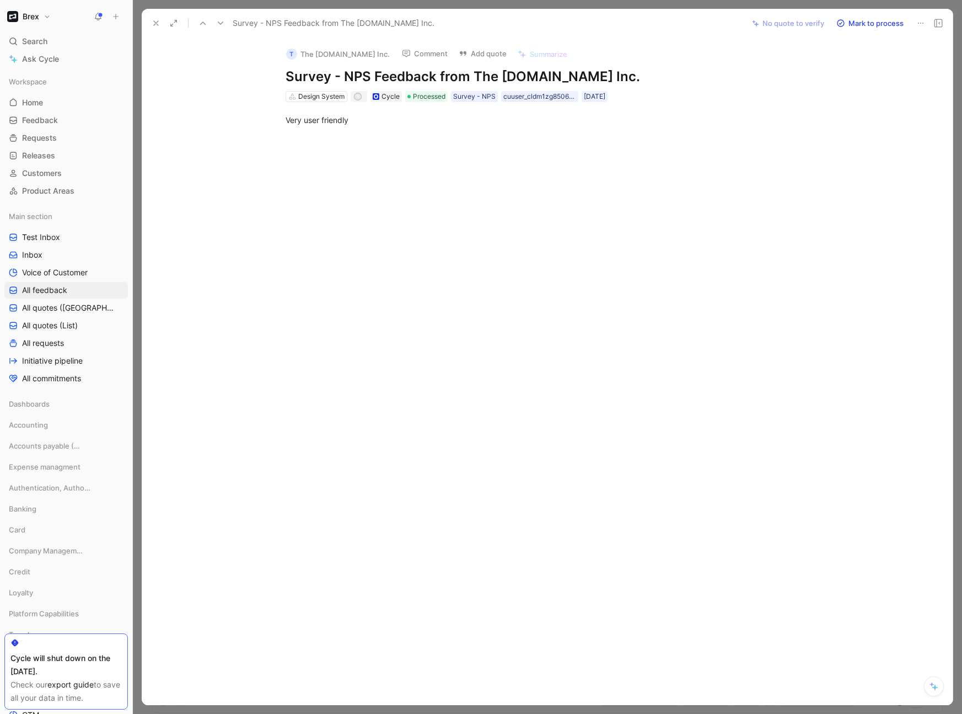
click at [153, 19] on icon at bounding box center [156, 23] width 9 height 9
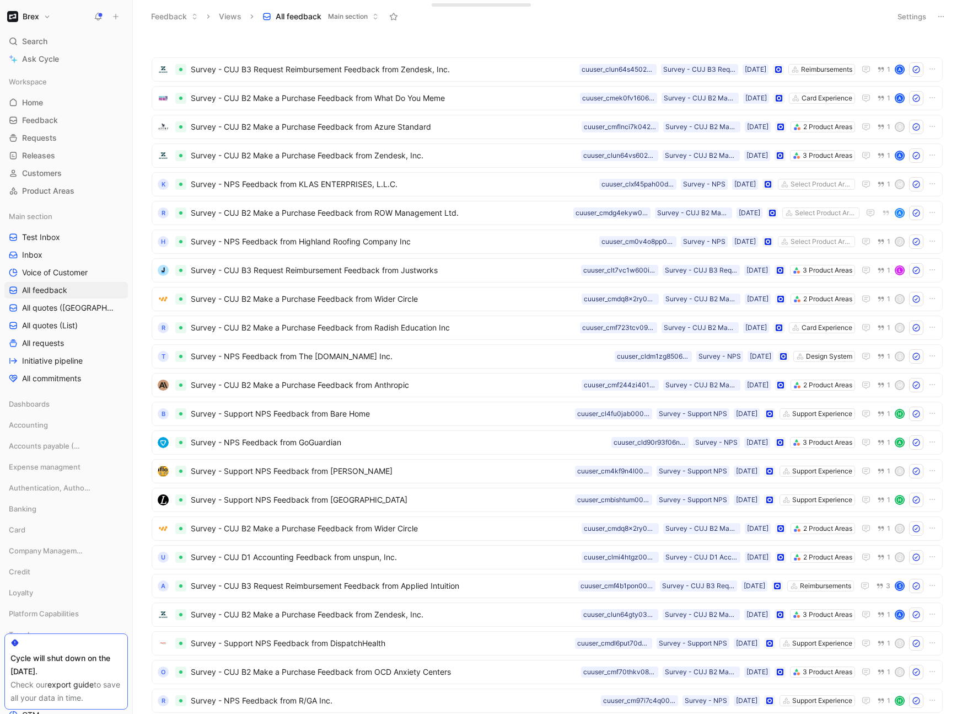
click at [139, 39] on div "Survey - CUJ B3 Request Reimbursement Feedback from Zendesk, Inc. Reimbursement…" at bounding box center [548, 373] width 830 height 681
click at [744, 393] on div "Survey - CUJ B3 Request Reimbursement Feedback from Zendesk, Inc. Reimbursement…" at bounding box center [548, 373] width 830 height 681
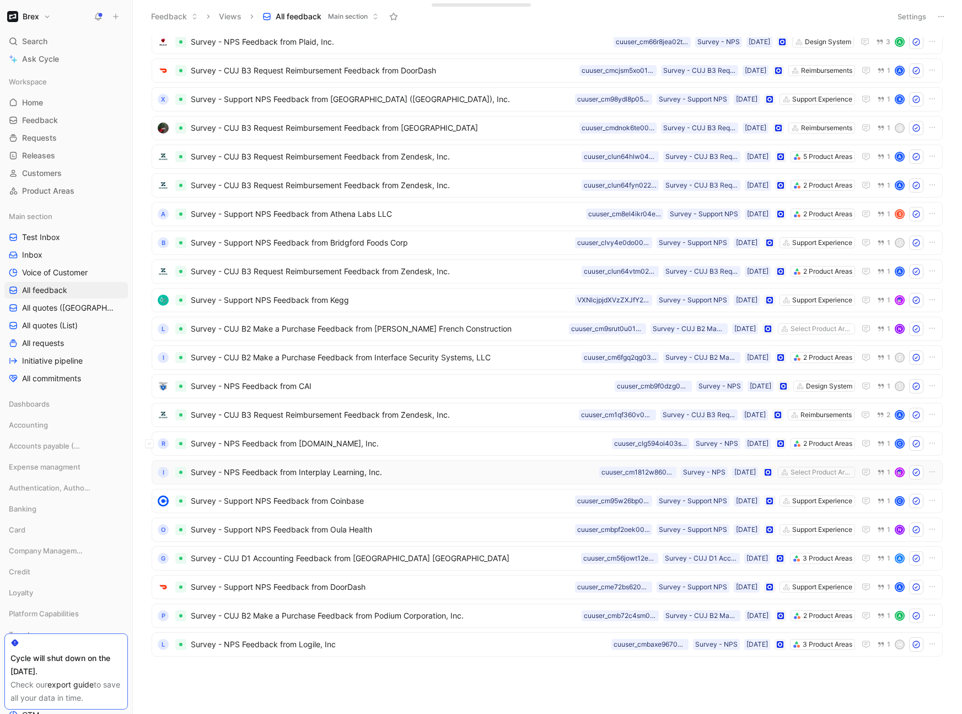
scroll to position [692, 0]
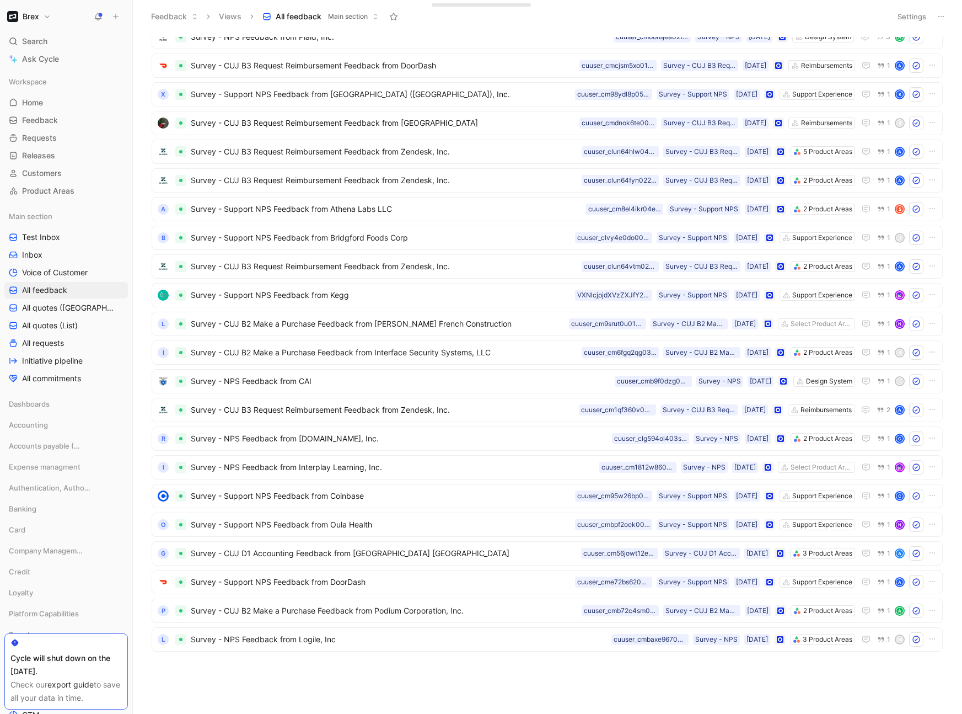
click at [140, 469] on div "Survey - Support NPS Feedback from Lumenis Support Experience [DATE] Survey - S…" at bounding box center [546, 375] width 815 height 676
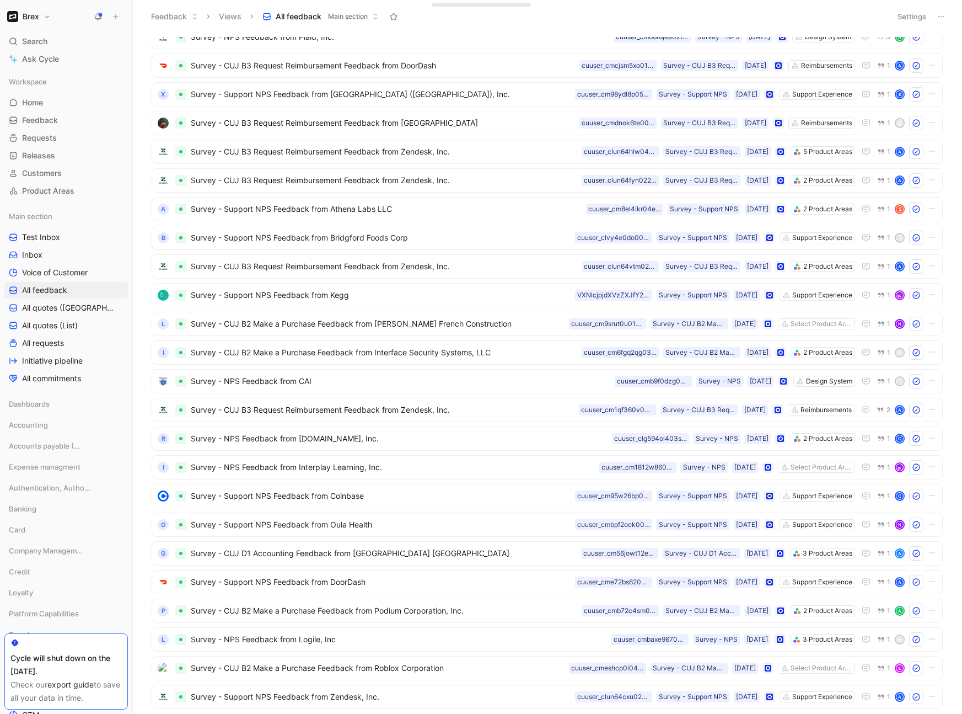
click at [162, 469] on ul "Survey - Support NPS Feedback from Lumenis Support Experience [DATE] Survey - S…" at bounding box center [547, 218] width 791 height 1707
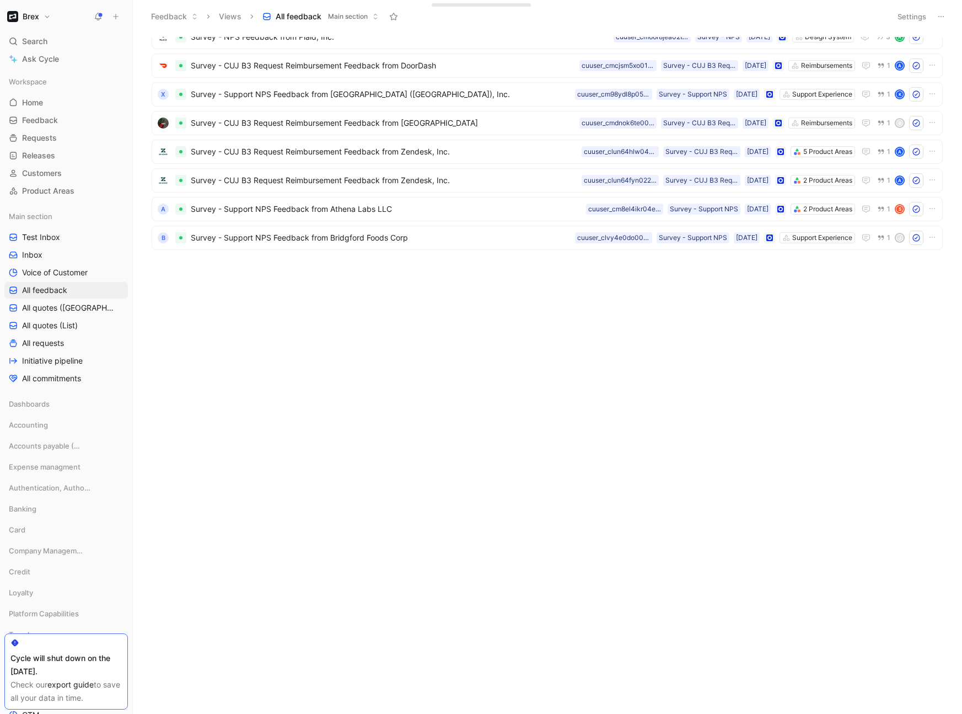
scroll to position [0, 0]
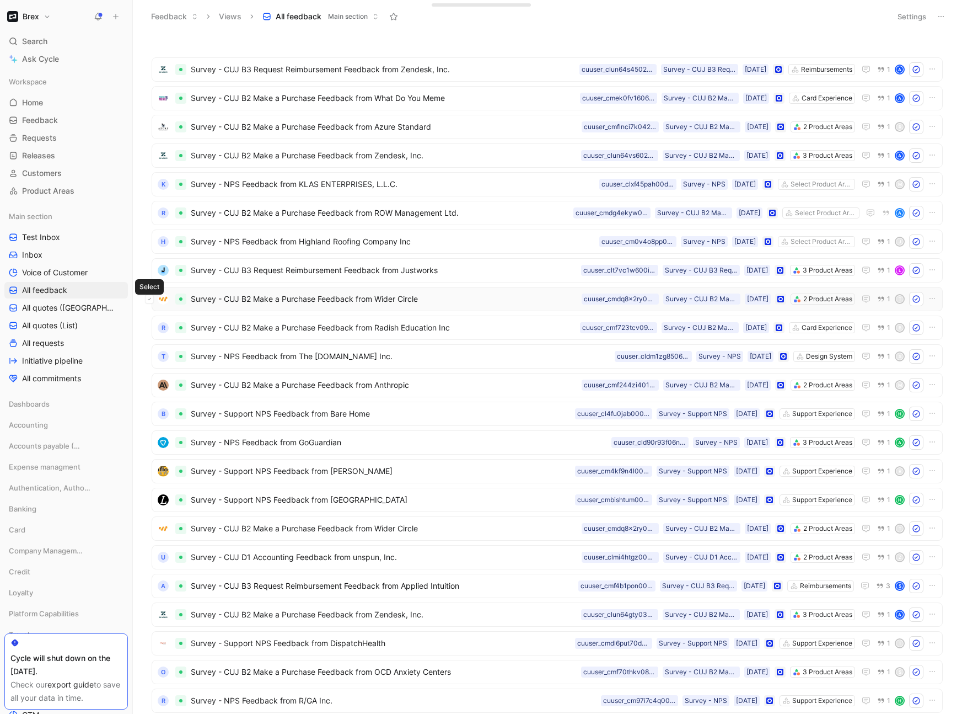
click at [149, 299] on icon at bounding box center [149, 299] width 4 height 4
click at [151, 469] on icon at bounding box center [149, 528] width 4 height 4
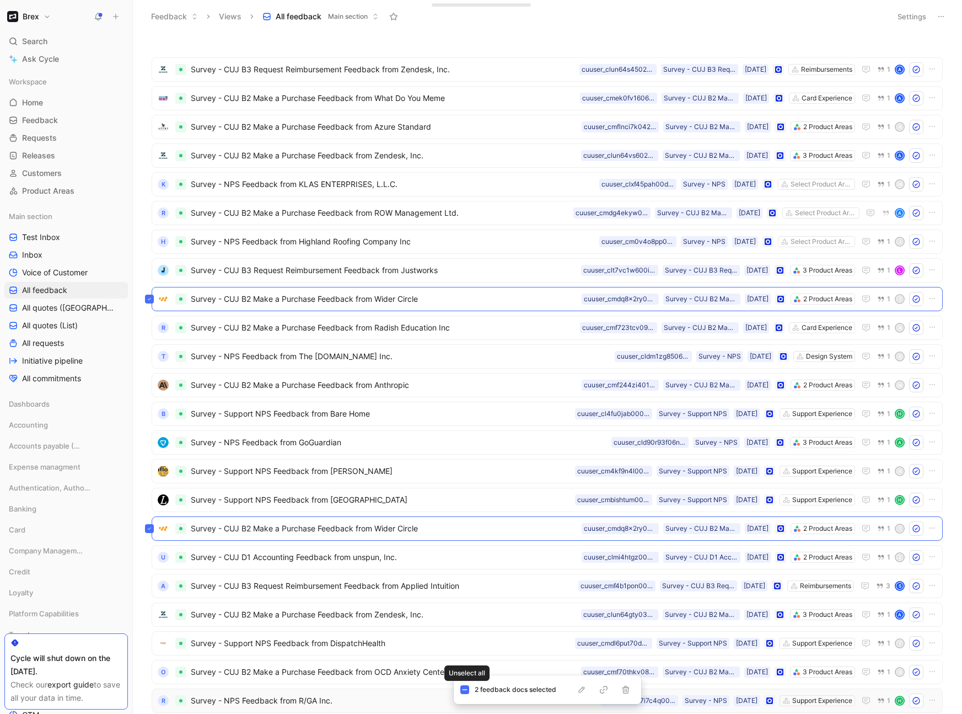
click at [464, 469] on icon at bounding box center [465, 690] width 6 height 6
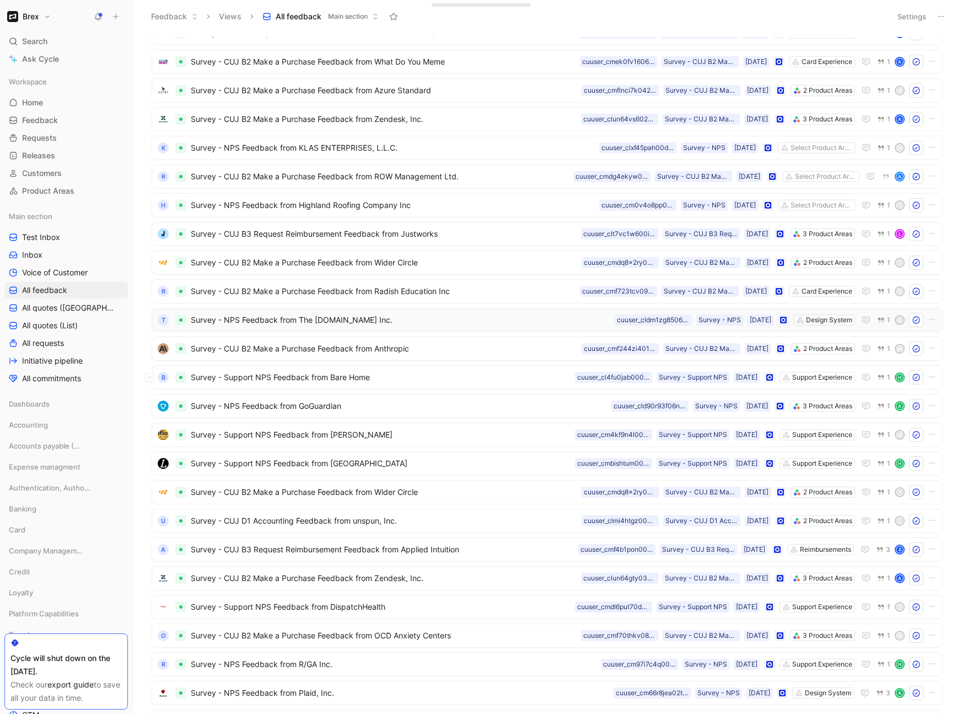
scroll to position [45, 0]
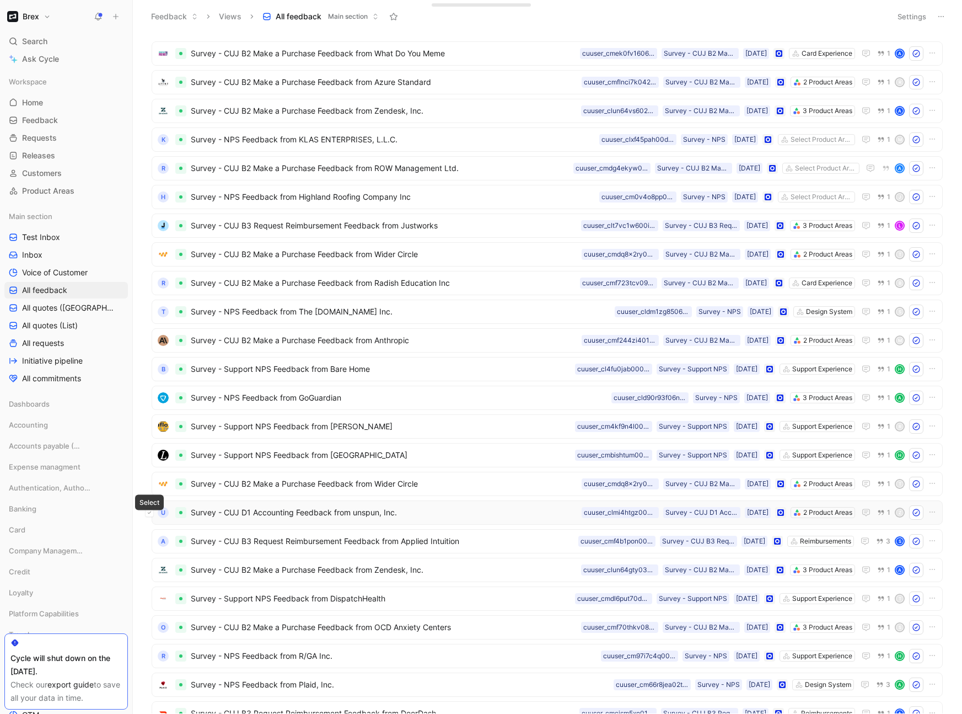
click at [150, 469] on icon at bounding box center [149, 512] width 4 height 4
click at [150, 469] on icon at bounding box center [149, 570] width 4 height 4
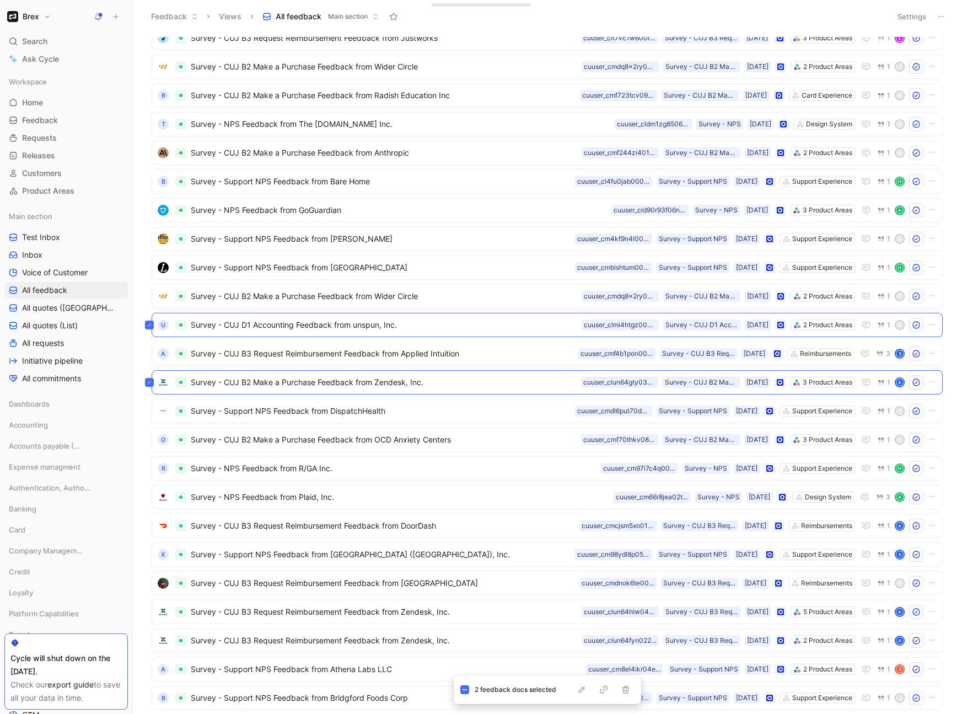
scroll to position [381, 0]
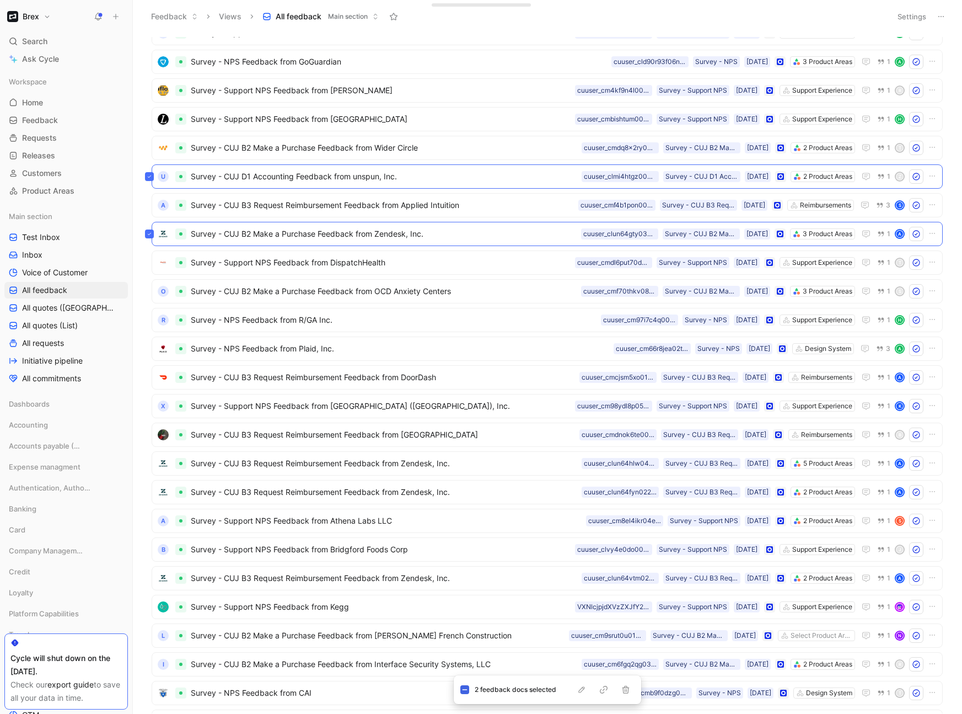
click at [463, 469] on icon at bounding box center [465, 690] width 6 height 6
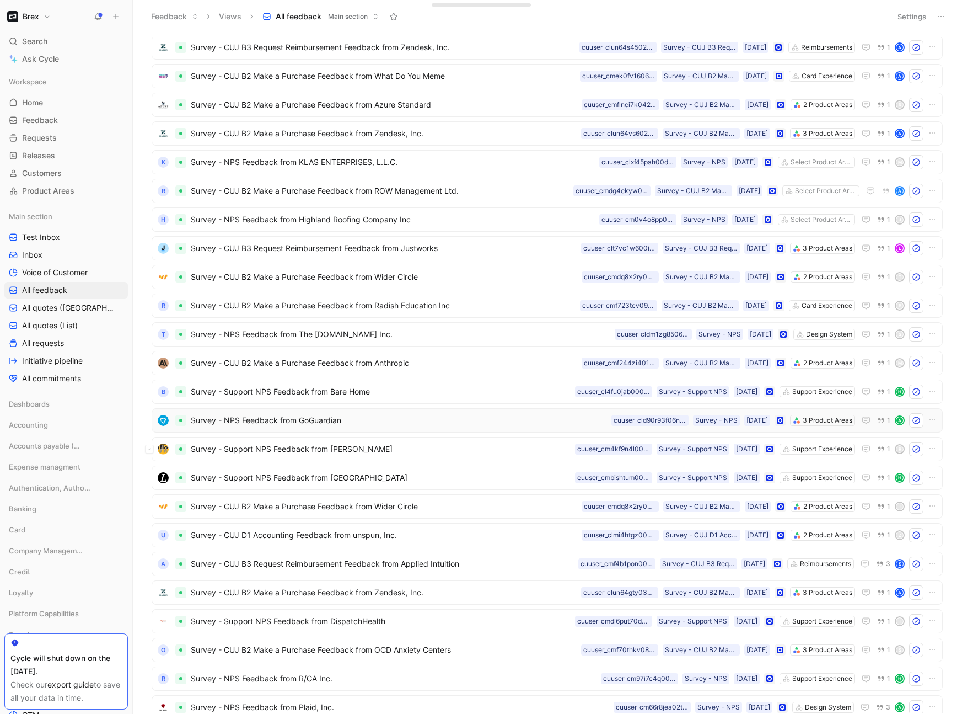
scroll to position [23, 0]
click at [151, 469] on button at bounding box center [149, 563] width 9 height 9
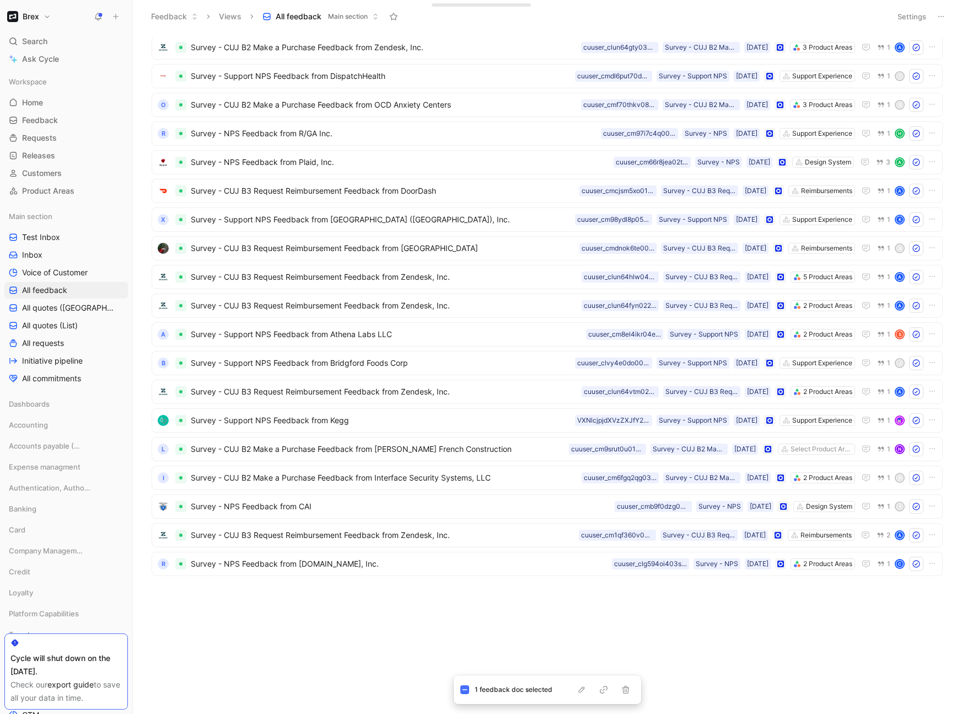
scroll to position [205, 0]
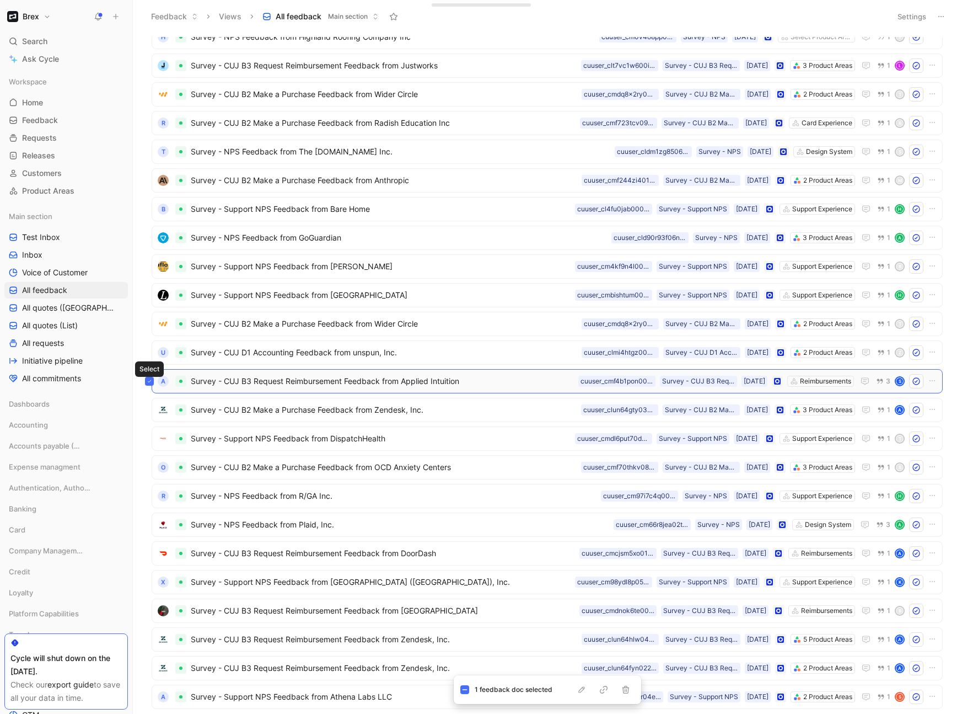
click at [149, 381] on icon at bounding box center [149, 381] width 3 height 2
click at [151, 438] on icon at bounding box center [149, 438] width 4 height 4
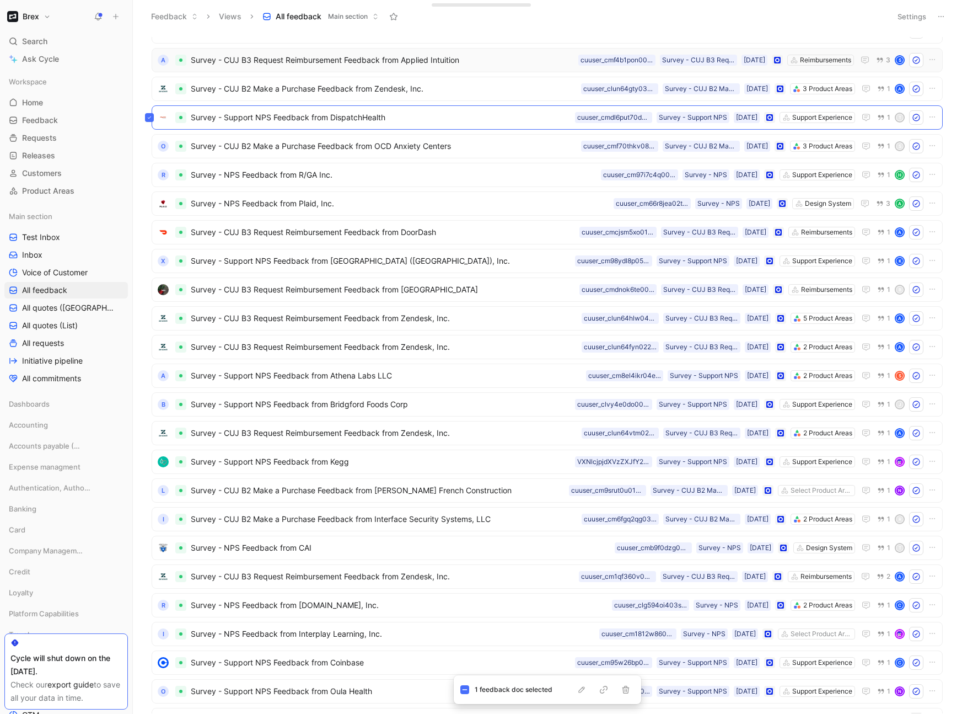
scroll to position [528, 0]
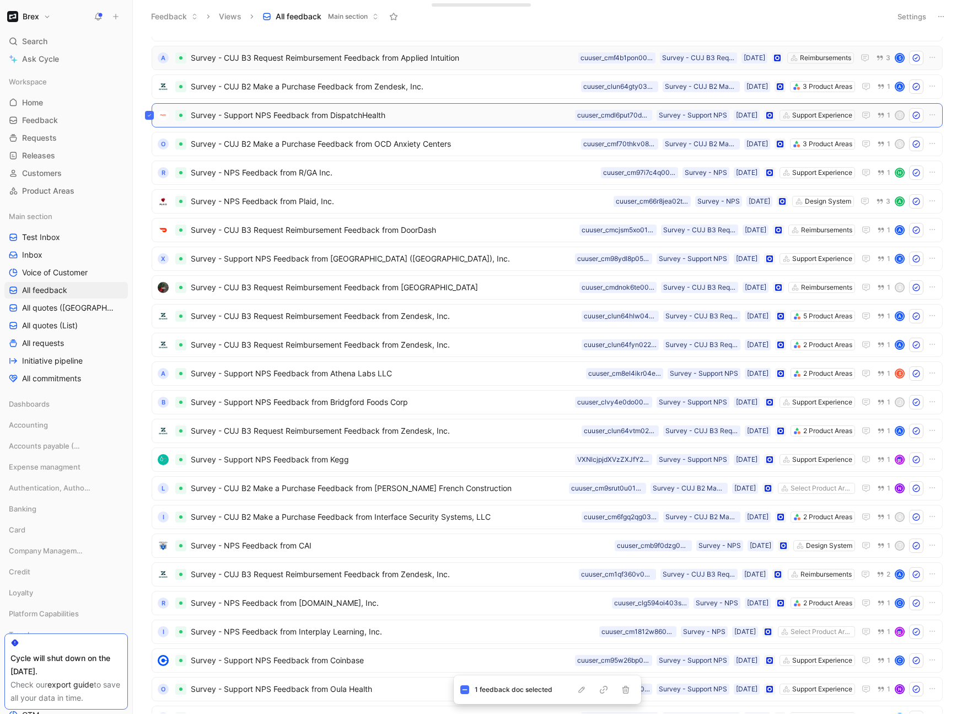
click at [147, 114] on icon at bounding box center [149, 115] width 4 height 4
drag, startPoint x: 657, startPoint y: 25, endPoint x: 736, endPoint y: 18, distance: 79.2
click at [657, 25] on div "Feedback Views All feedback Main section" at bounding box center [515, 16] width 740 height 19
click at [744, 17] on button "Settings" at bounding box center [912, 16] width 39 height 15
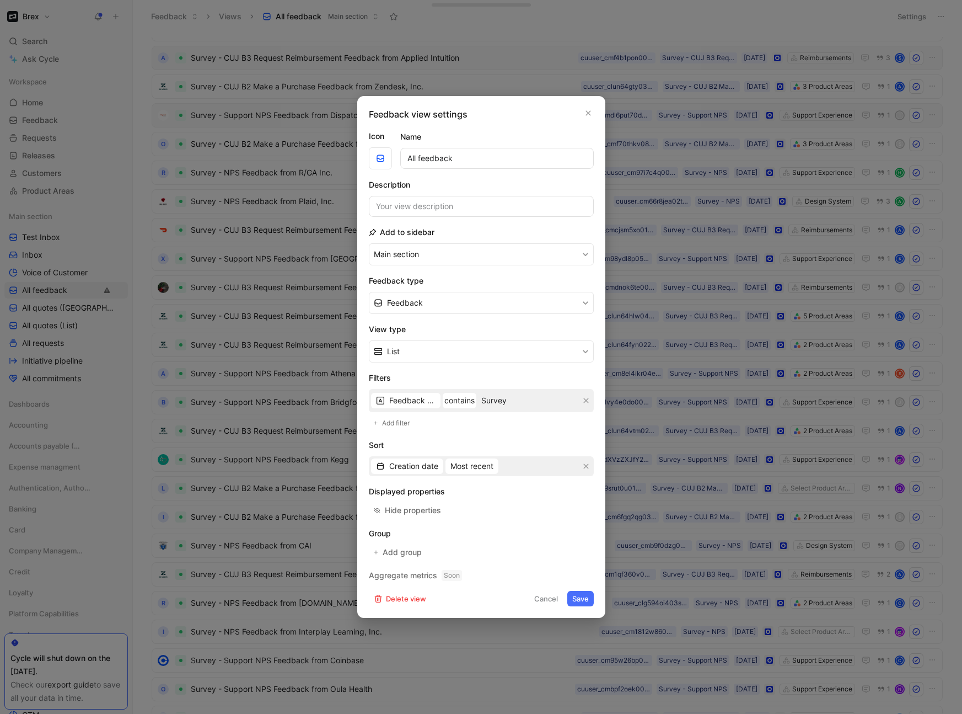
click at [545, 444] on h2 "Sort" at bounding box center [481, 444] width 225 height 13
click at [587, 400] on icon "button" at bounding box center [586, 400] width 7 height 7
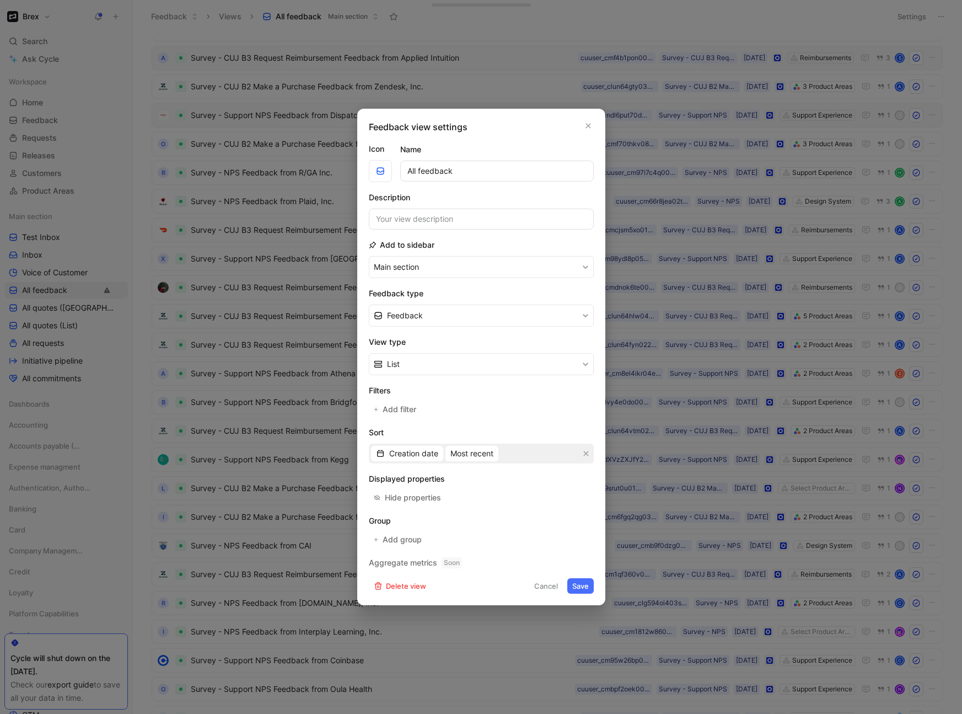
click at [585, 469] on button "Save" at bounding box center [581, 585] width 26 height 15
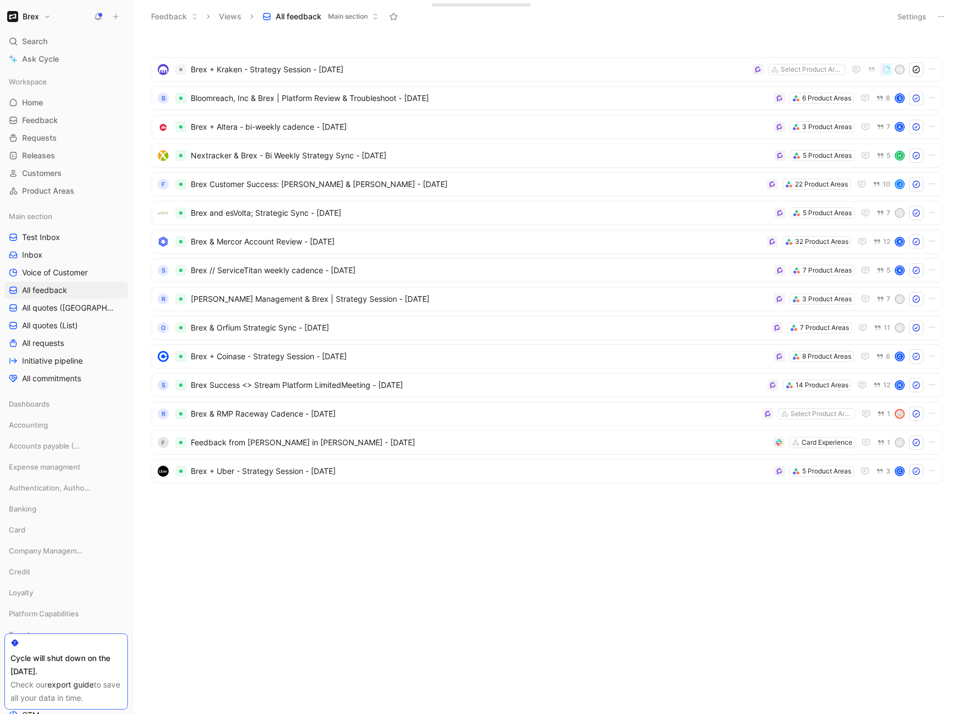
scroll to position [0, 0]
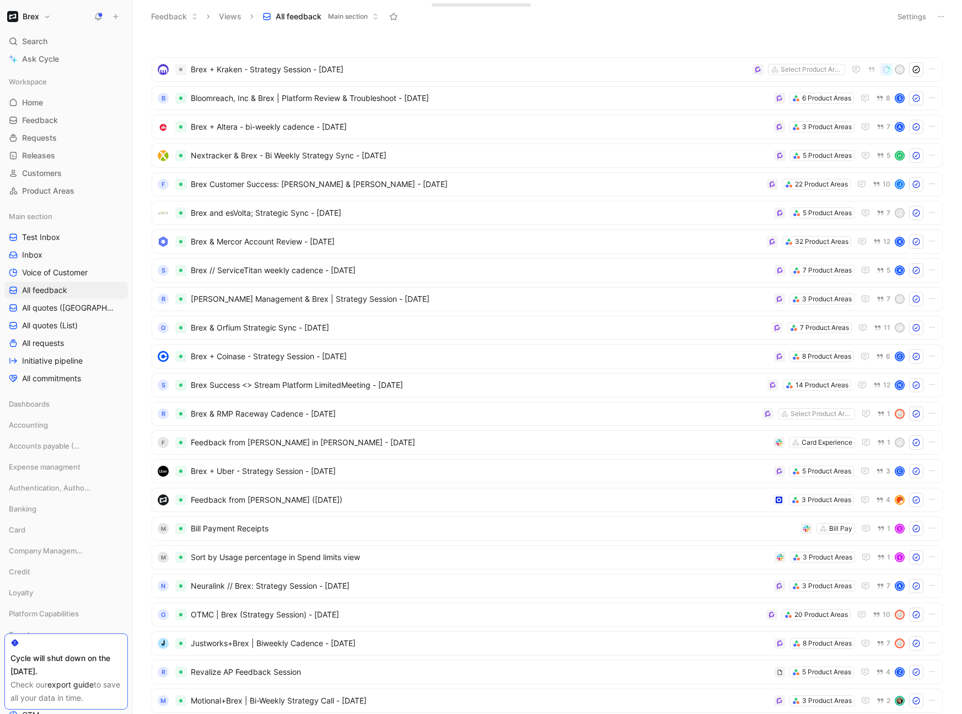
click at [744, 14] on button "Settings" at bounding box center [912, 16] width 39 height 15
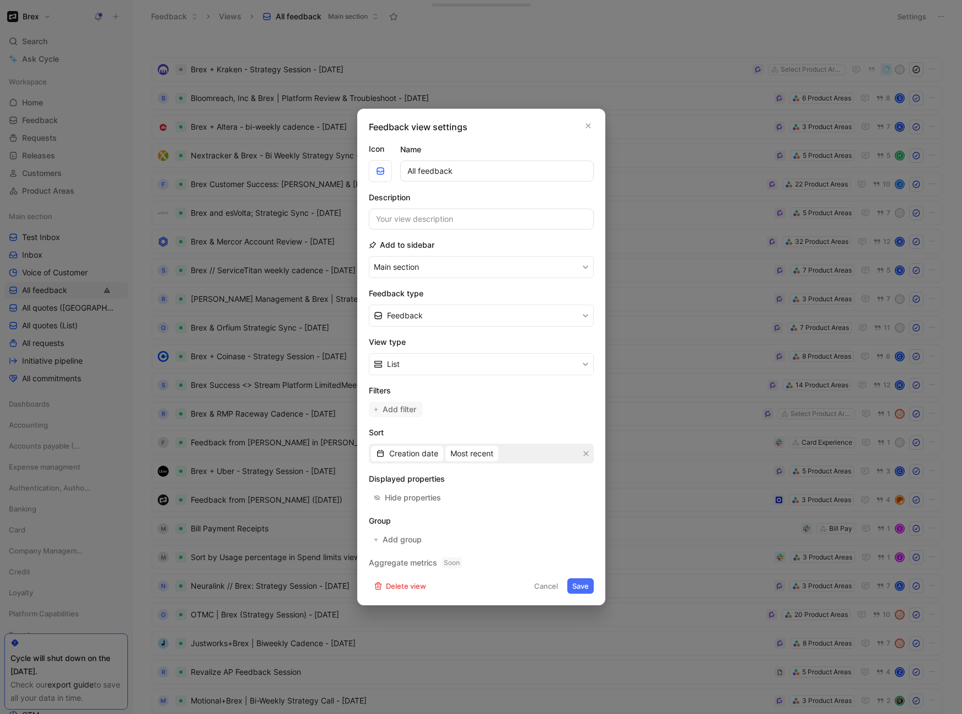
click at [409, 408] on span "Add filter" at bounding box center [400, 409] width 35 height 13
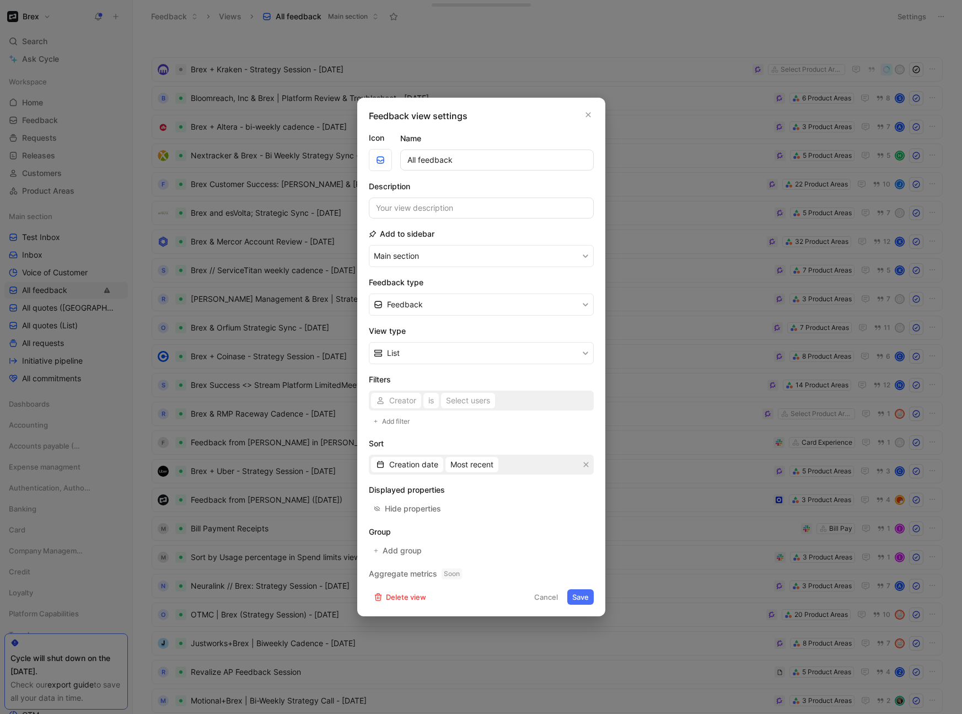
click at [409, 405] on div "Creator is Select users" at bounding box center [481, 400] width 225 height 20
click at [408, 403] on div "Creator is Select users" at bounding box center [481, 400] width 225 height 20
click at [408, 398] on span "Creator" at bounding box center [402, 400] width 27 height 13
click at [411, 469] on span "Source" at bounding box center [401, 505] width 25 height 9
click at [471, 399] on div "Select sources" at bounding box center [471, 400] width 53 height 13
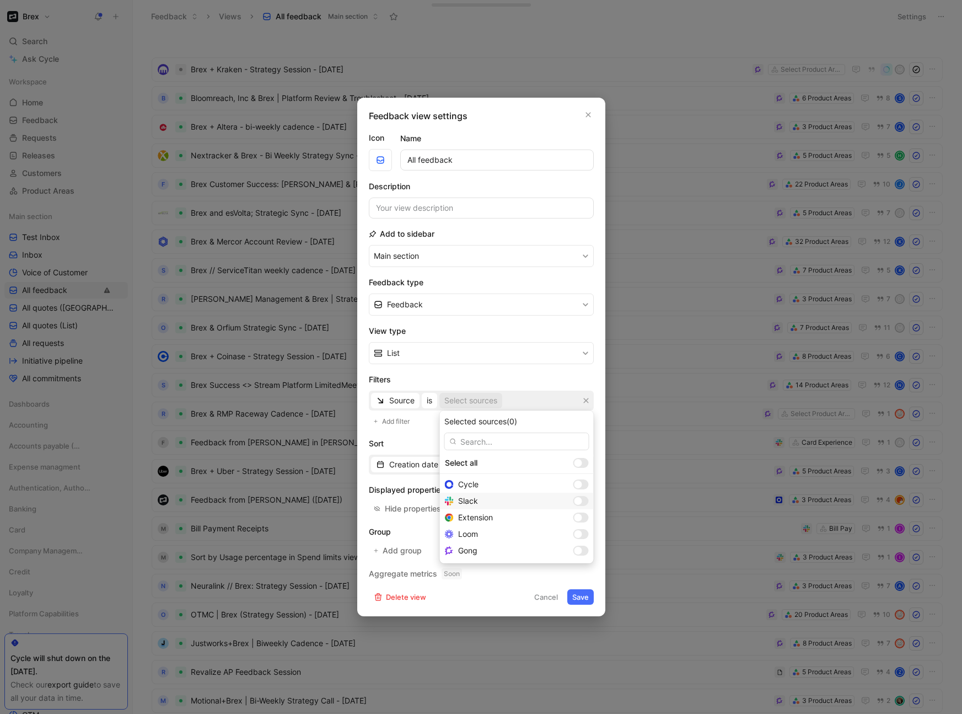
click at [575, 469] on div at bounding box center [579, 501] width 8 height 8
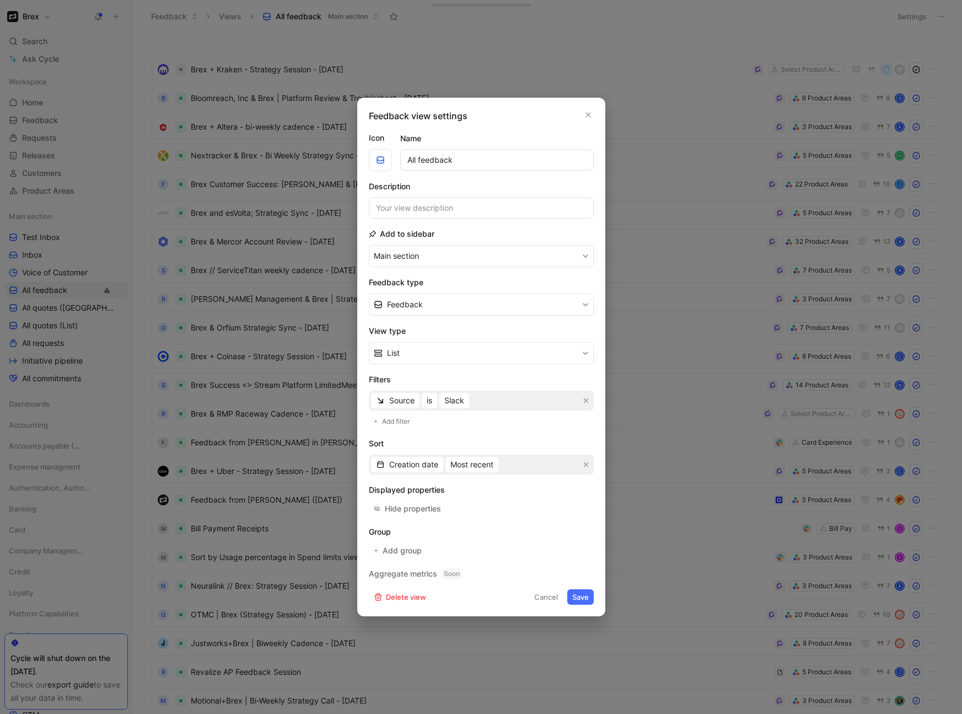
click at [586, 469] on button "Save" at bounding box center [581, 596] width 26 height 15
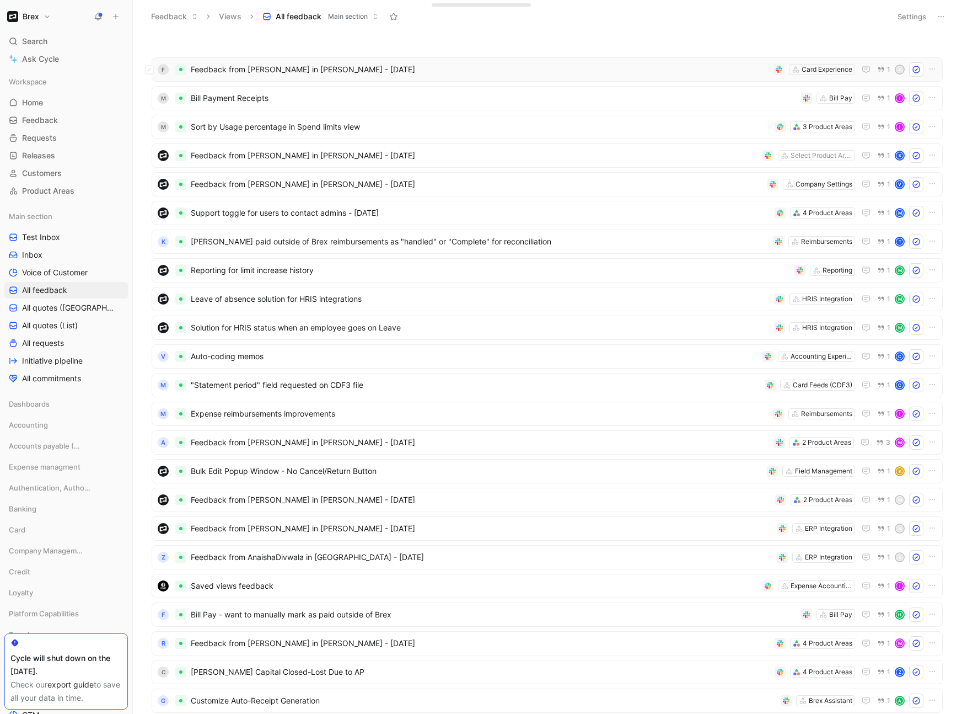
click at [405, 69] on span "Feedback from [PERSON_NAME] in [PERSON_NAME] - [DATE]" at bounding box center [480, 69] width 579 height 13
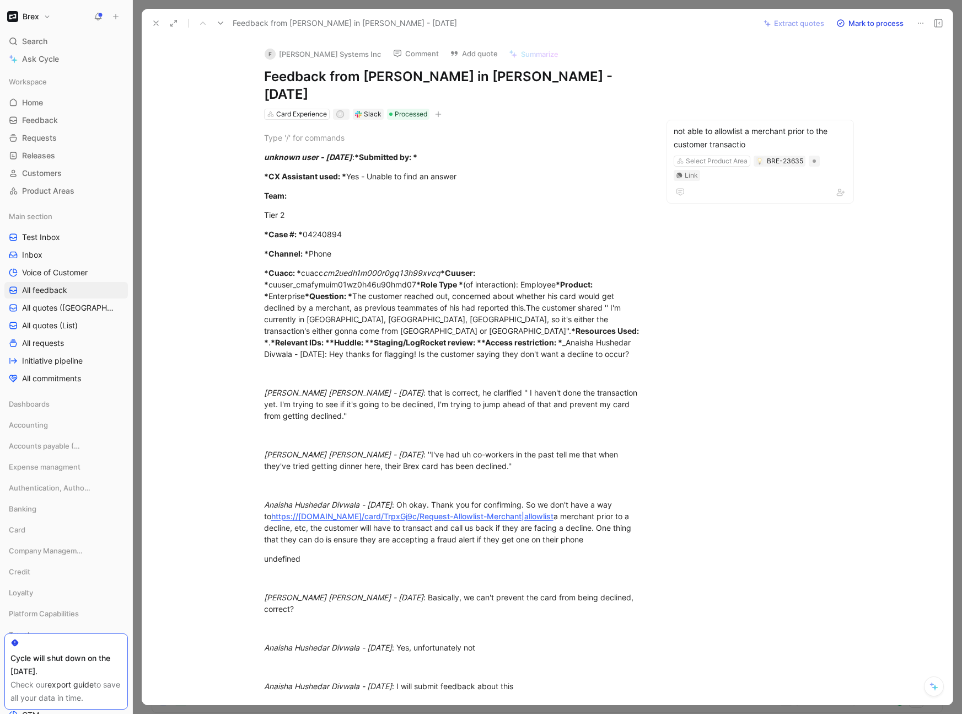
click at [154, 23] on icon at bounding box center [156, 23] width 9 height 9
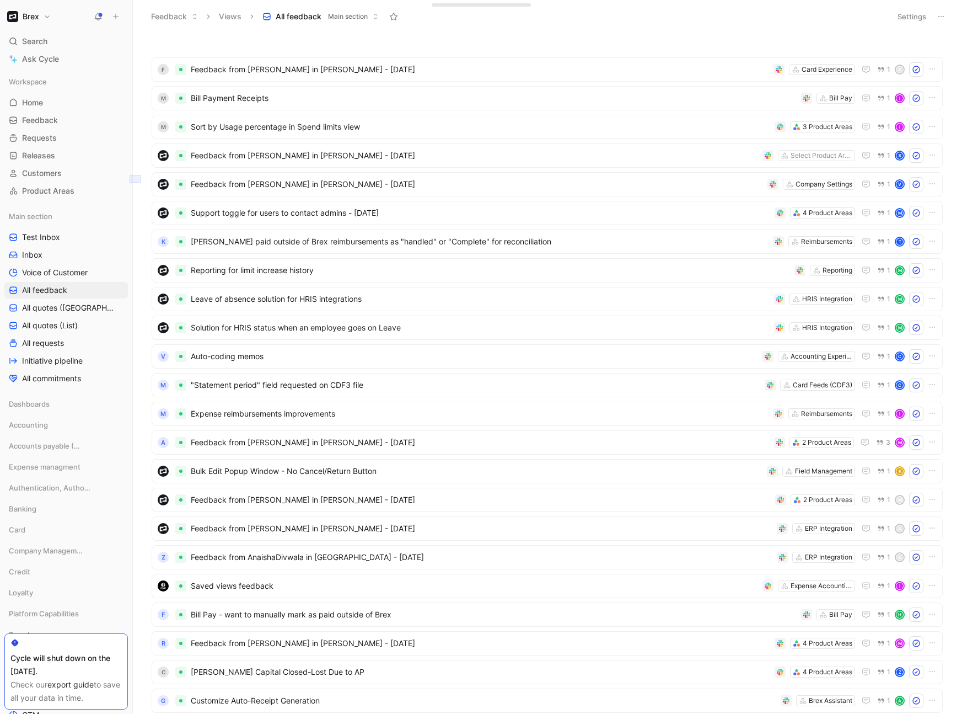
drag, startPoint x: 141, startPoint y: 175, endPoint x: 130, endPoint y: 183, distance: 13.9
click at [130, 183] on div "Brex Search ⌘ K Ask Cycle Workspace Home G then H Feedback G then F Requests G …" at bounding box center [481, 357] width 962 height 714
click at [328, 234] on div "K [PERSON_NAME] paid outside of Brex reimbursements as "handled" or "Complete" …" at bounding box center [547, 241] width 791 height 24
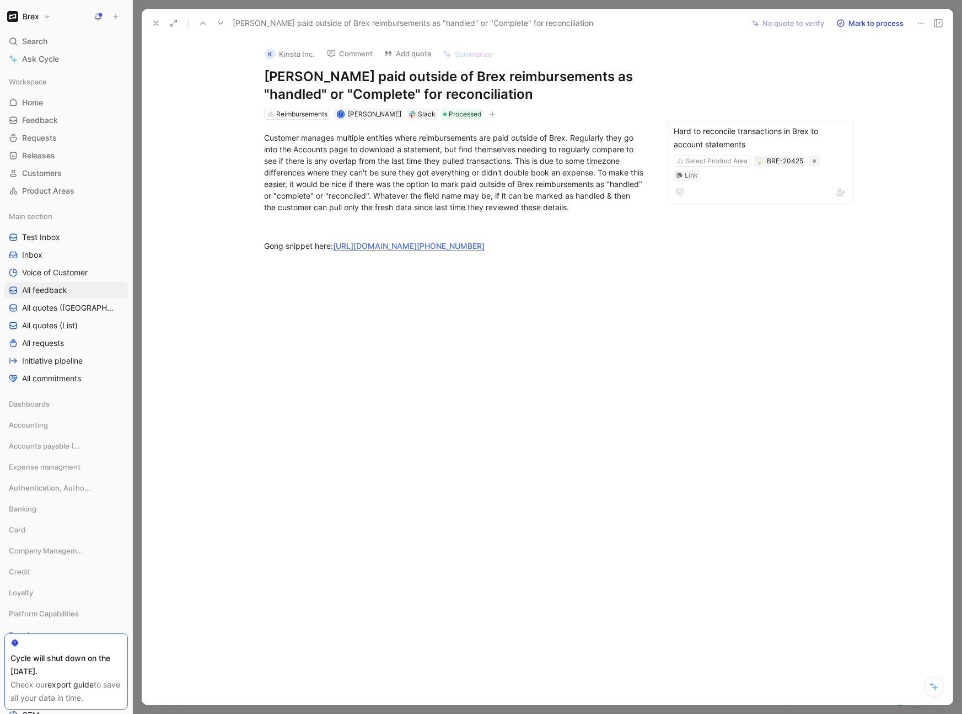
click at [156, 28] on button at bounding box center [155, 22] width 15 height 15
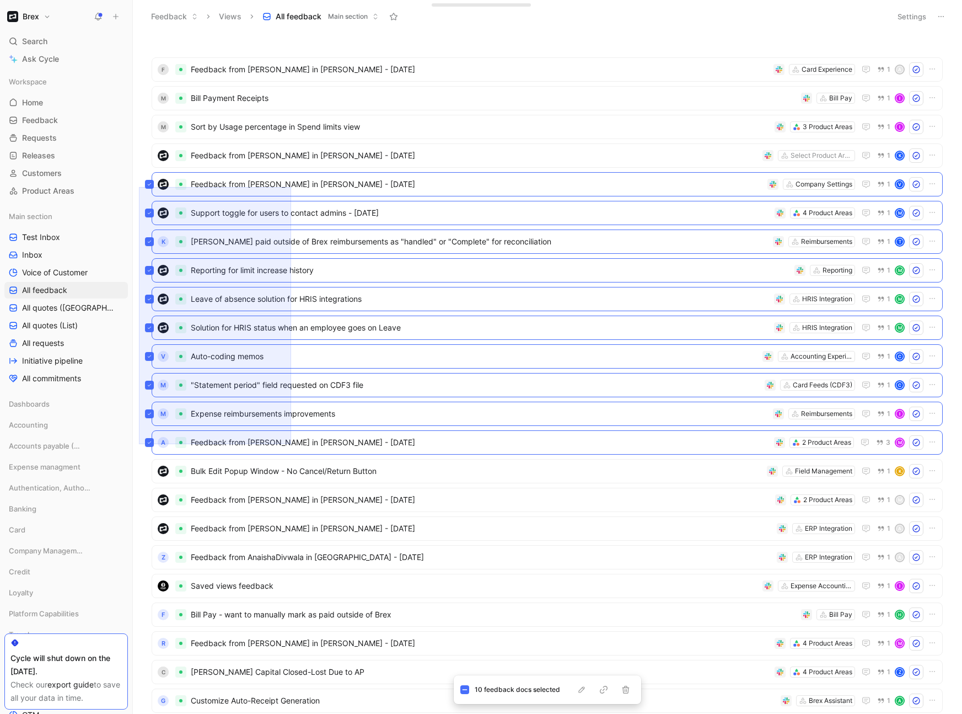
drag, startPoint x: 139, startPoint y: 444, endPoint x: 291, endPoint y: 187, distance: 298.7
click at [291, 187] on div "F Feedback from Anaisha Divwala in [GEOGRAPHIC_DATA] - [DATE] Card Experience 1…" at bounding box center [546, 375] width 815 height 676
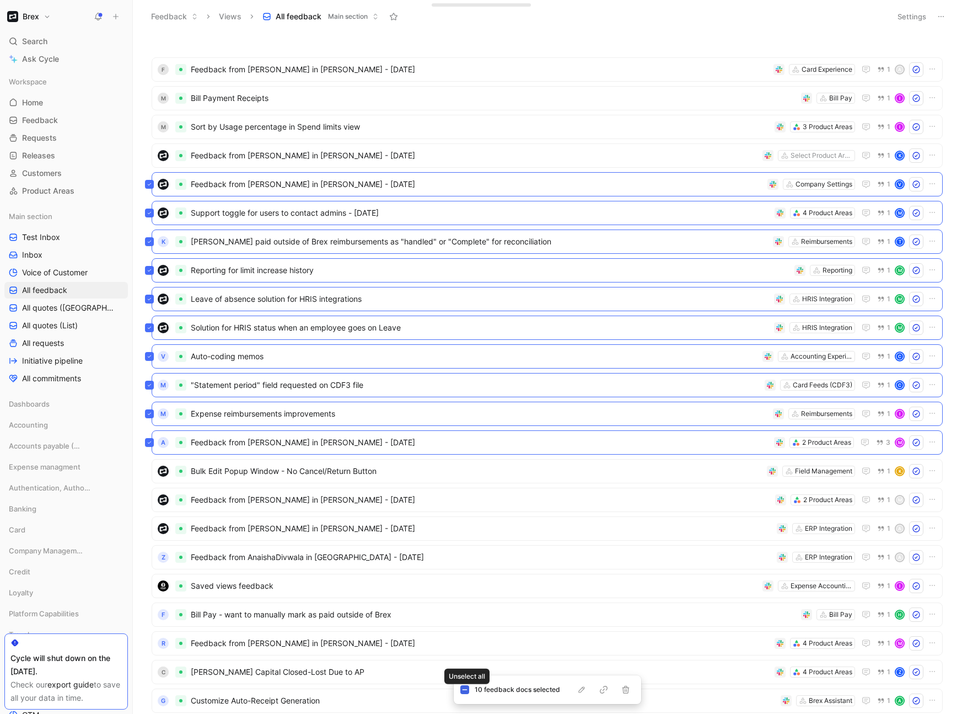
click at [464, 469] on icon at bounding box center [465, 690] width 6 height 6
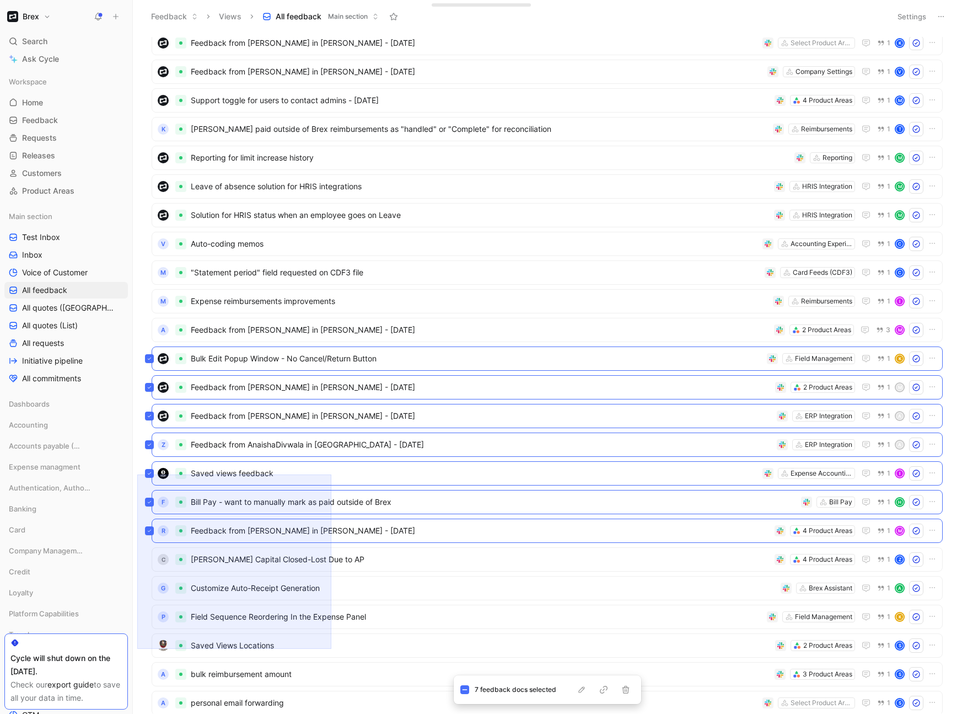
scroll to position [237, 0]
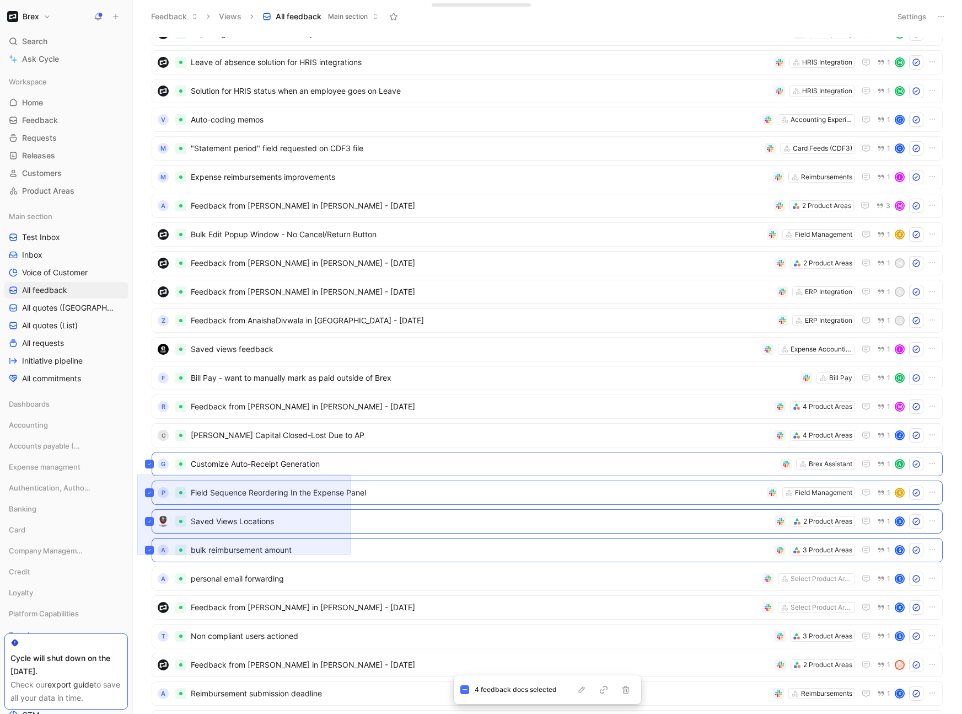
drag, startPoint x: 137, startPoint y: 474, endPoint x: 351, endPoint y: 554, distance: 227.9
click at [351, 469] on div "F Feedback from Anaisha Divwala in [GEOGRAPHIC_DATA] - [DATE] Card Experience 1…" at bounding box center [548, 373] width 830 height 681
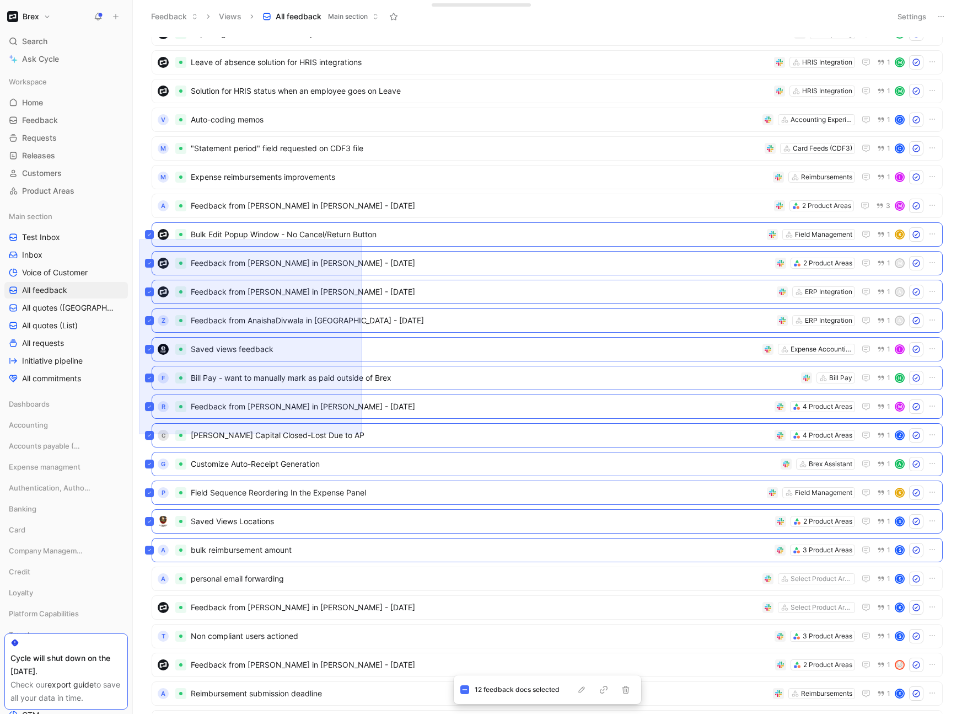
drag, startPoint x: 139, startPoint y: 434, endPoint x: 362, endPoint y: 239, distance: 295.9
click at [362, 239] on div "F Feedback from Anaisha Divwala in [GEOGRAPHIC_DATA] - [DATE] Card Experience 1…" at bounding box center [546, 375] width 815 height 676
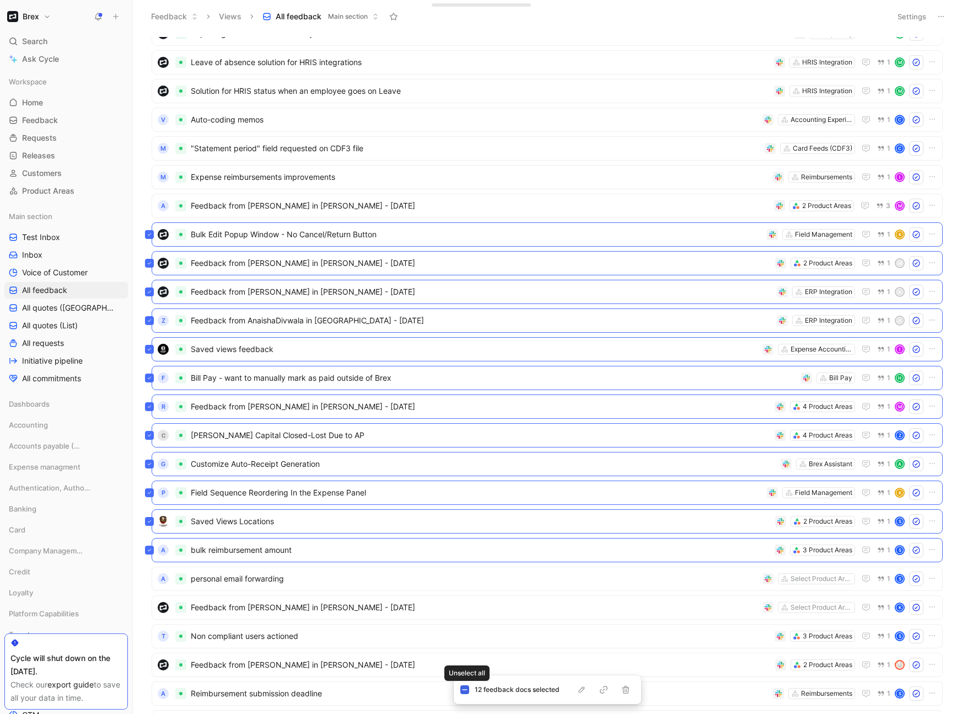
click at [465, 469] on icon at bounding box center [464, 689] width 5 height 1
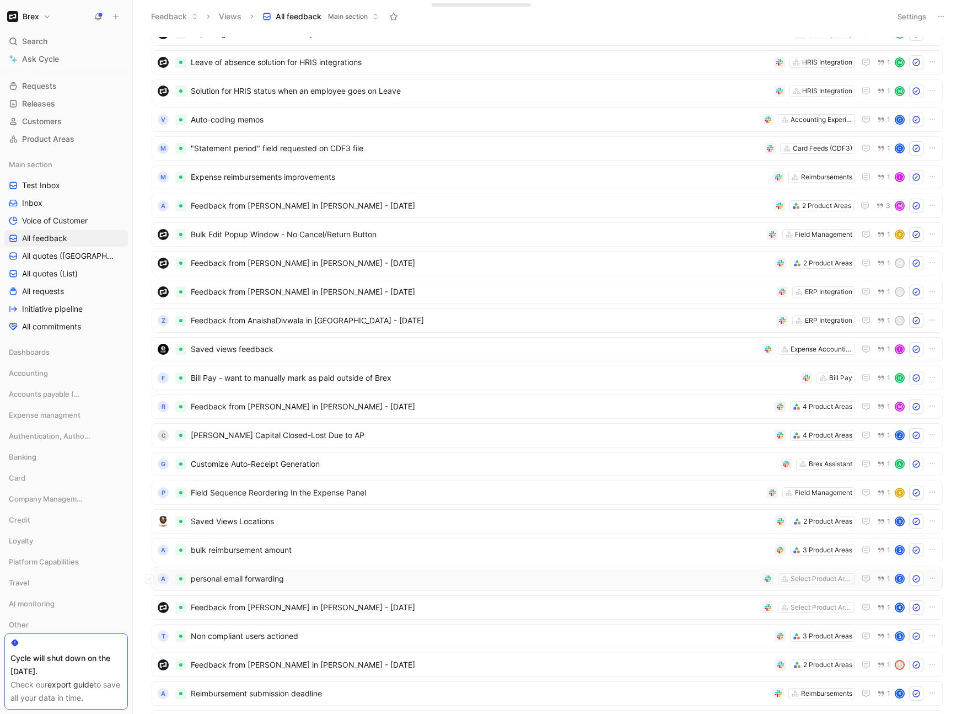
scroll to position [53, 0]
click at [303, 469] on span "personal email forwarding" at bounding box center [475, 578] width 568 height 13
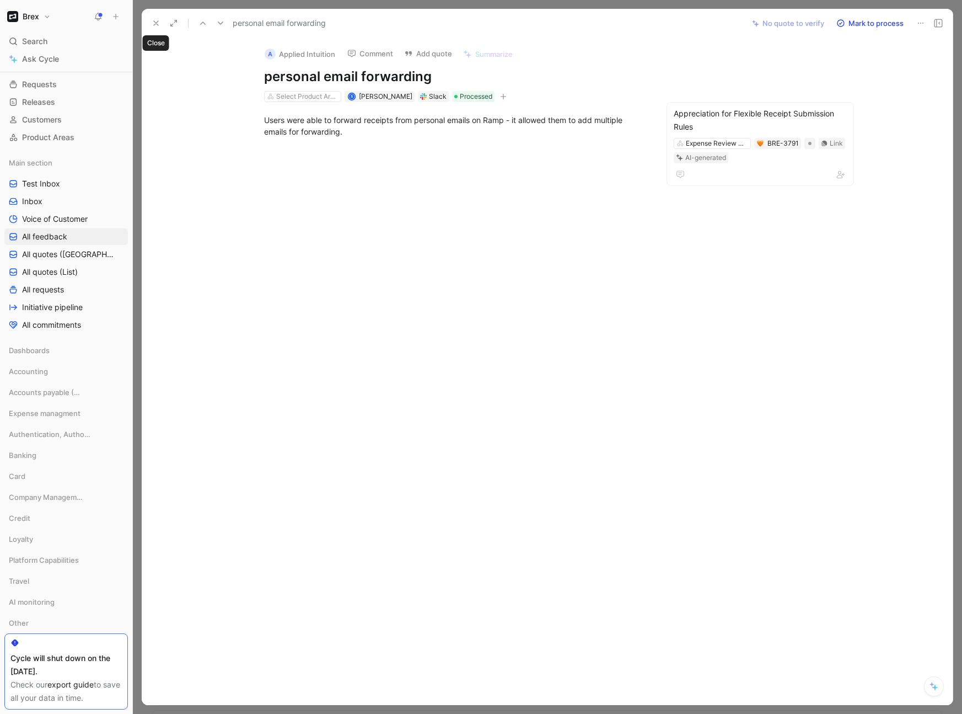
click at [151, 22] on button at bounding box center [155, 22] width 15 height 15
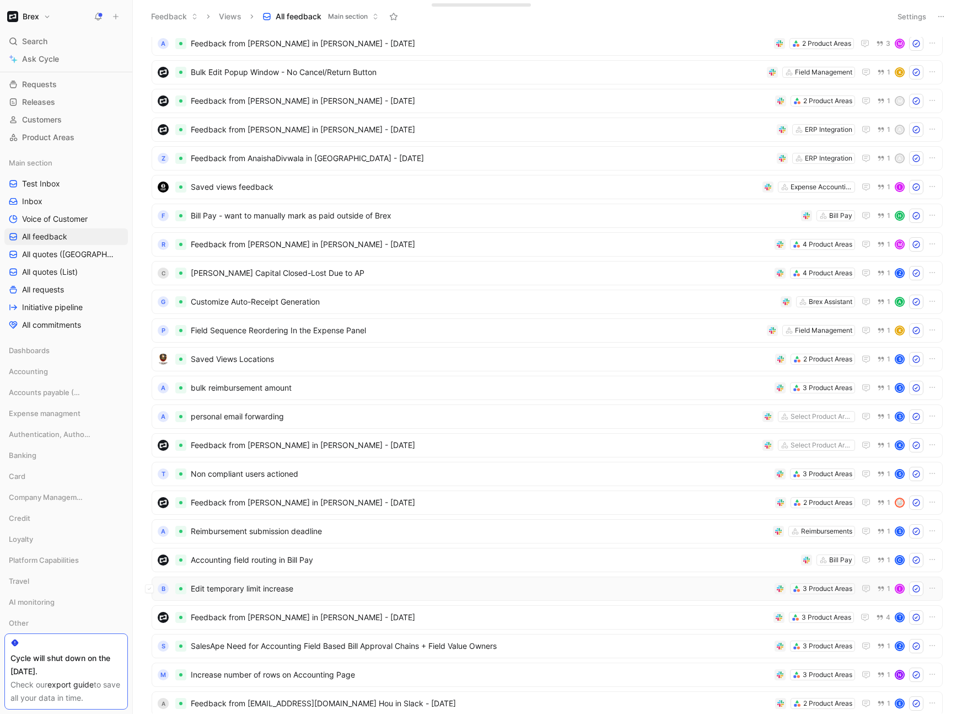
scroll to position [450, 0]
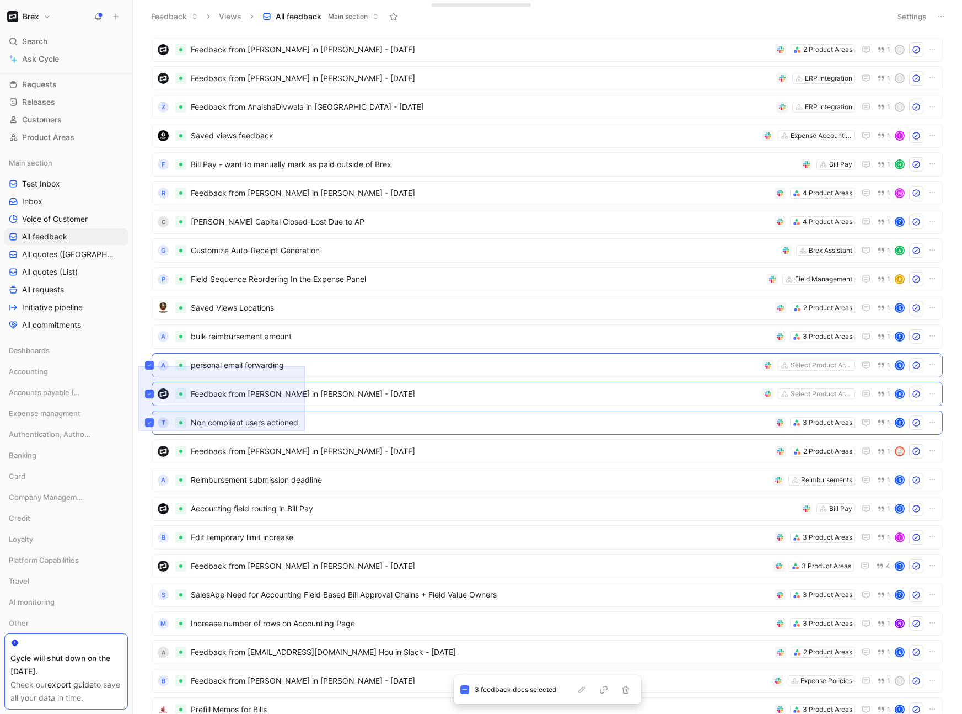
drag, startPoint x: 138, startPoint y: 366, endPoint x: 305, endPoint y: 431, distance: 178.6
click at [305, 431] on div "Reporting for limit increase history Reporting 1 M Leave of absence solution fo…" at bounding box center [548, 373] width 830 height 681
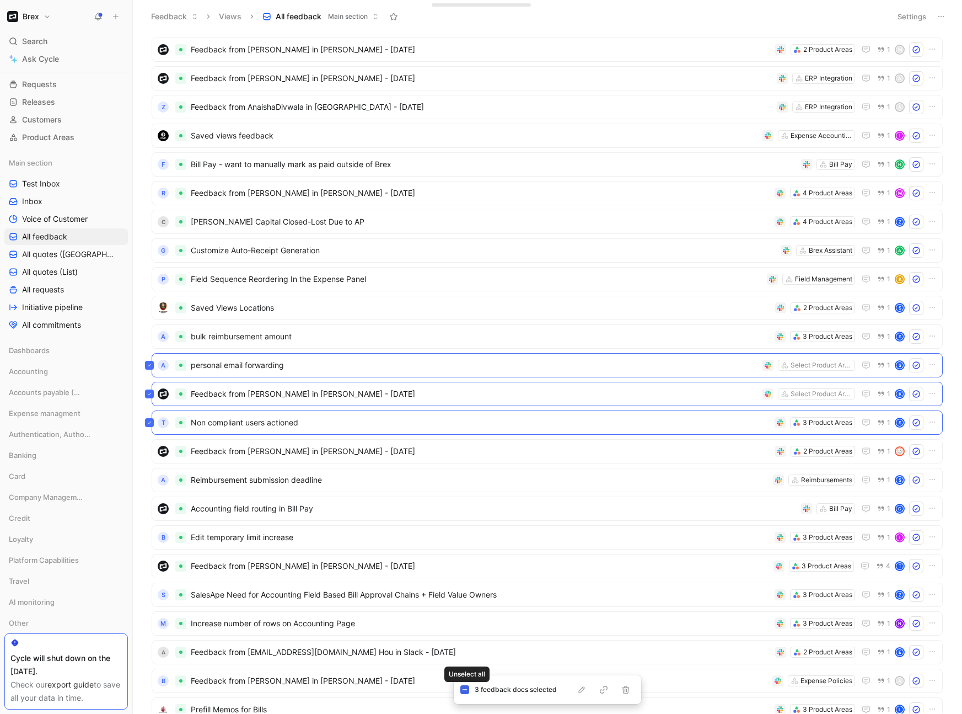
click at [463, 469] on icon at bounding box center [465, 690] width 6 height 6
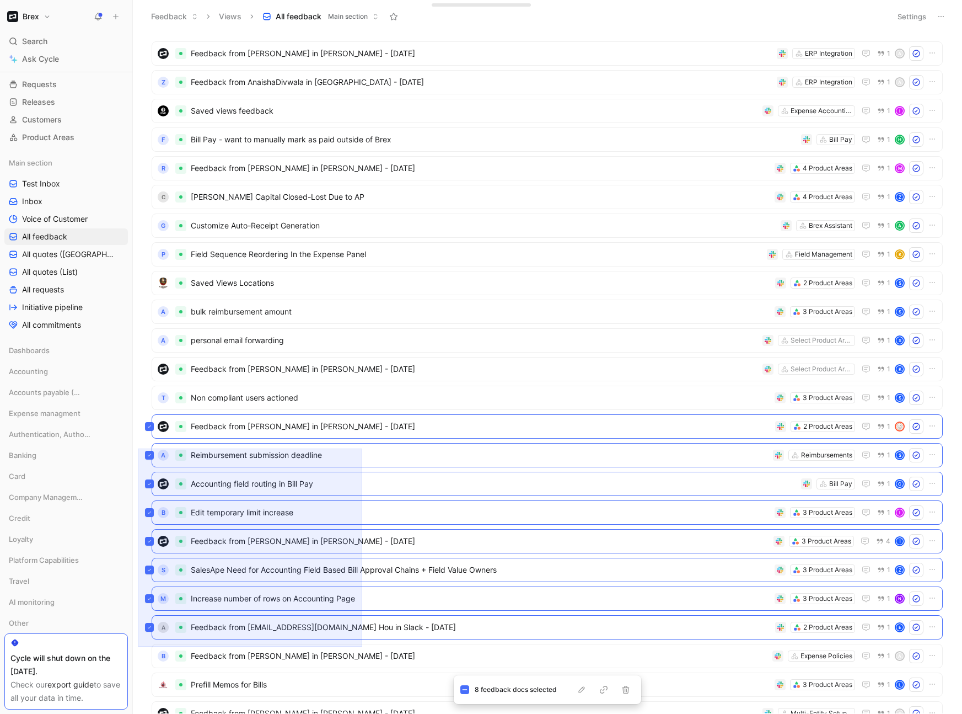
scroll to position [603, 0]
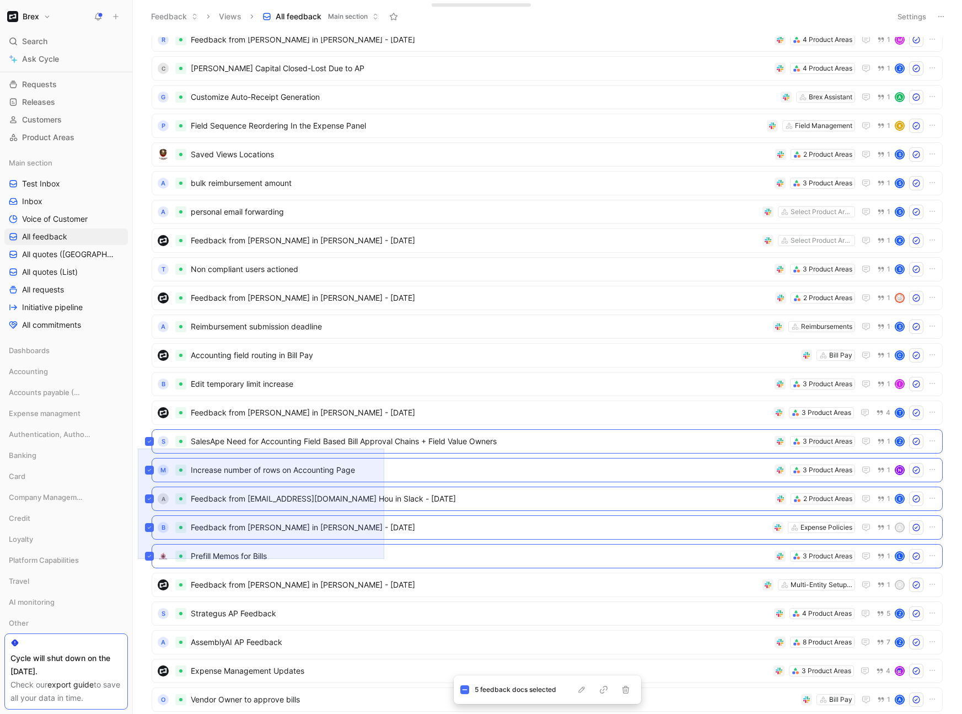
drag, startPoint x: 138, startPoint y: 448, endPoint x: 384, endPoint y: 559, distance: 270.1
click at [384, 469] on div "M Expense reimbursements improvements Reimbursements 1 I A Feedback from [PERSO…" at bounding box center [548, 373] width 830 height 681
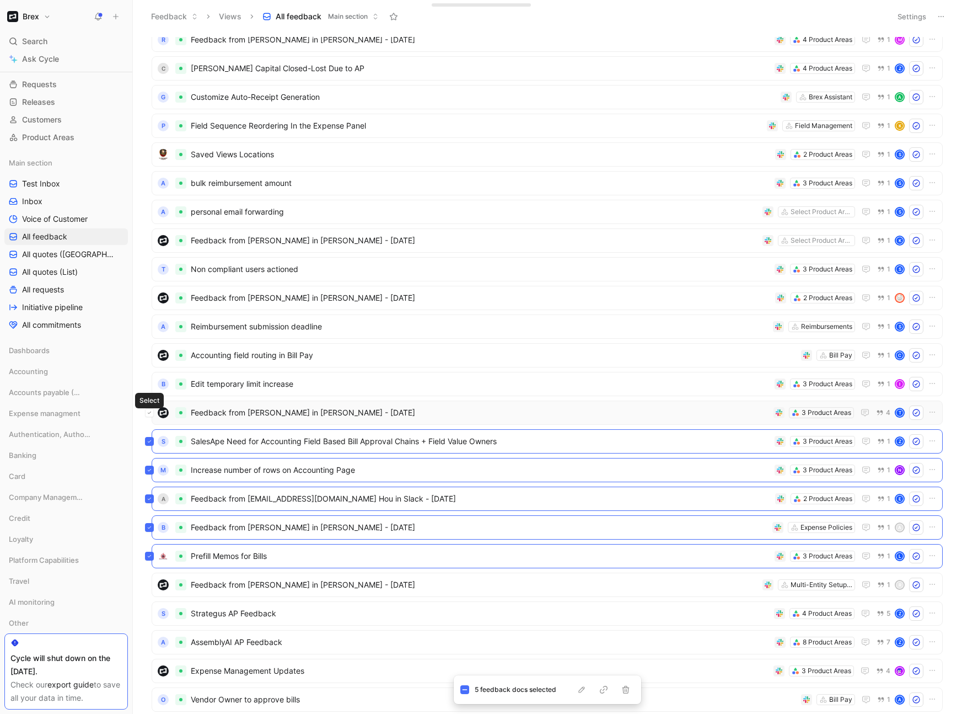
click at [149, 414] on icon at bounding box center [149, 412] width 4 height 4
click at [466, 469] on icon at bounding box center [465, 690] width 6 height 6
click at [466, 469] on div "O Vendor Owner to approve [PERSON_NAME] Pay 1 A" at bounding box center [547, 699] width 791 height 24
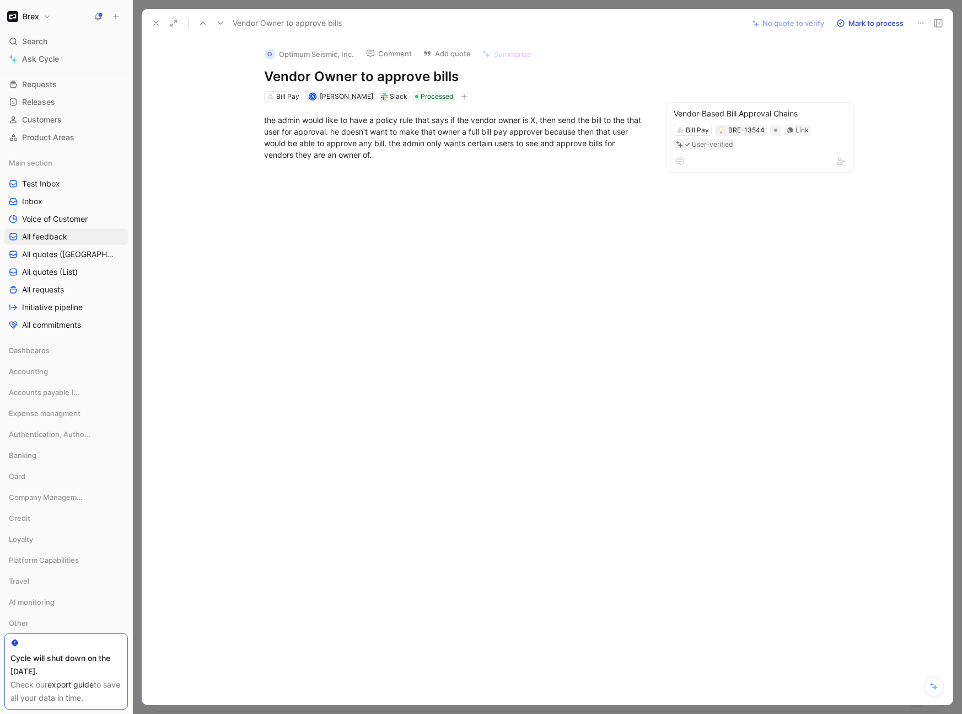
click at [152, 27] on icon at bounding box center [156, 23] width 9 height 9
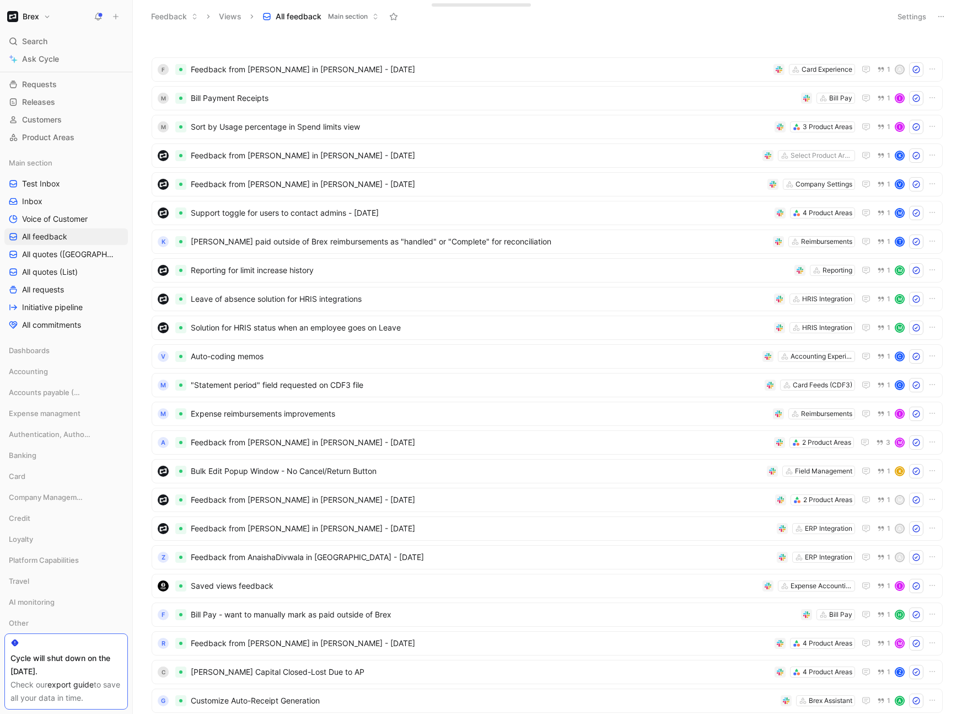
click at [744, 18] on button "Settings" at bounding box center [912, 16] width 39 height 15
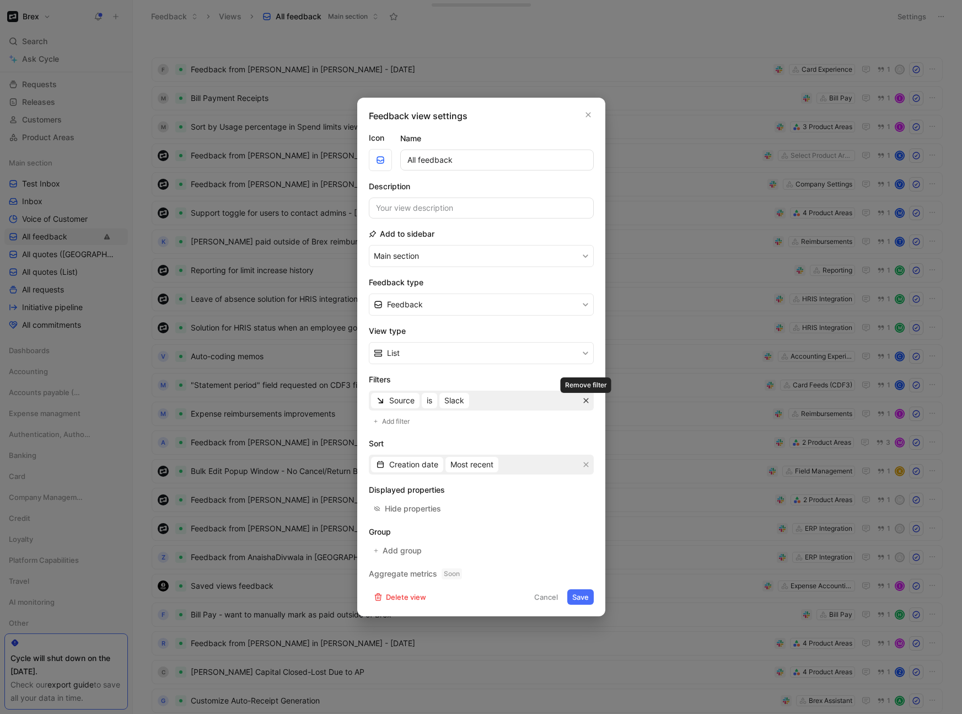
click at [585, 400] on icon "button" at bounding box center [586, 400] width 5 height 5
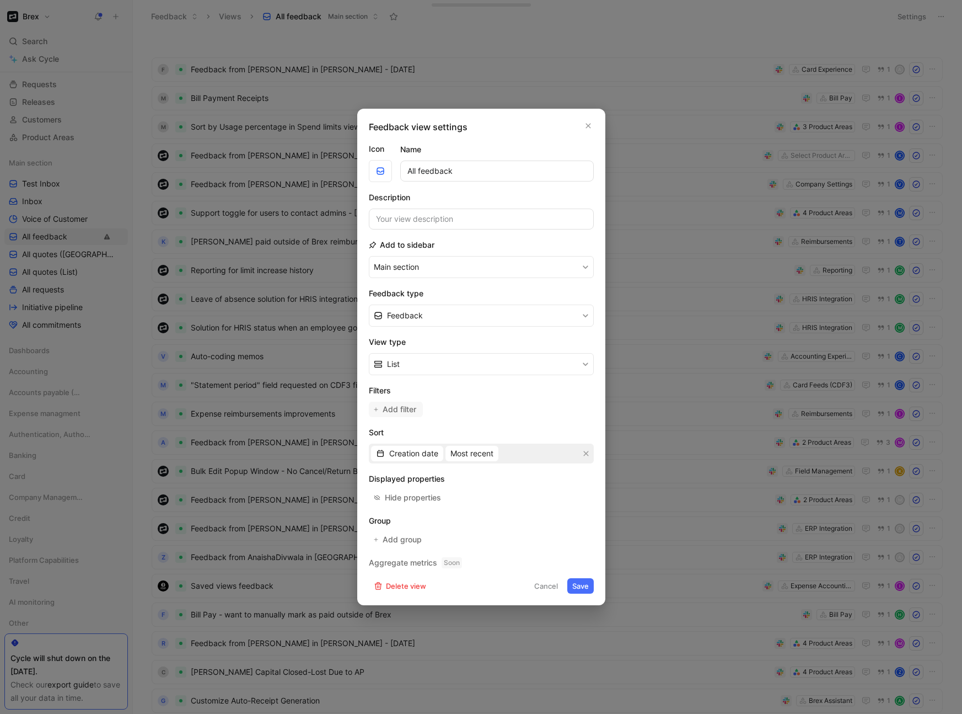
click at [387, 406] on span "Add filter" at bounding box center [400, 409] width 35 height 13
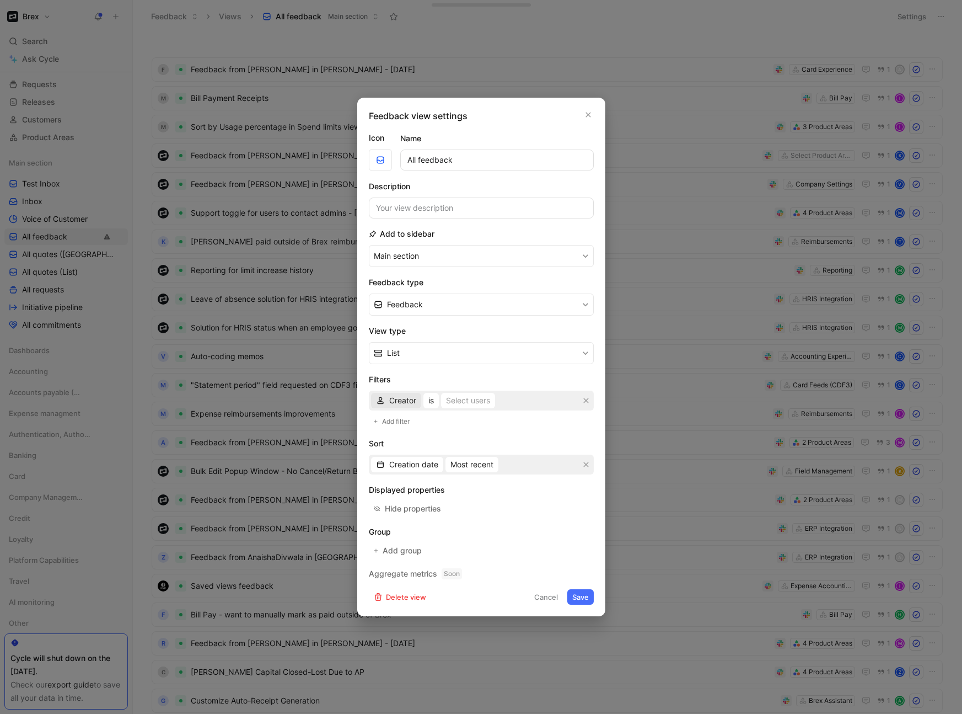
click at [406, 405] on span "Creator" at bounding box center [402, 400] width 27 height 13
click at [425, 469] on div "Source" at bounding box center [420, 505] width 63 height 13
click at [475, 403] on div "Select sources" at bounding box center [471, 400] width 53 height 13
click at [433, 398] on button "is" at bounding box center [429, 400] width 15 height 15
click at [403, 403] on span "Source" at bounding box center [401, 400] width 25 height 13
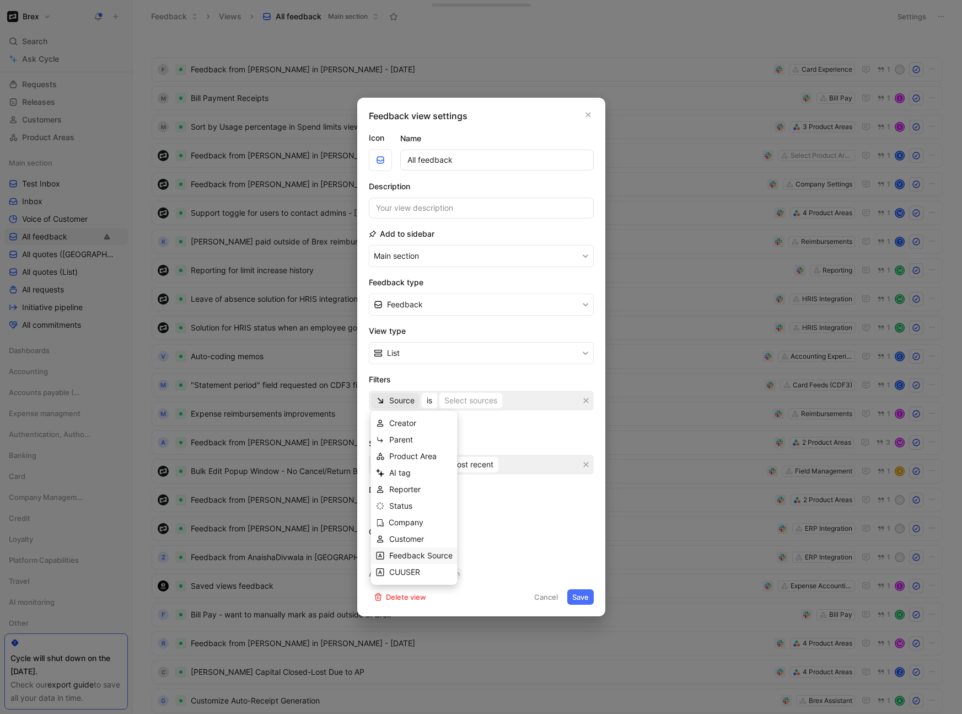
click at [413, 469] on div "Feedback Source" at bounding box center [420, 555] width 63 height 13
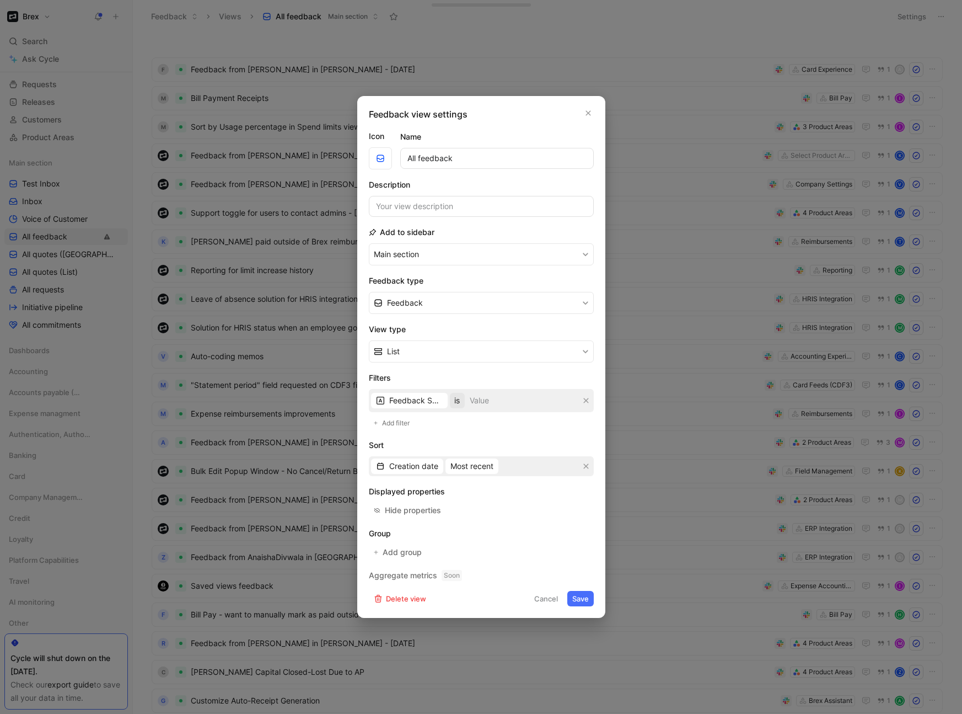
click at [460, 403] on span "is" at bounding box center [457, 400] width 5 height 13
click at [496, 469] on div "contains" at bounding box center [497, 489] width 75 height 17
click at [507, 400] on input at bounding box center [528, 400] width 99 height 19
type input "A"
type input "Salesforce"
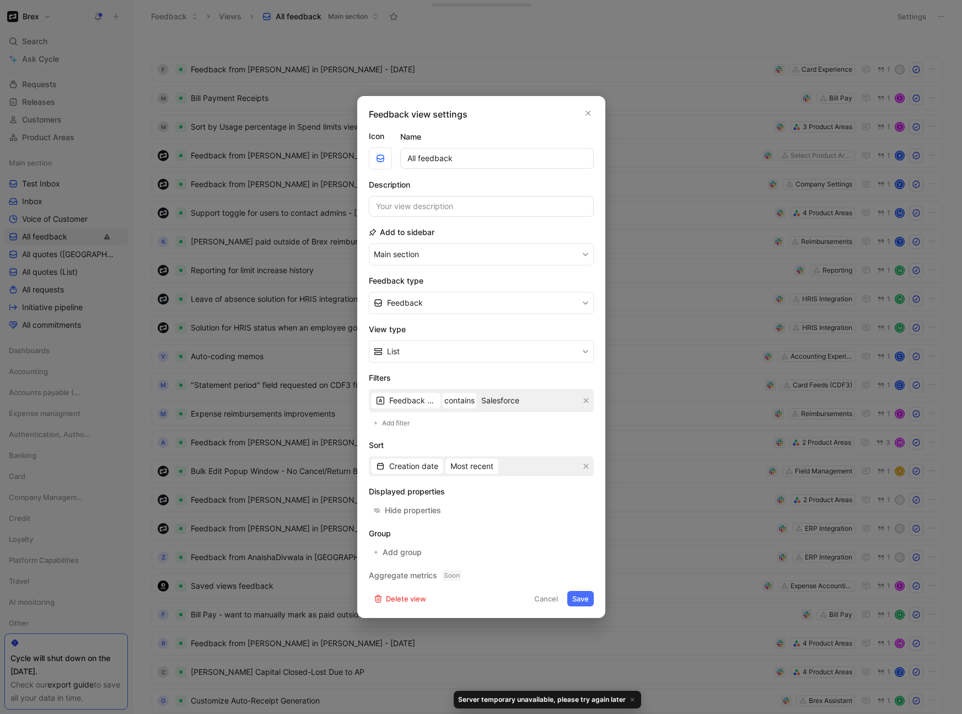
click at [577, 469] on button "Save" at bounding box center [581, 598] width 26 height 15
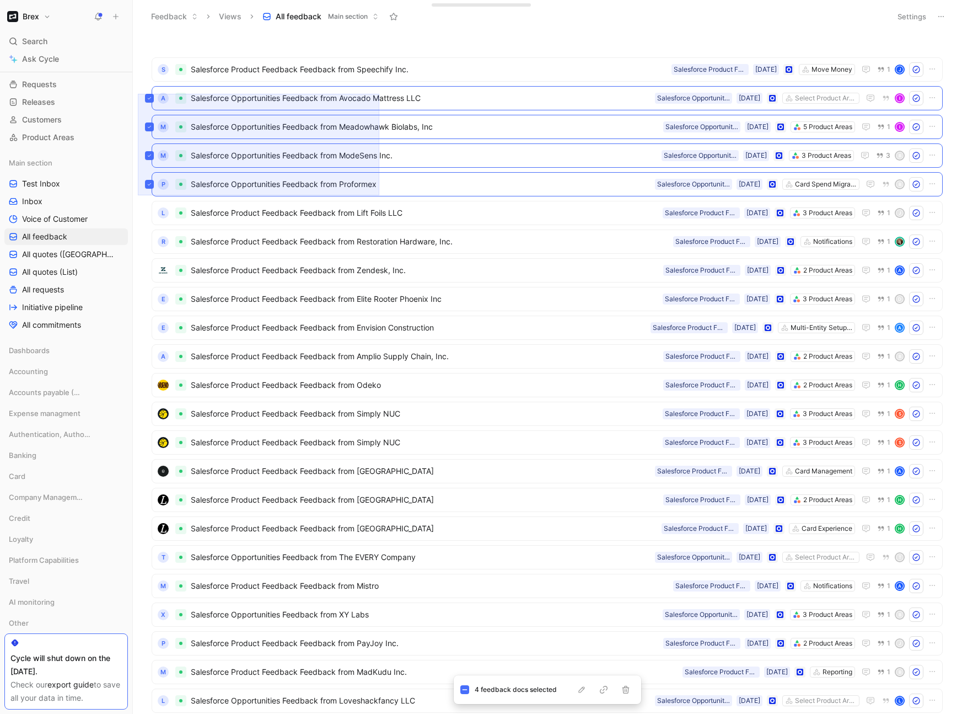
drag, startPoint x: 138, startPoint y: 94, endPoint x: 379, endPoint y: 195, distance: 262.0
click at [379, 195] on div "S Salesforce Product Feedback Feedback from Speechify Inc. Move Money [DATE] Sa…" at bounding box center [548, 373] width 830 height 681
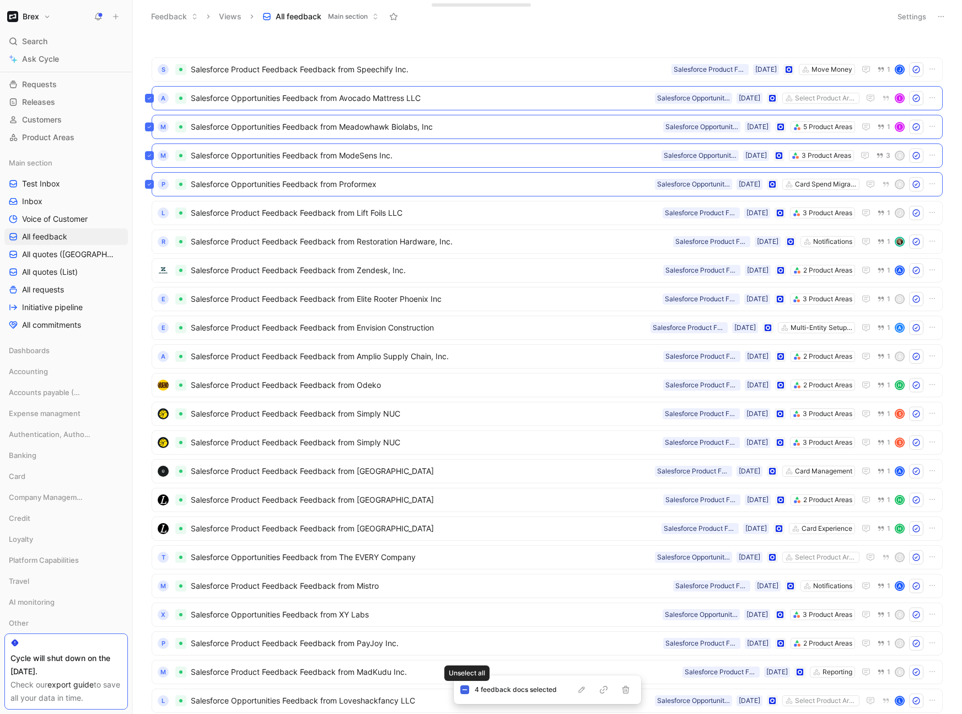
click at [463, 469] on icon at bounding box center [464, 689] width 5 height 1
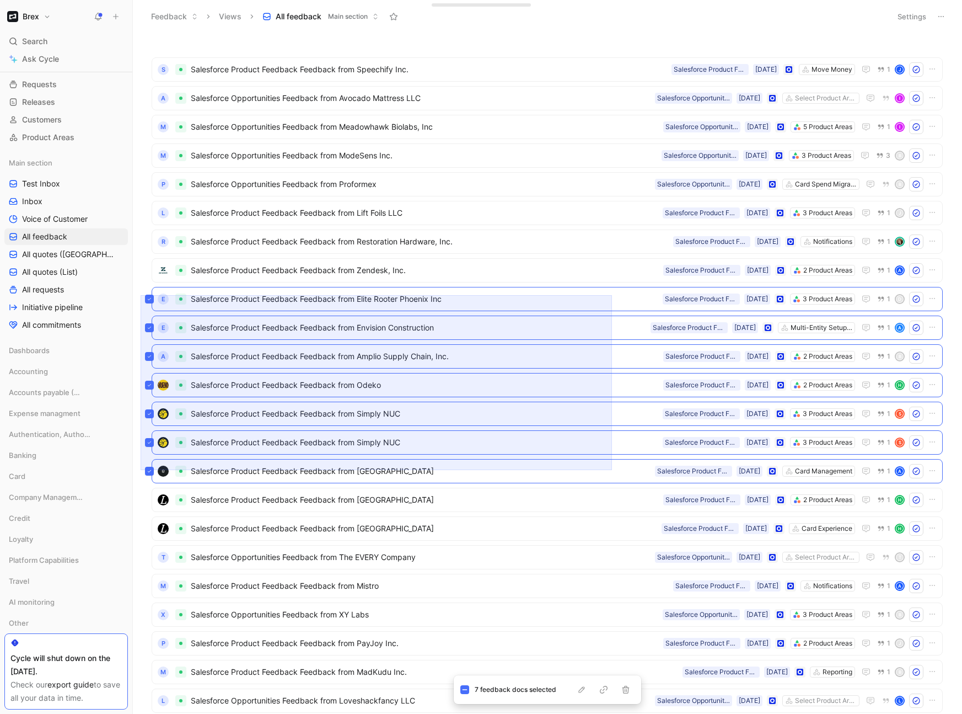
drag, startPoint x: 141, startPoint y: 295, endPoint x: 612, endPoint y: 470, distance: 502.9
click at [612, 469] on div "S Salesforce Product Feedback Feedback from Speechify Inc. Move Money [DATE] Sa…" at bounding box center [546, 375] width 815 height 676
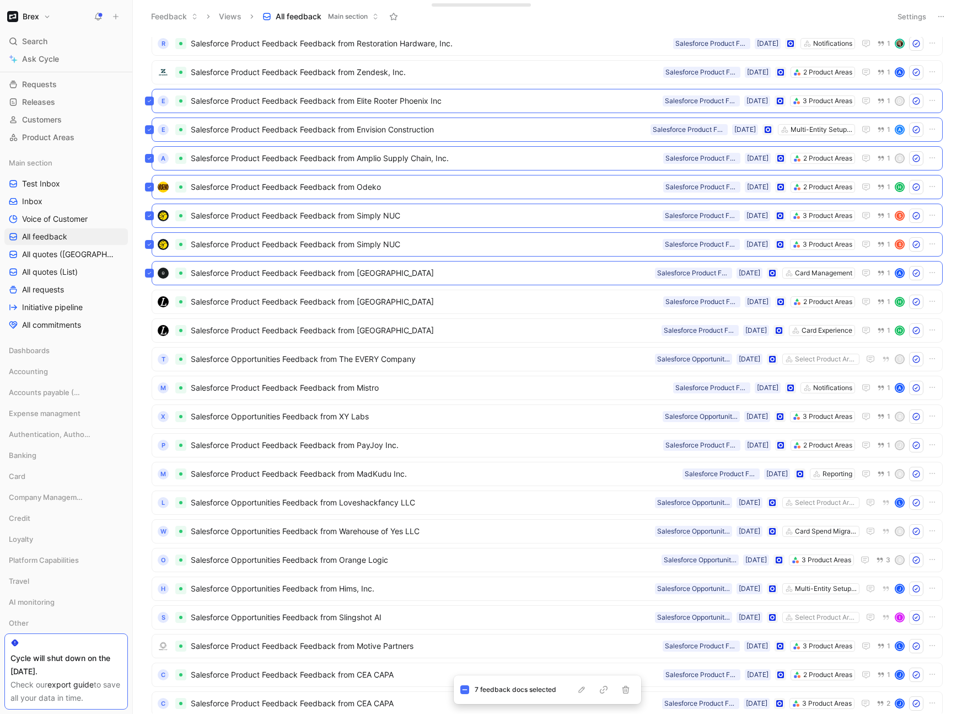
scroll to position [200, 0]
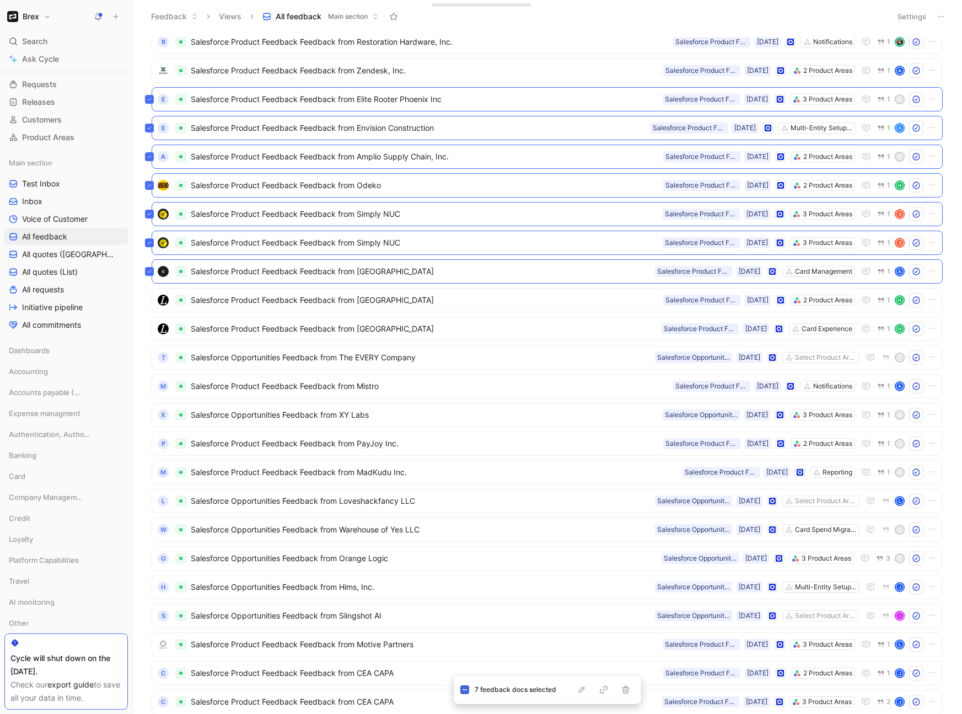
click at [462, 469] on icon at bounding box center [465, 690] width 6 height 6
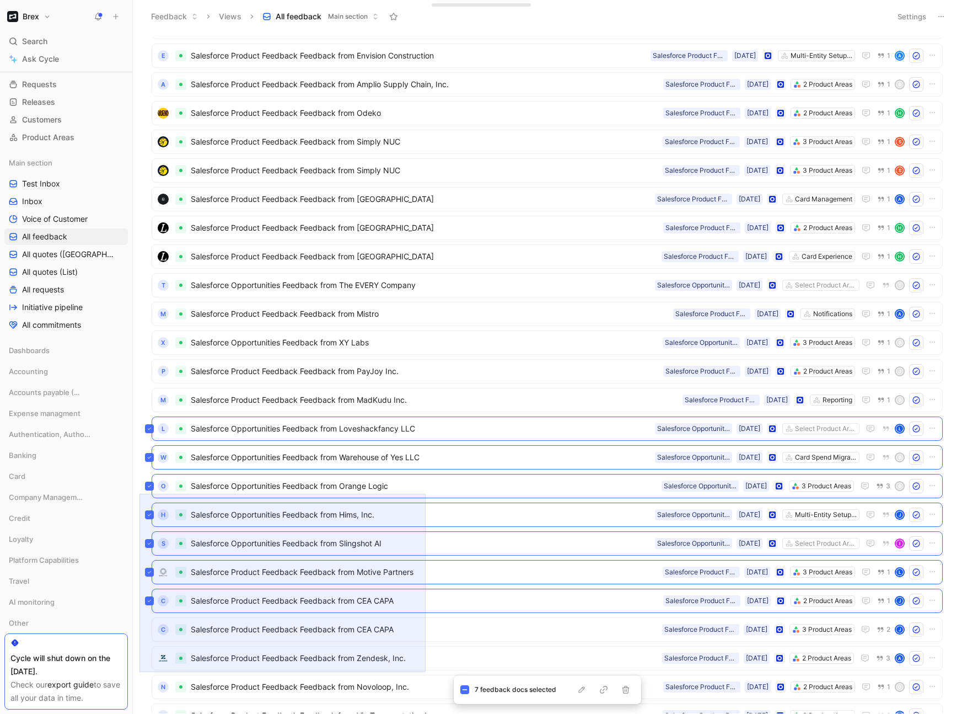
scroll to position [338, 0]
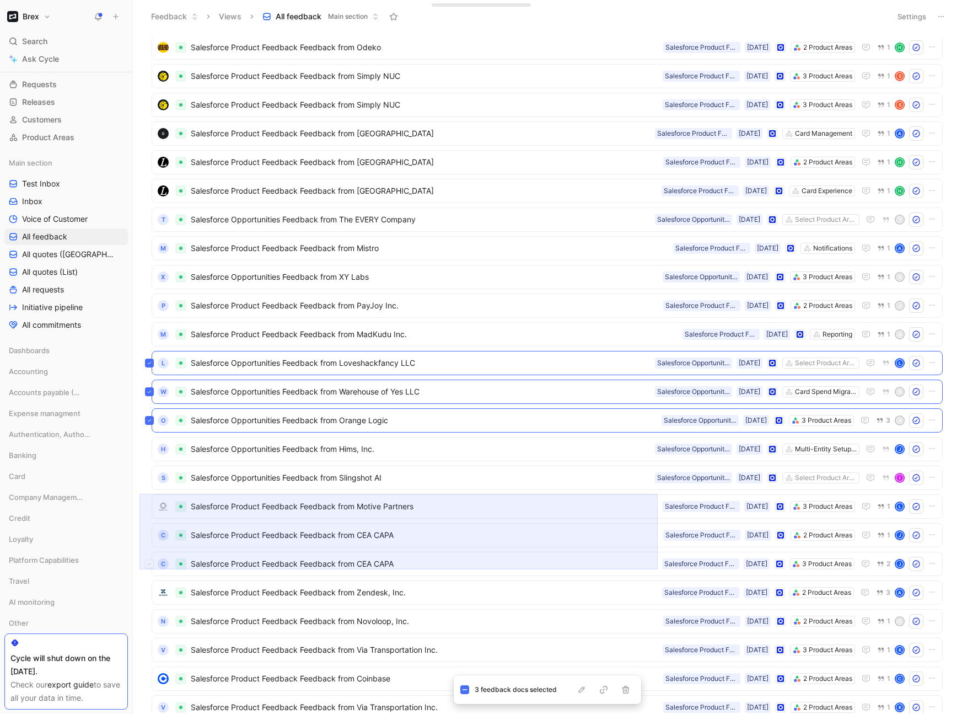
drag, startPoint x: 140, startPoint y: 494, endPoint x: 658, endPoint y: 569, distance: 523.9
click at [658, 469] on div "M Salesforce Opportunities Feedback from ModeSens Inc. 3 Product Areas [DATE] S…" at bounding box center [546, 375] width 815 height 676
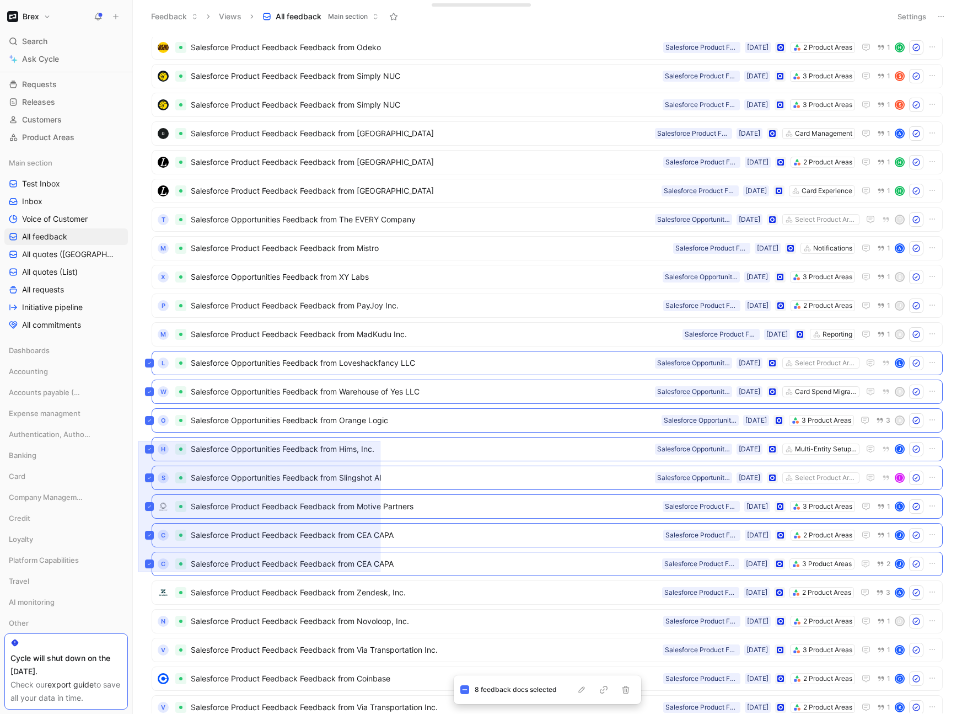
drag, startPoint x: 138, startPoint y: 441, endPoint x: 381, endPoint y: 572, distance: 275.4
click at [381, 469] on div "M Salesforce Opportunities Feedback from ModeSens Inc. 3 Product Areas [DATE] S…" at bounding box center [548, 373] width 830 height 681
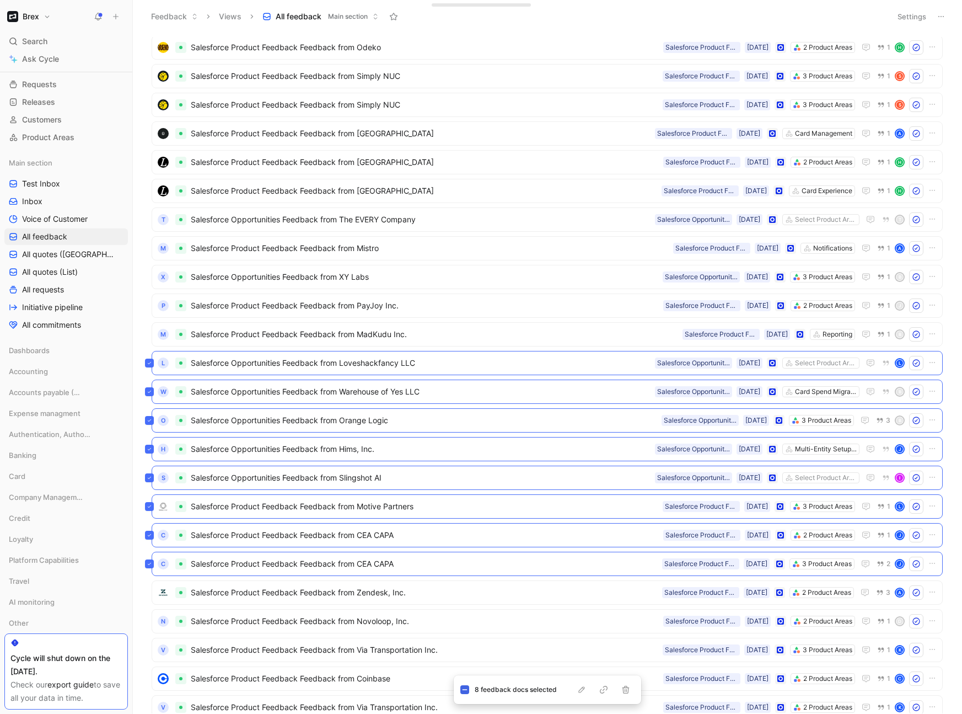
click at [465, 469] on icon at bounding box center [465, 690] width 6 height 6
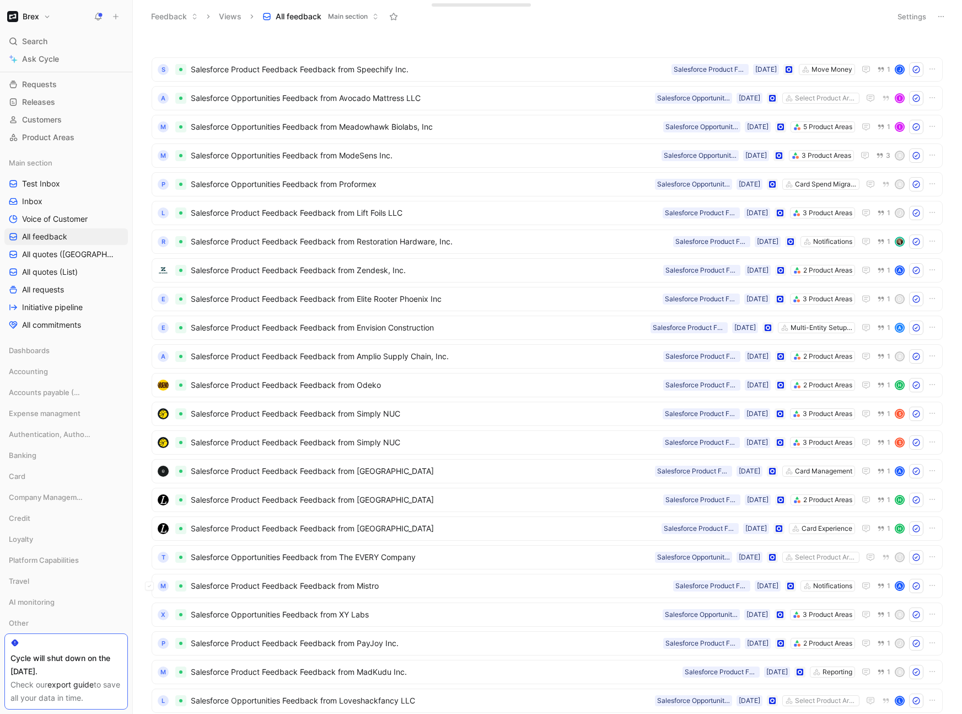
scroll to position [2, 0]
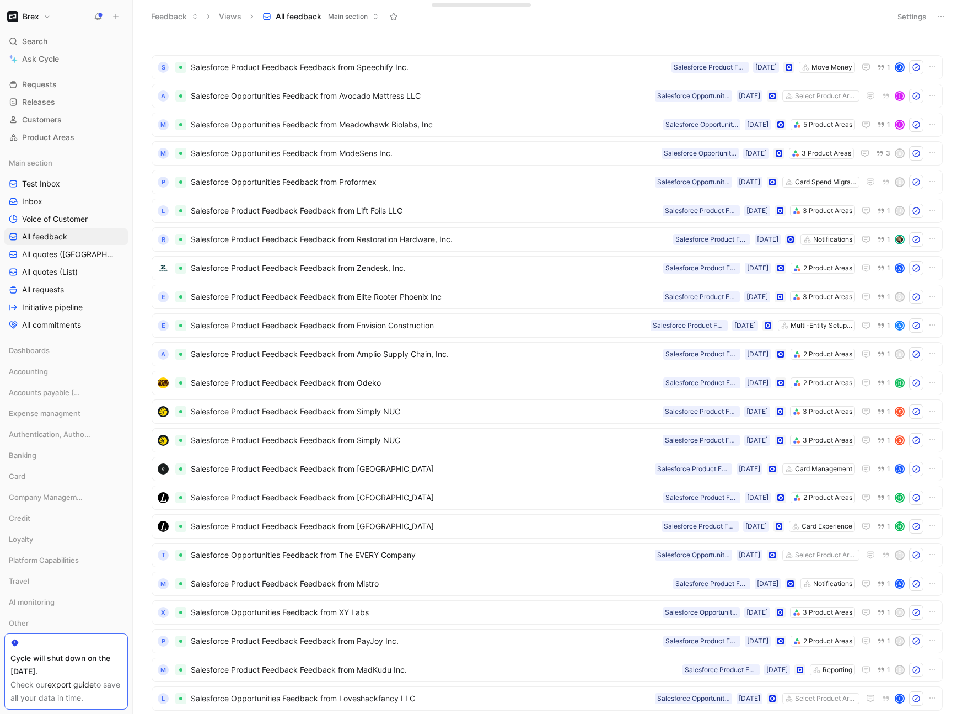
click at [744, 9] on button "Settings" at bounding box center [912, 16] width 39 height 15
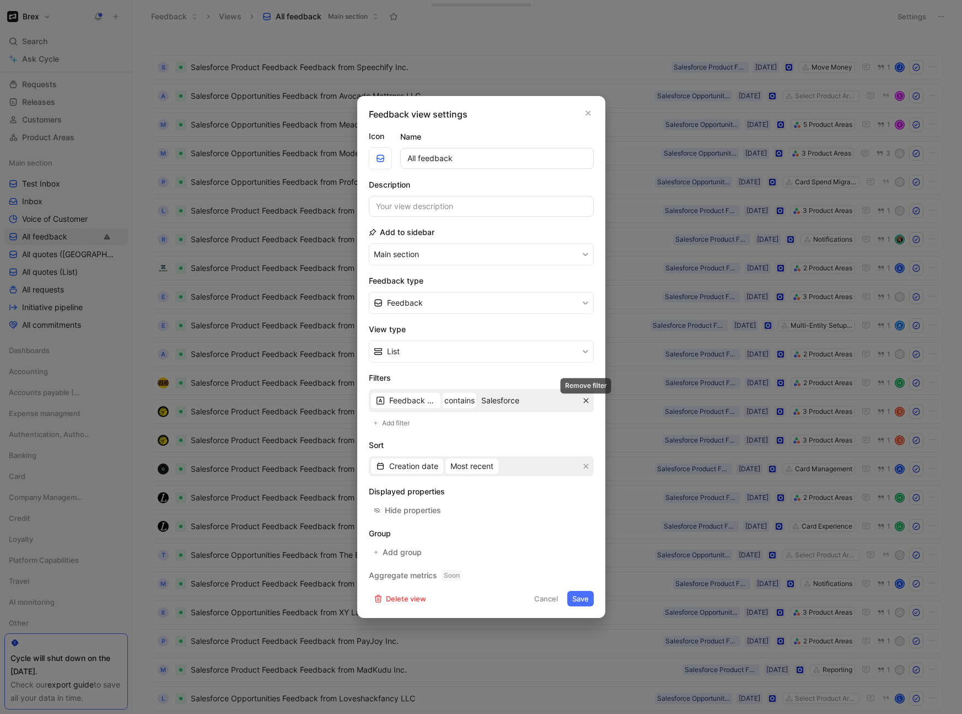
click at [587, 400] on icon "button" at bounding box center [586, 400] width 7 height 7
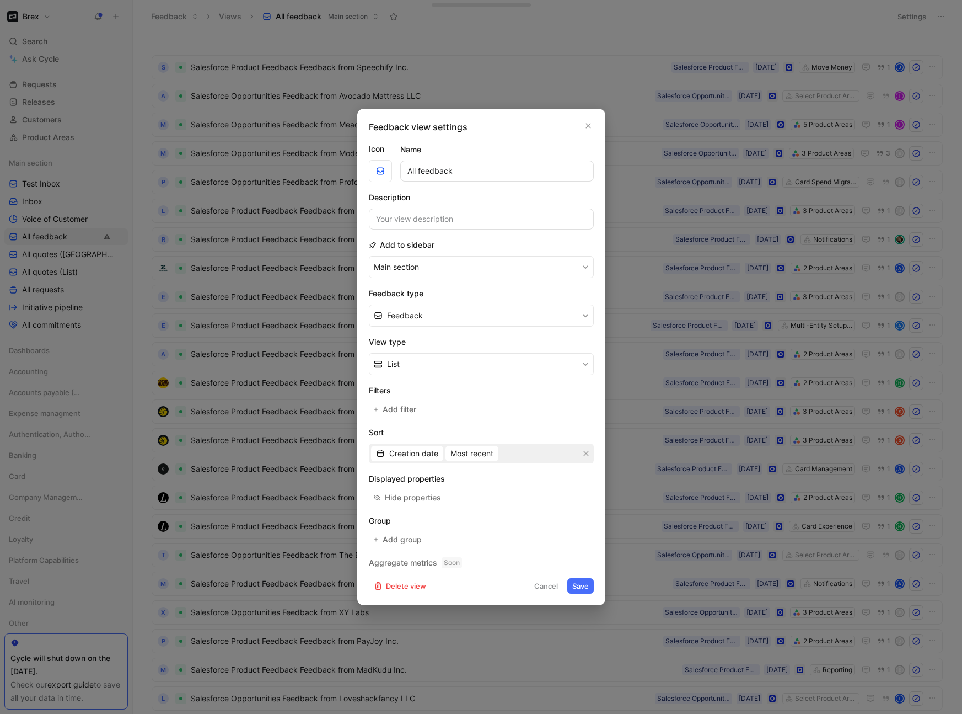
click at [582, 469] on button "Save" at bounding box center [581, 585] width 26 height 15
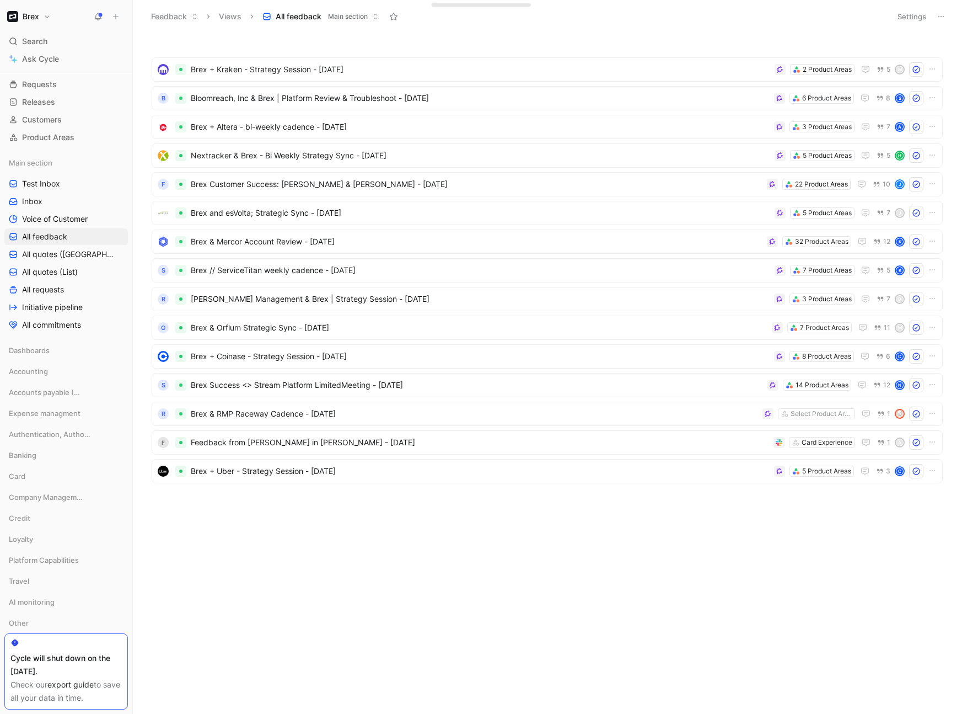
scroll to position [0, 0]
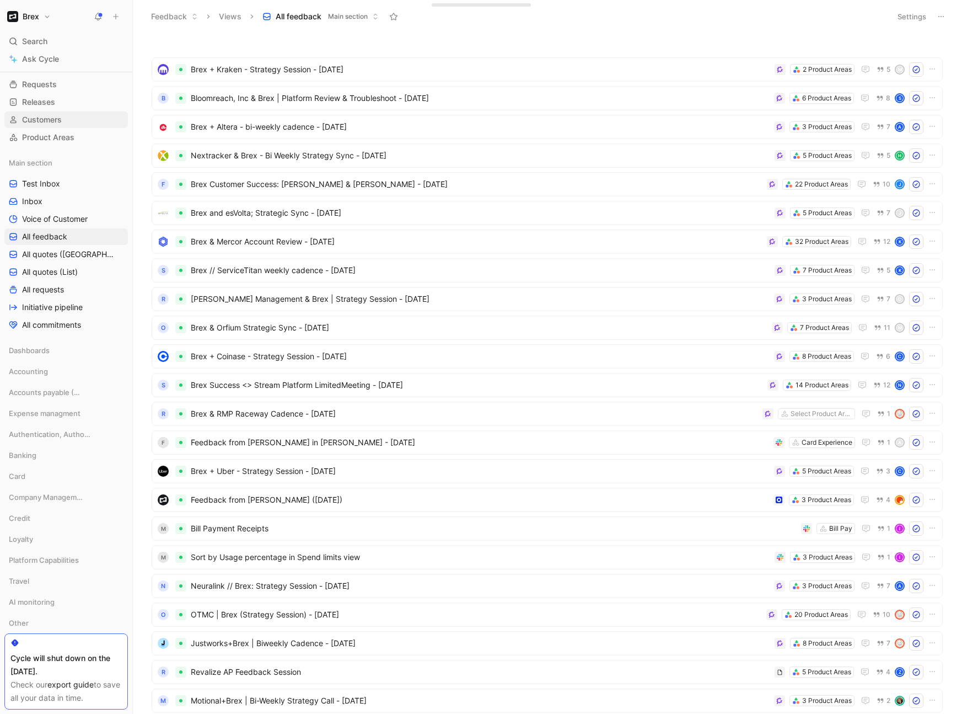
click at [57, 116] on span "Customers" at bounding box center [42, 119] width 40 height 11
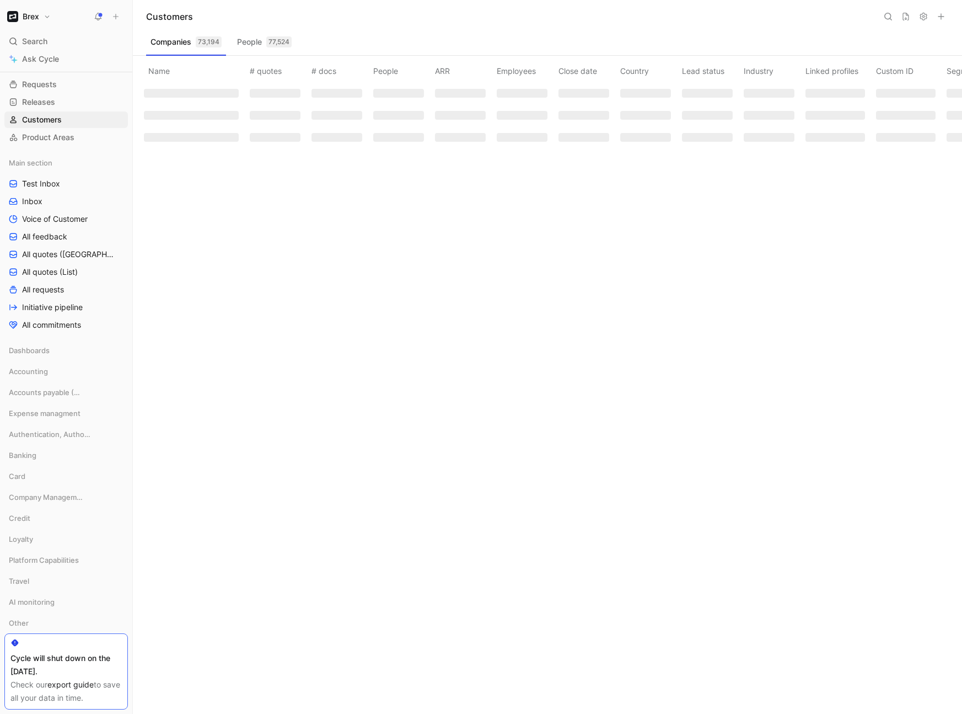
click at [744, 18] on icon at bounding box center [888, 16] width 9 height 9
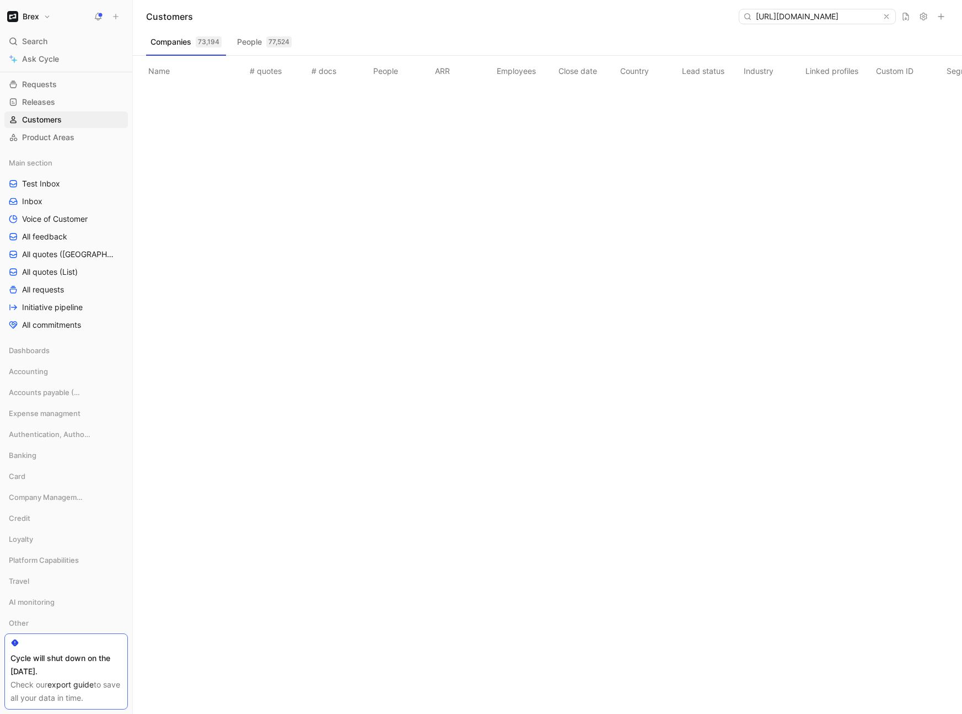
click at [744, 17] on input "[URL][DOMAIN_NAME]" at bounding box center [817, 16] width 131 height 14
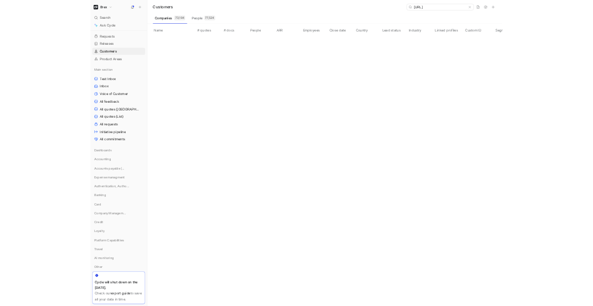
scroll to position [0, 0]
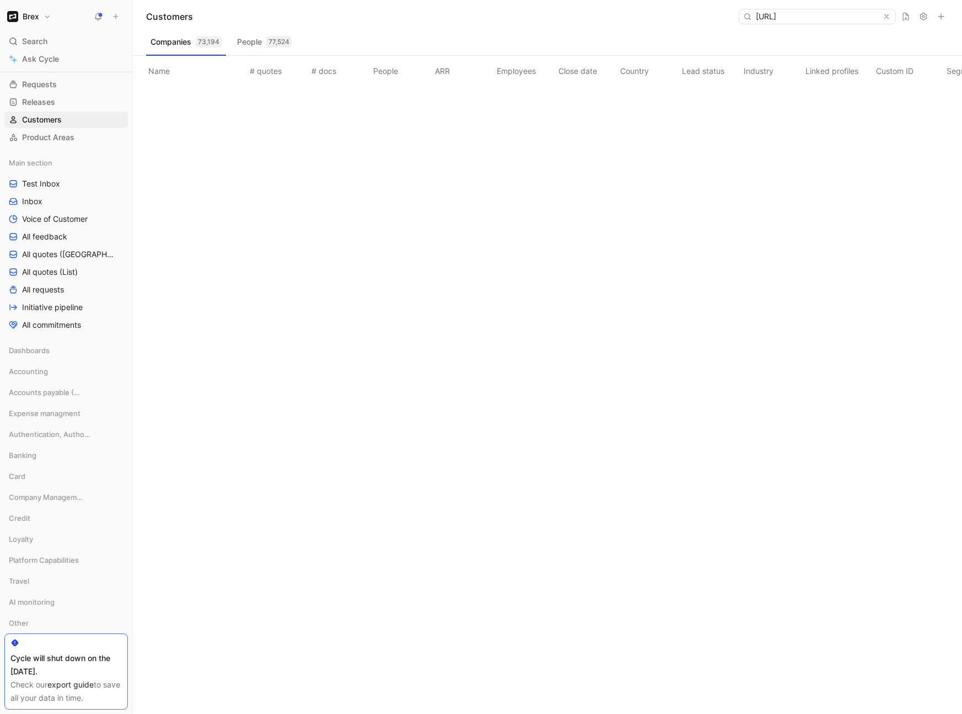
drag, startPoint x: 838, startPoint y: 18, endPoint x: 753, endPoint y: 14, distance: 85.0
click at [744, 14] on div "Customers [URL]" at bounding box center [548, 16] width 830 height 33
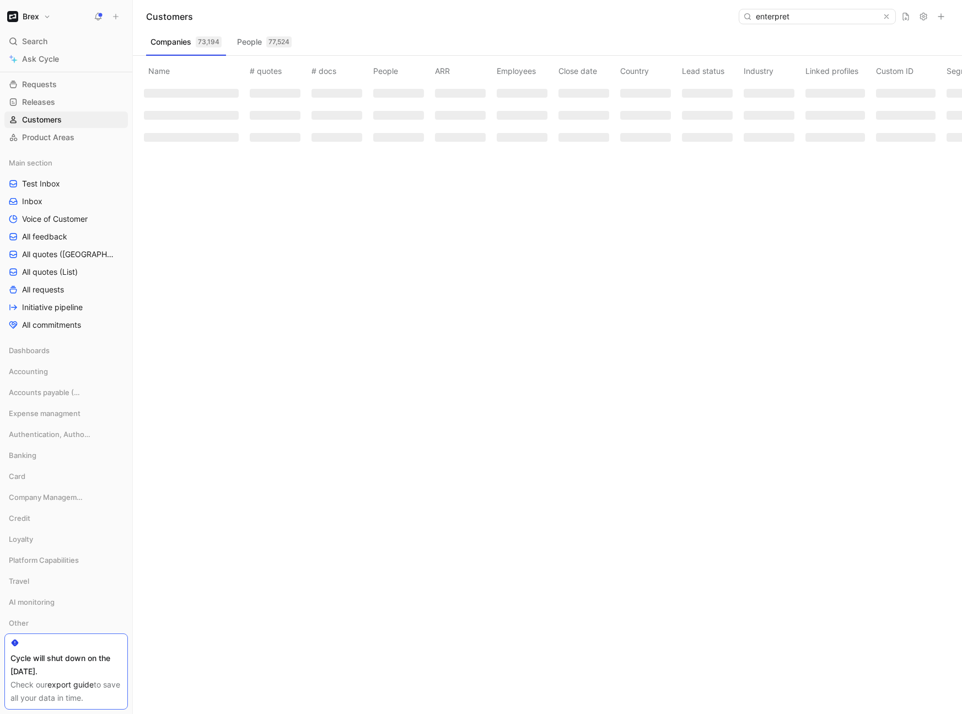
click at [744, 17] on input "enterpret" at bounding box center [817, 16] width 131 height 14
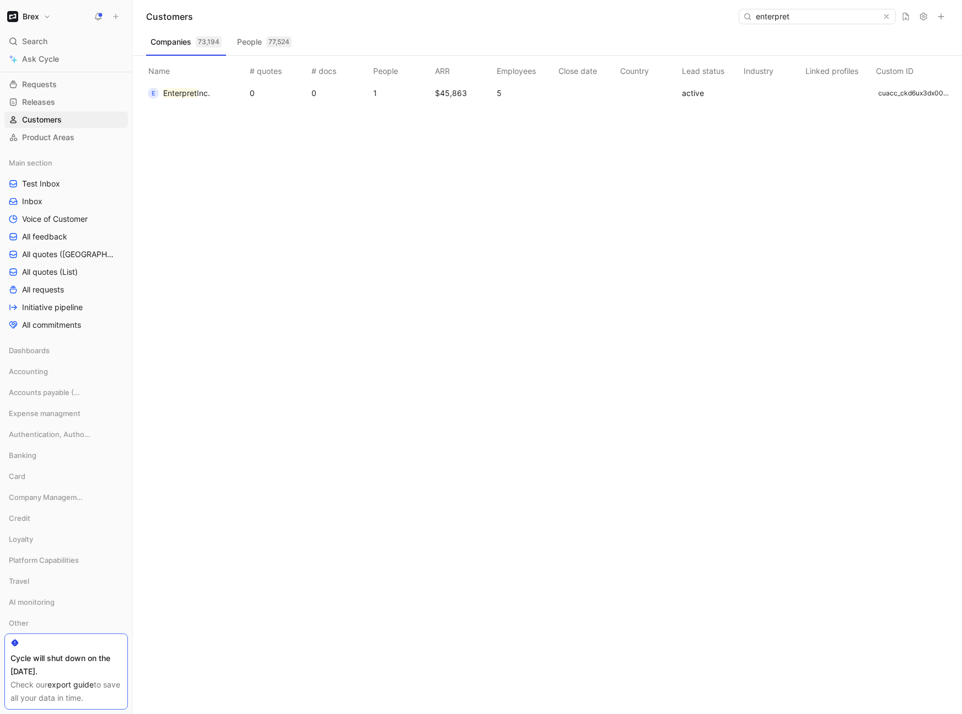
type input "enterpret"
click at [195, 100] on button "E Enterpret Inc." at bounding box center [179, 93] width 70 height 18
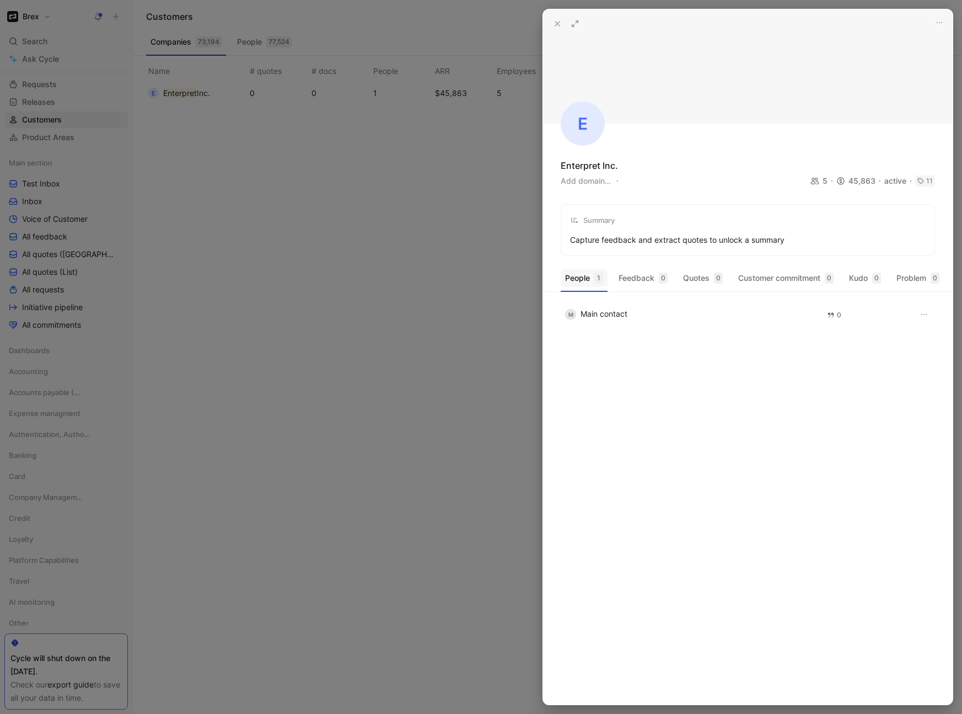
click at [596, 275] on div "1" at bounding box center [599, 277] width 9 height 11
click at [560, 28] on button at bounding box center [557, 23] width 15 height 15
